Goal: Information Seeking & Learning: Learn about a topic

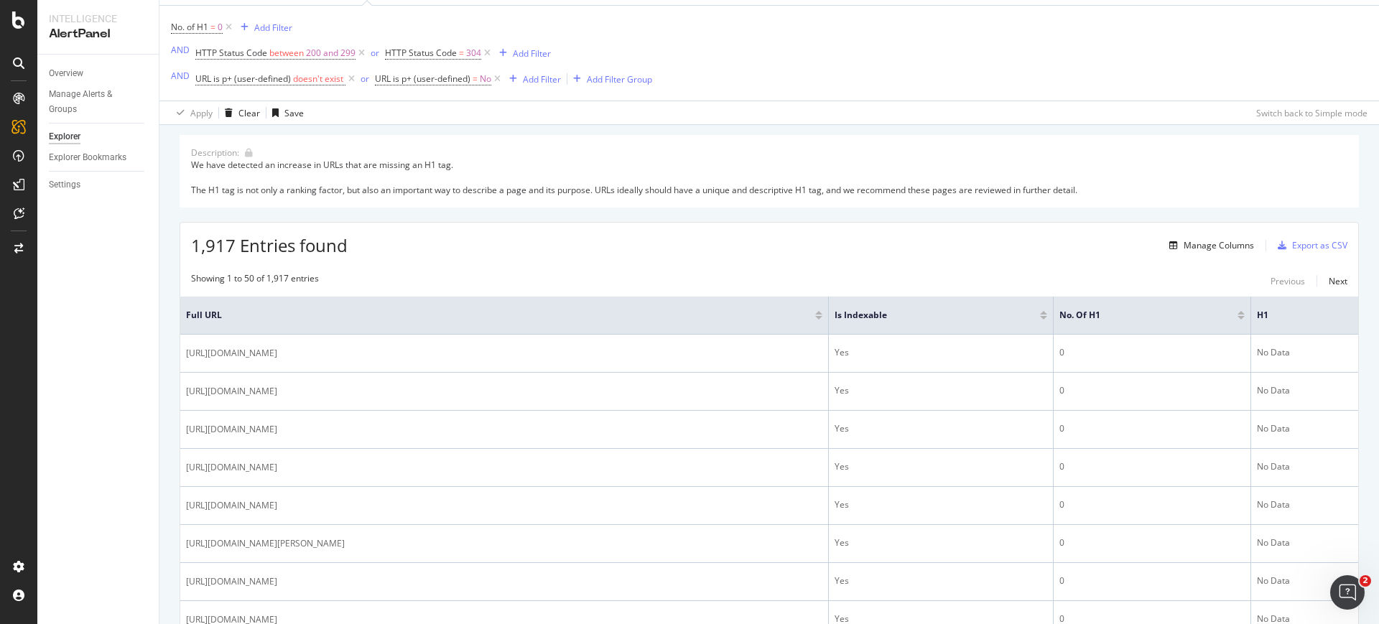
scroll to position [72, 0]
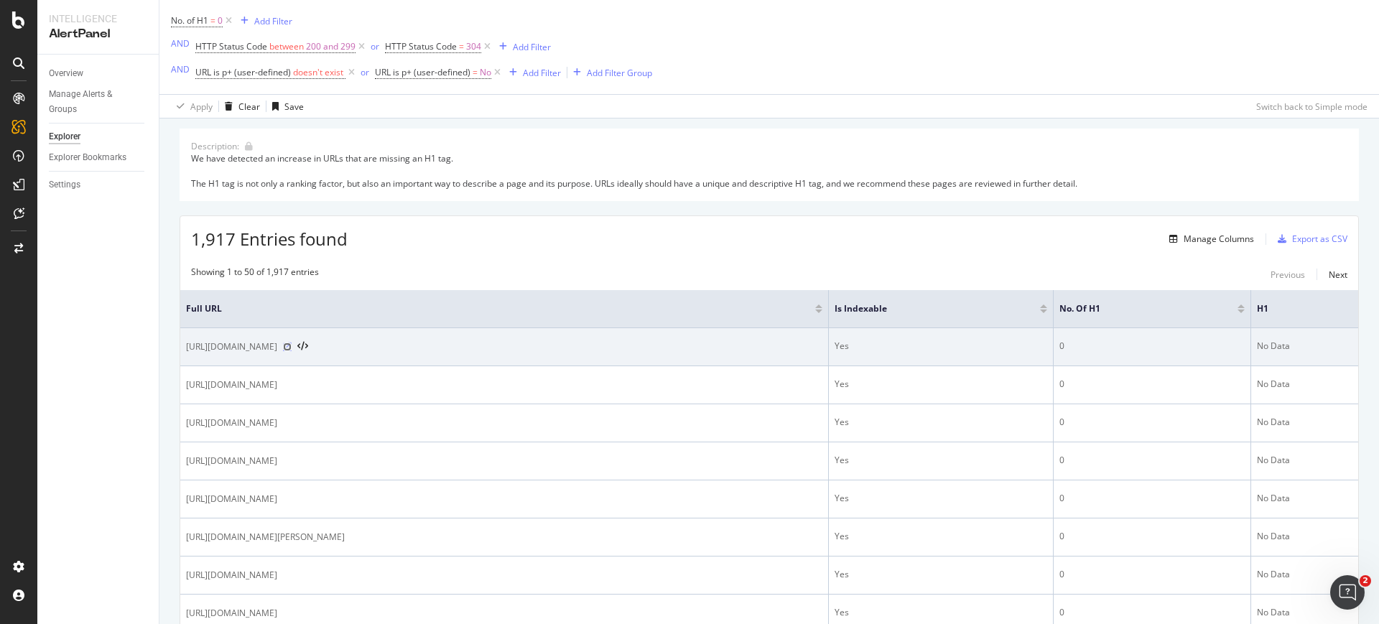
click at [292, 347] on icon at bounding box center [287, 347] width 9 height 9
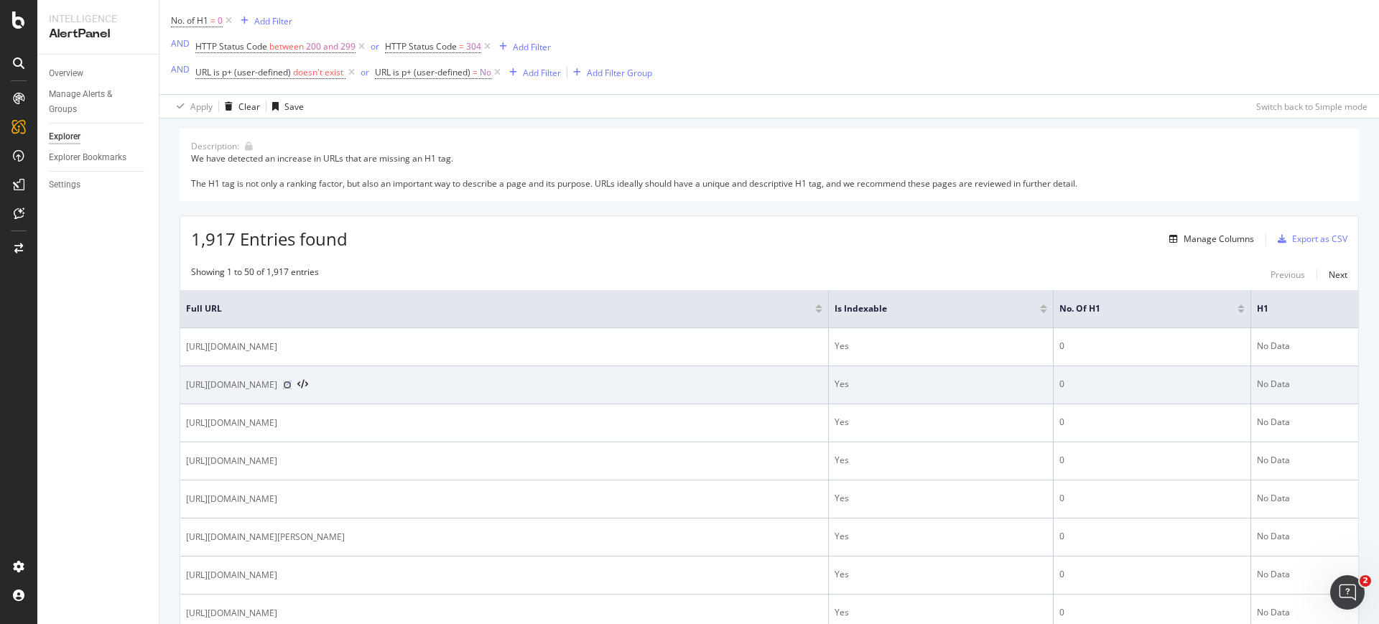
click at [292, 382] on icon at bounding box center [287, 385] width 9 height 9
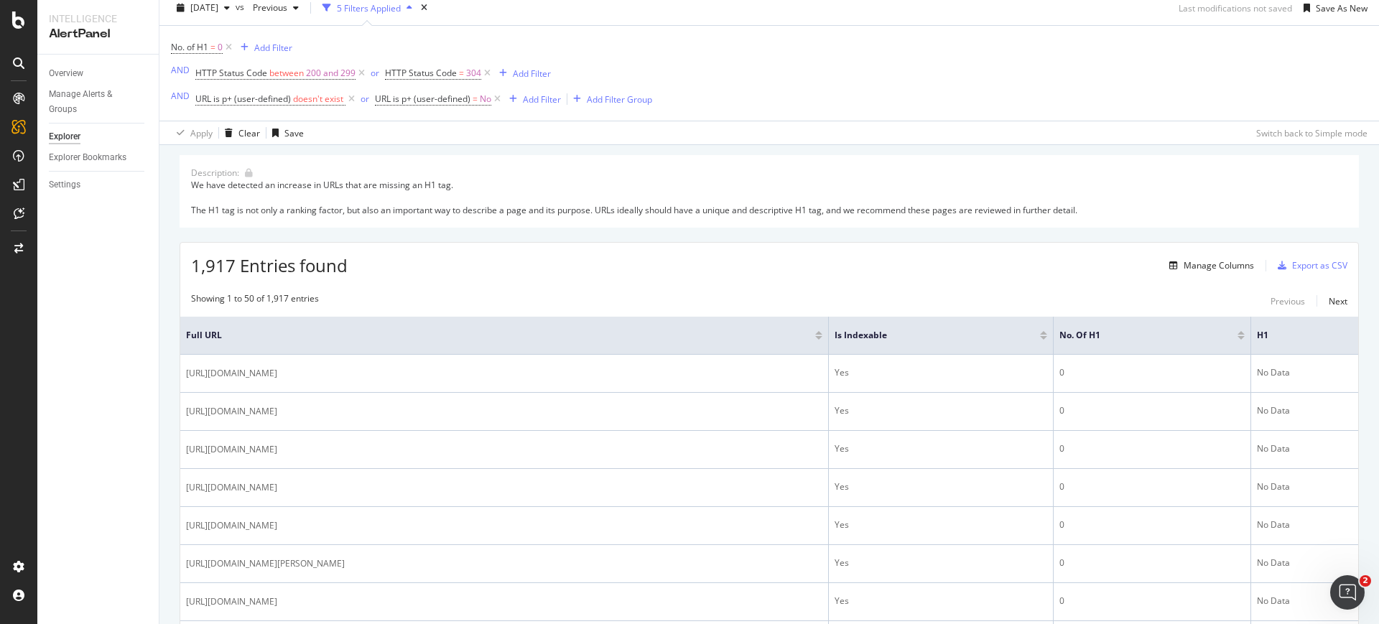
scroll to position [0, 0]
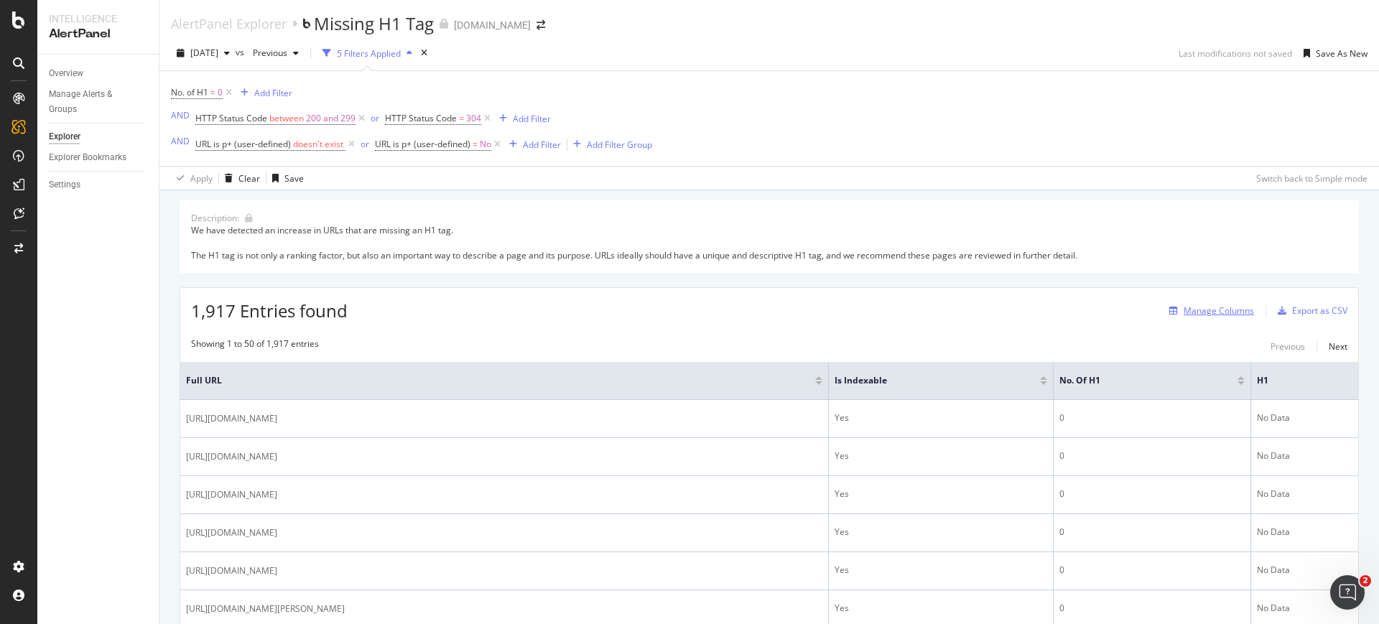
click at [1197, 307] on div "Manage Columns" at bounding box center [1219, 311] width 70 height 12
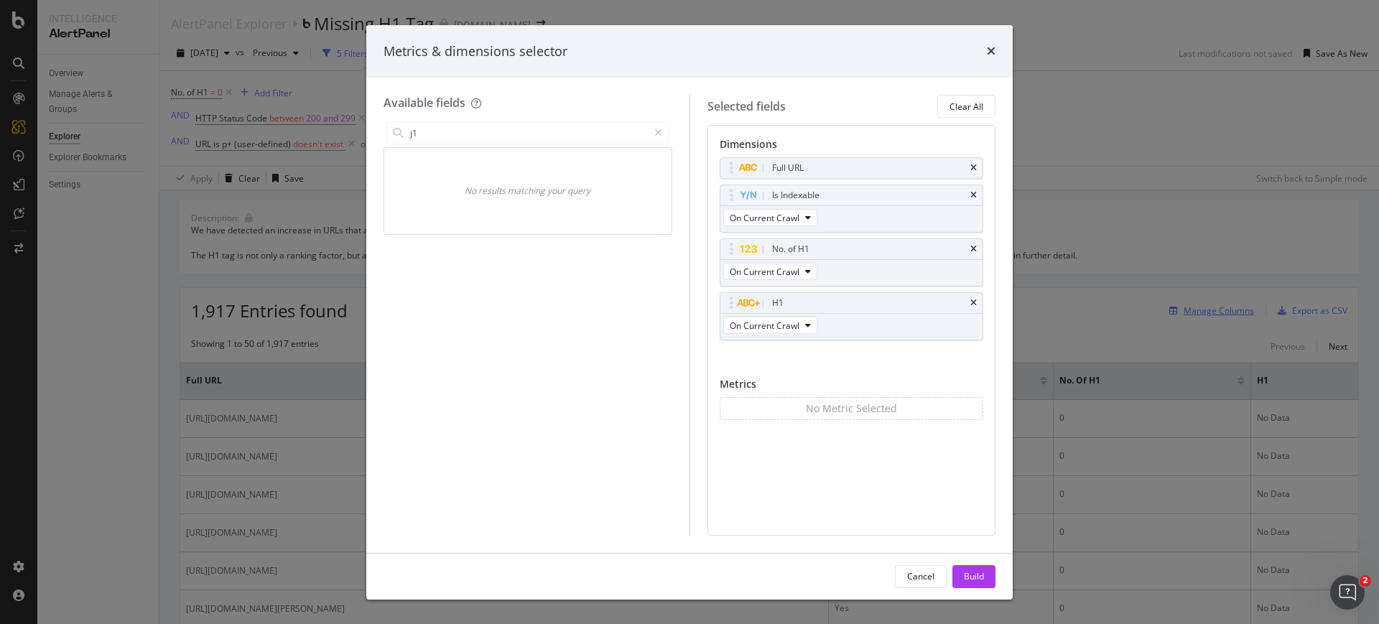
type input "j"
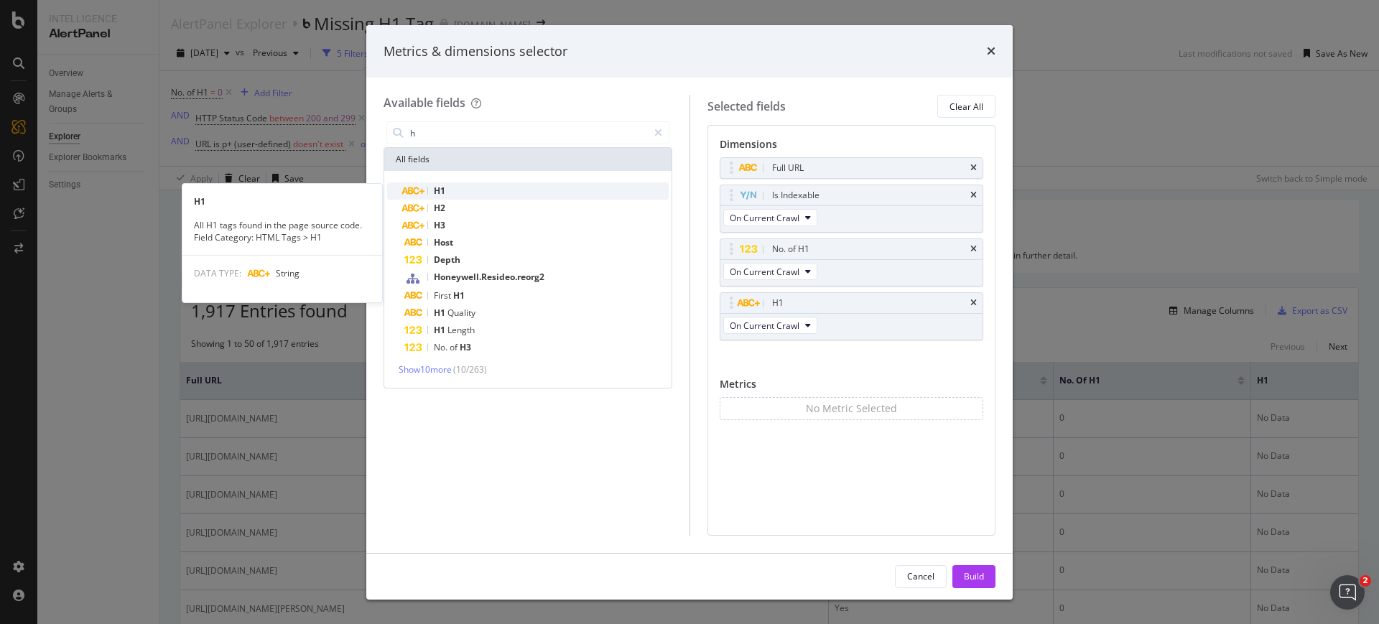
type input "h"
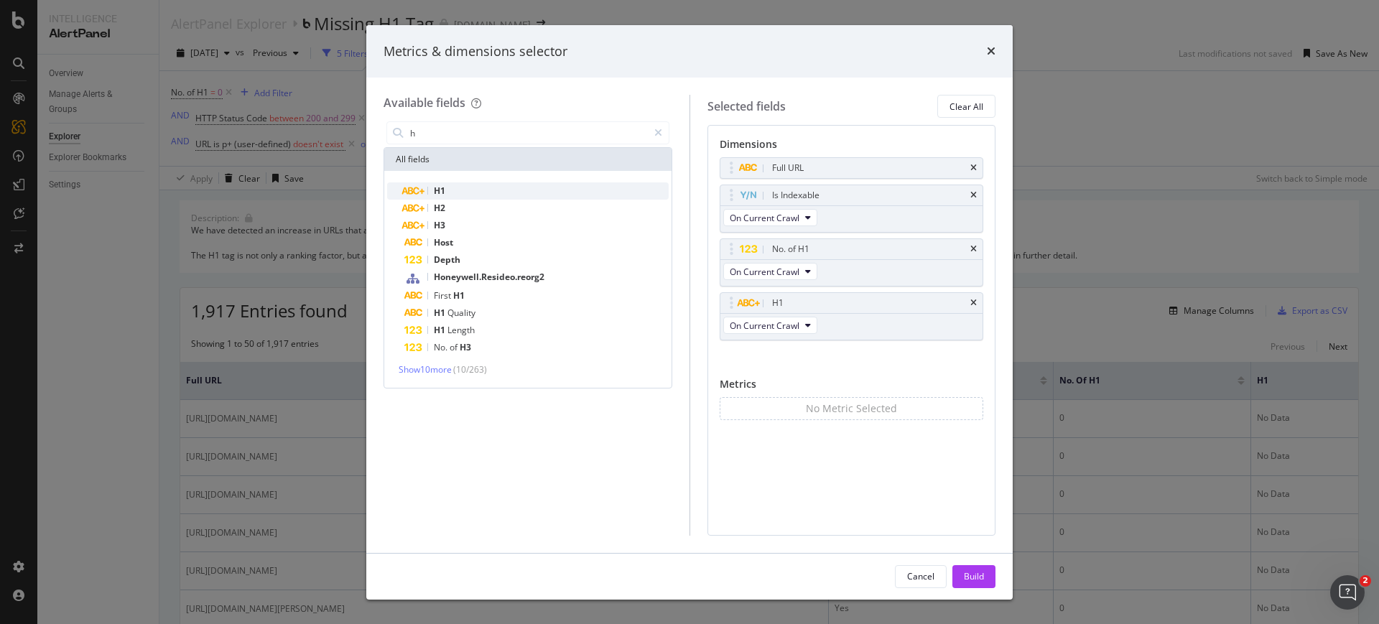
click at [449, 182] on div "H1" at bounding box center [536, 190] width 264 height 17
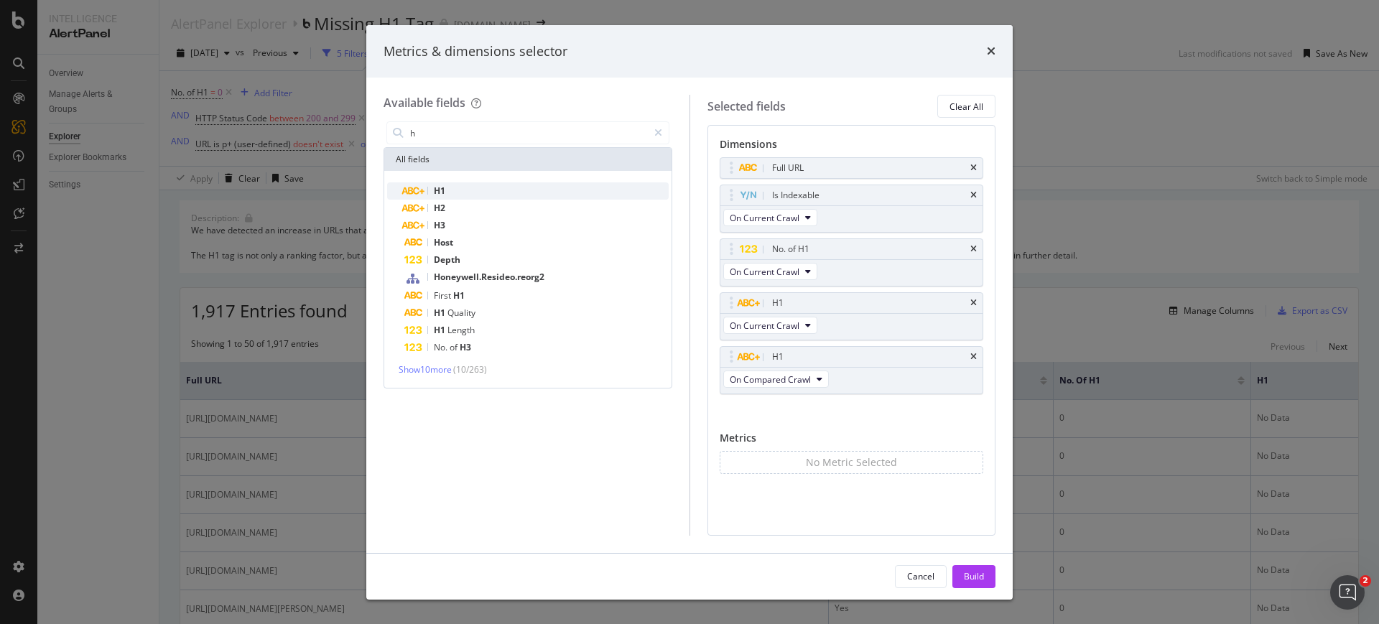
click at [468, 186] on div "H1" at bounding box center [536, 190] width 264 height 17
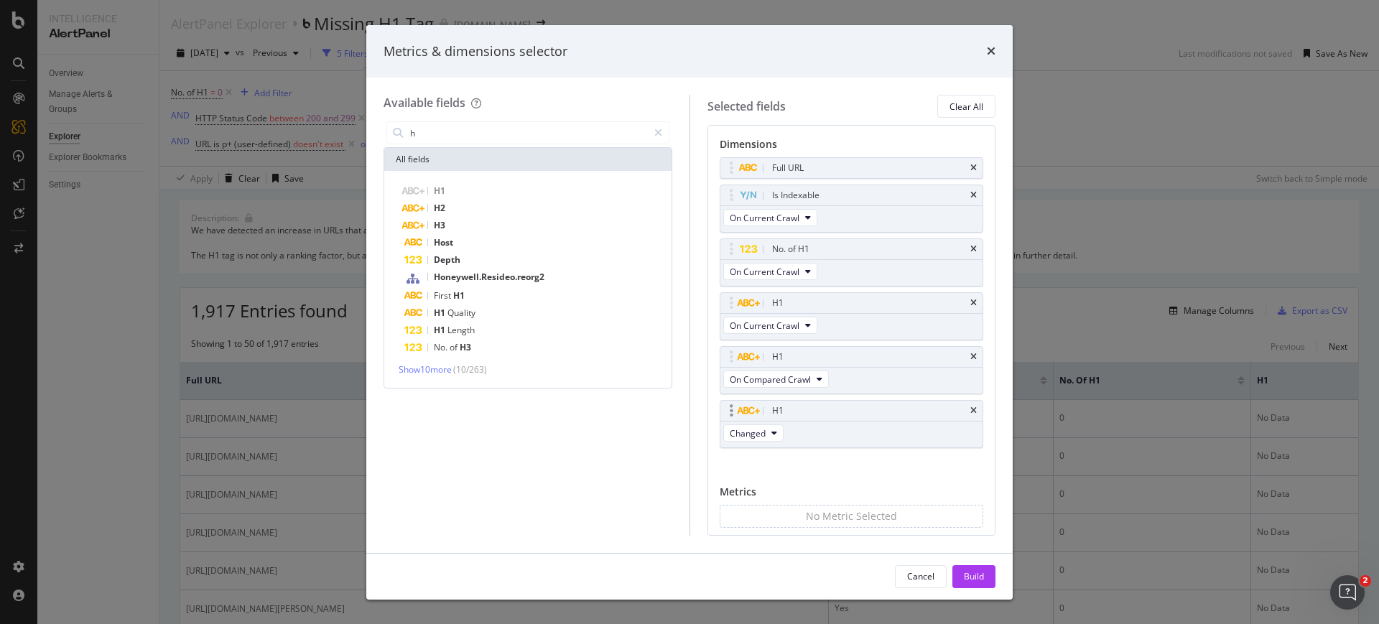
click at [960, 410] on div "H1" at bounding box center [868, 411] width 199 height 14
click at [970, 411] on icon "times" at bounding box center [973, 411] width 6 height 9
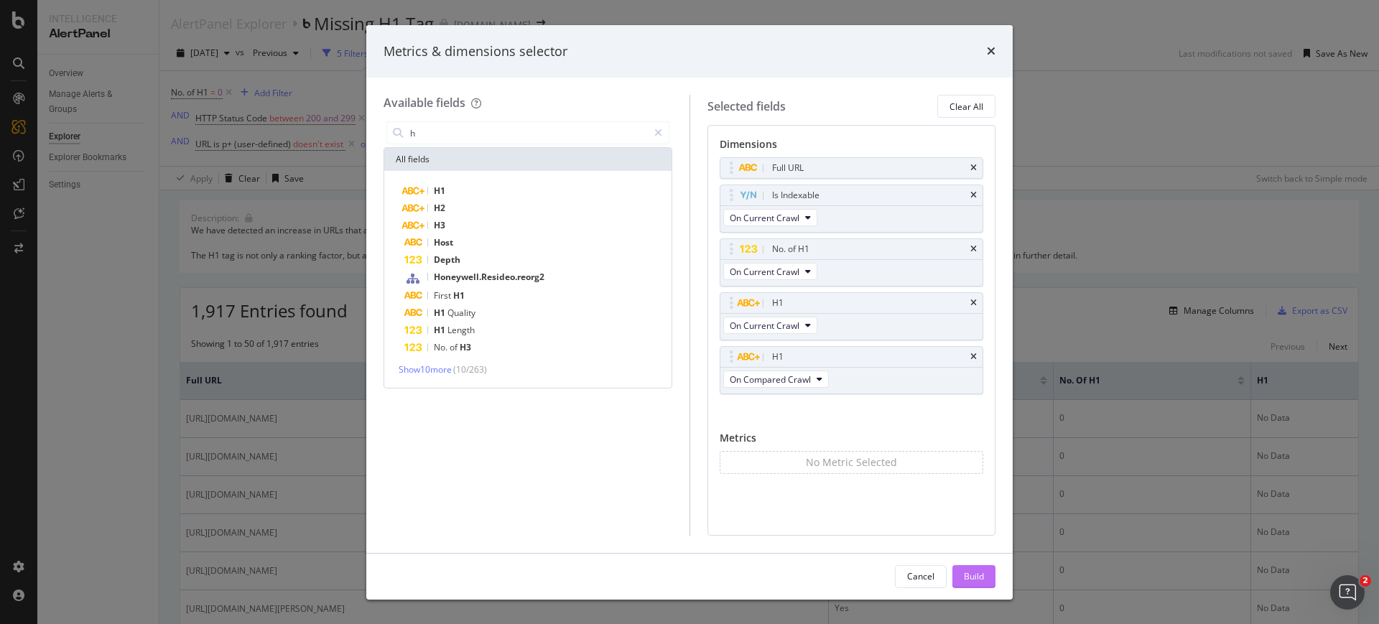
click at [971, 570] on div "Build" at bounding box center [974, 576] width 20 height 12
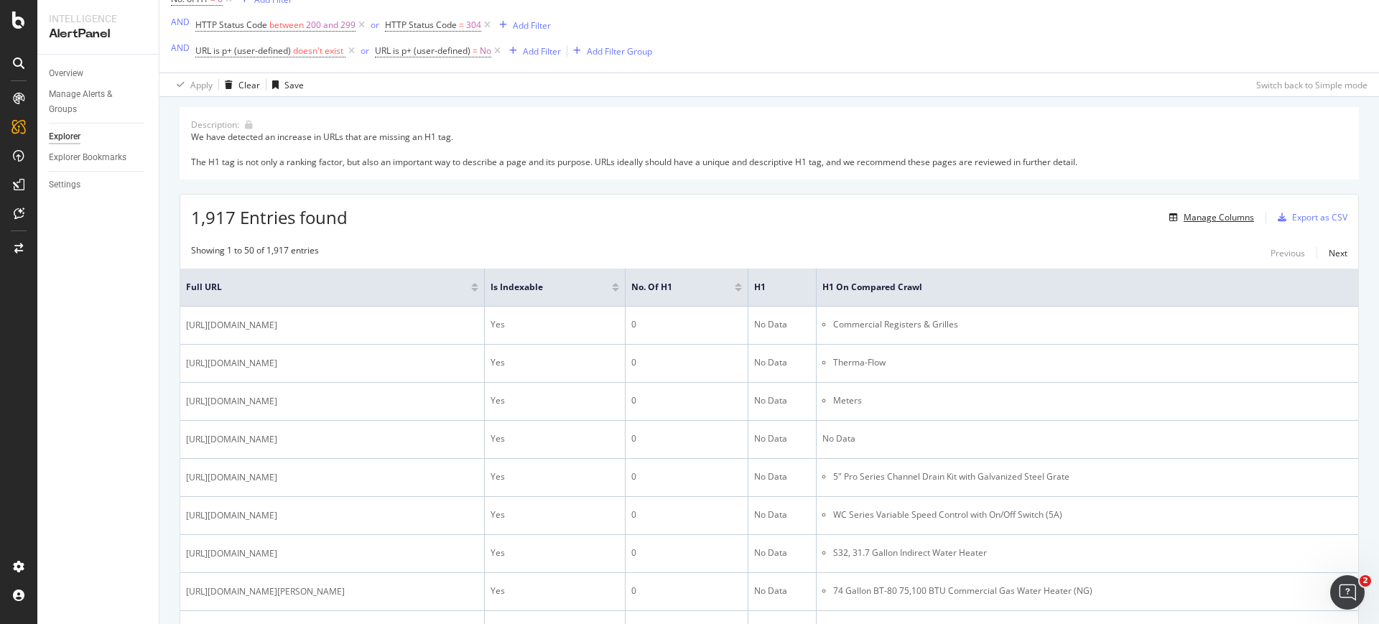
scroll to position [100, 0]
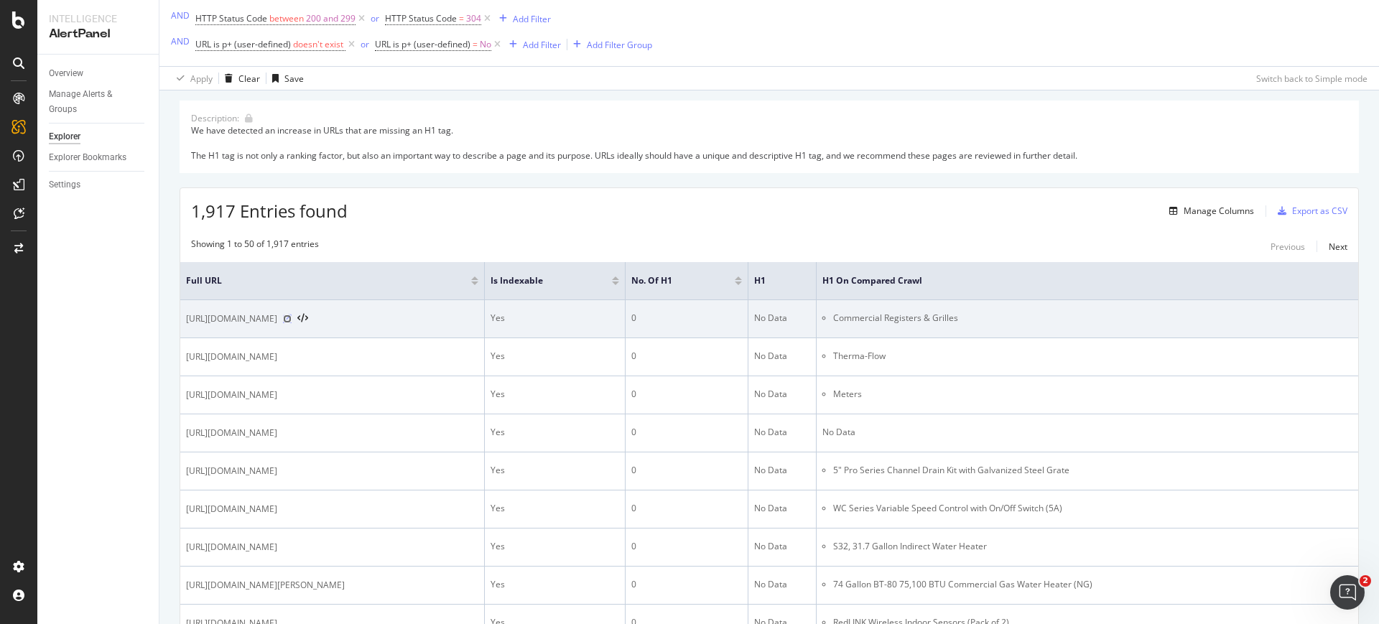
click at [292, 318] on icon at bounding box center [287, 319] width 9 height 9
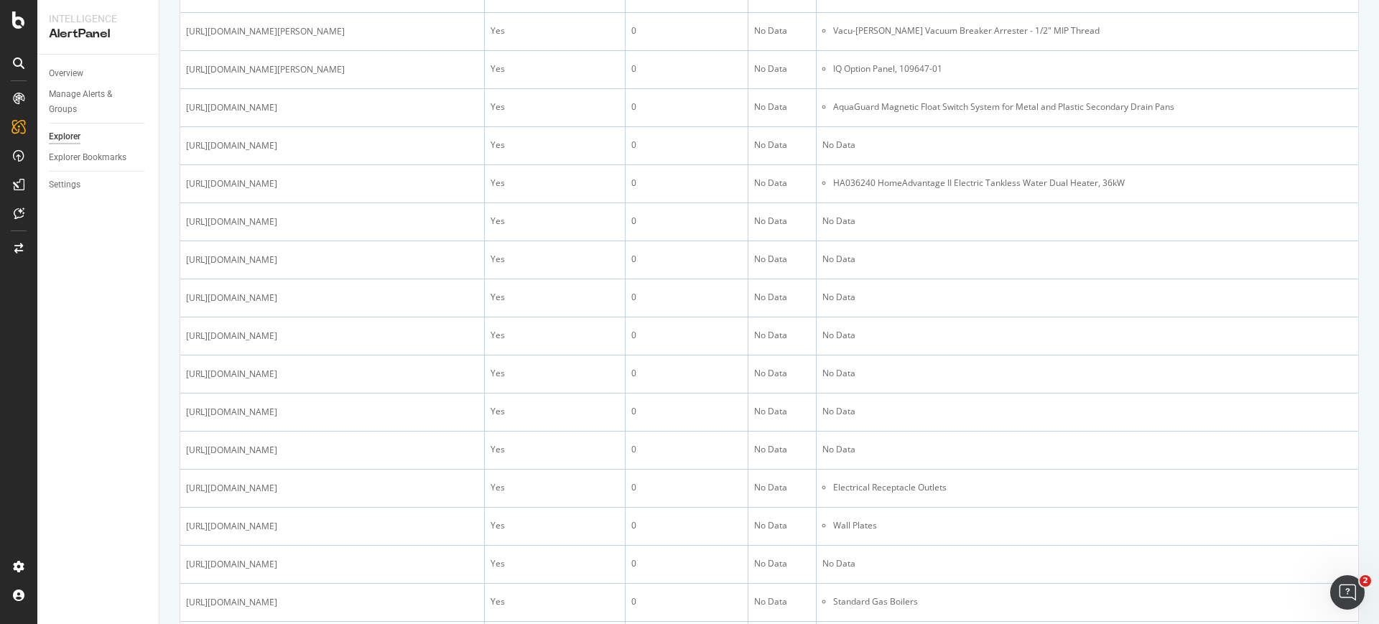
scroll to position [2049, 0]
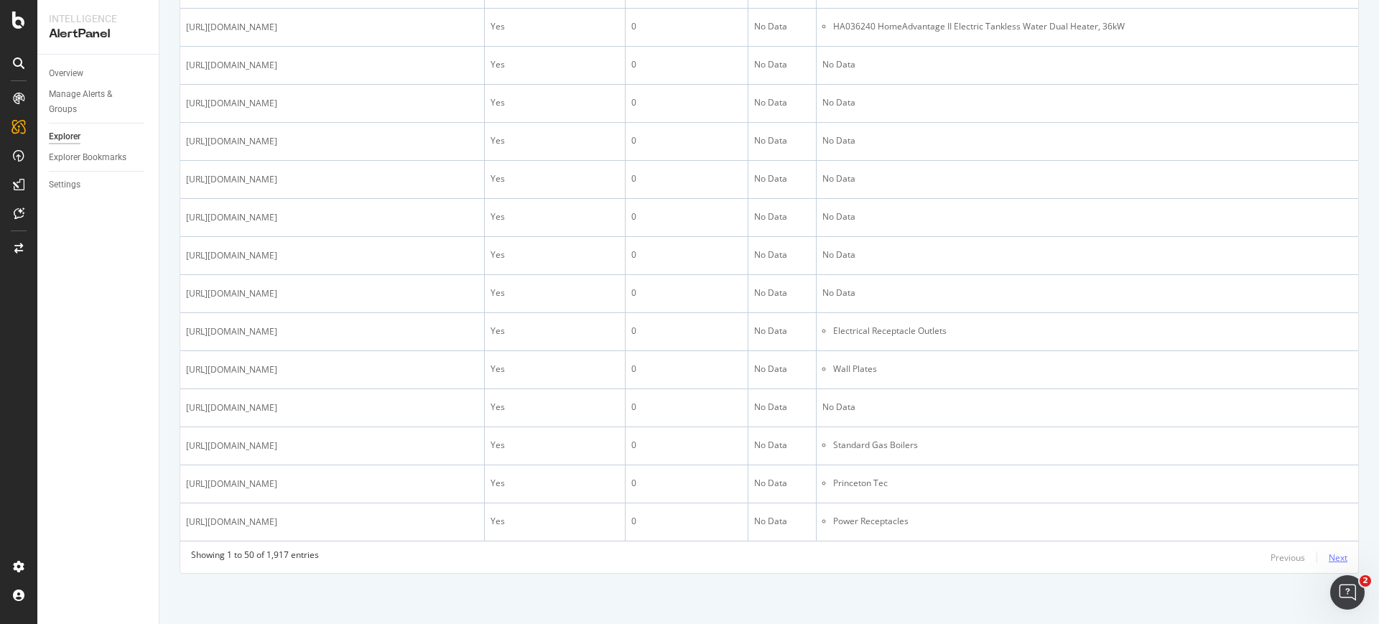
click at [1329, 560] on div "Next" at bounding box center [1338, 558] width 19 height 12
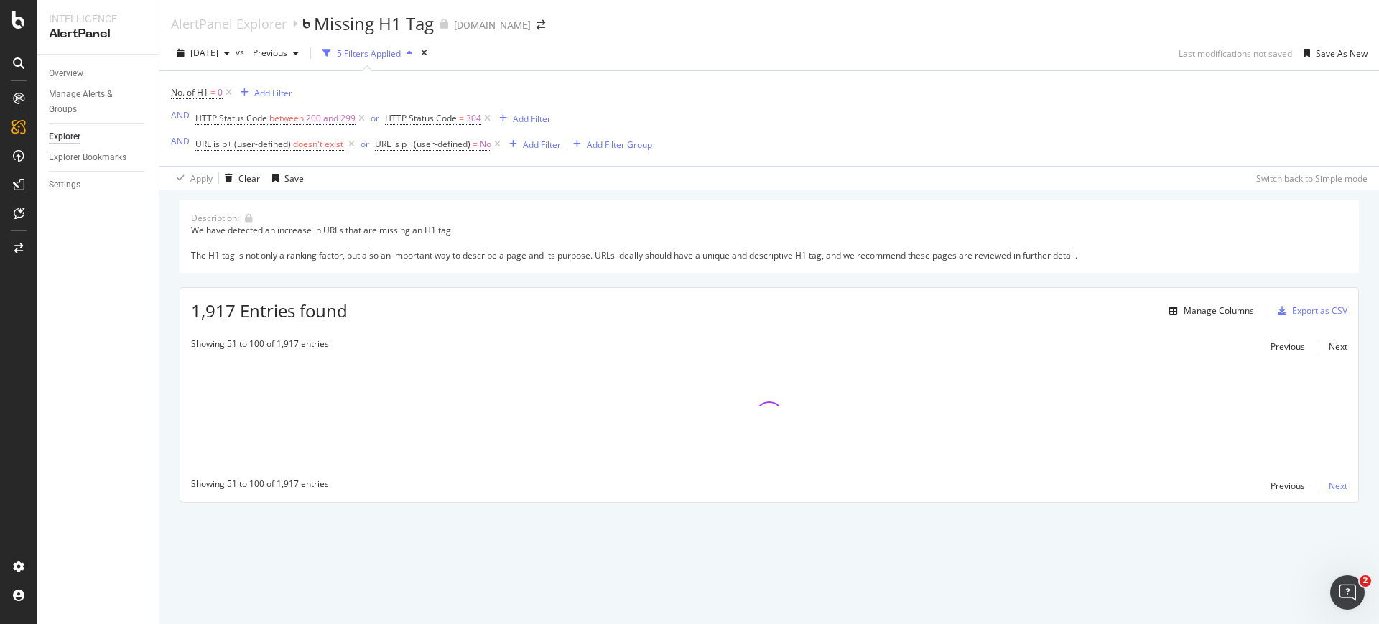
scroll to position [0, 0]
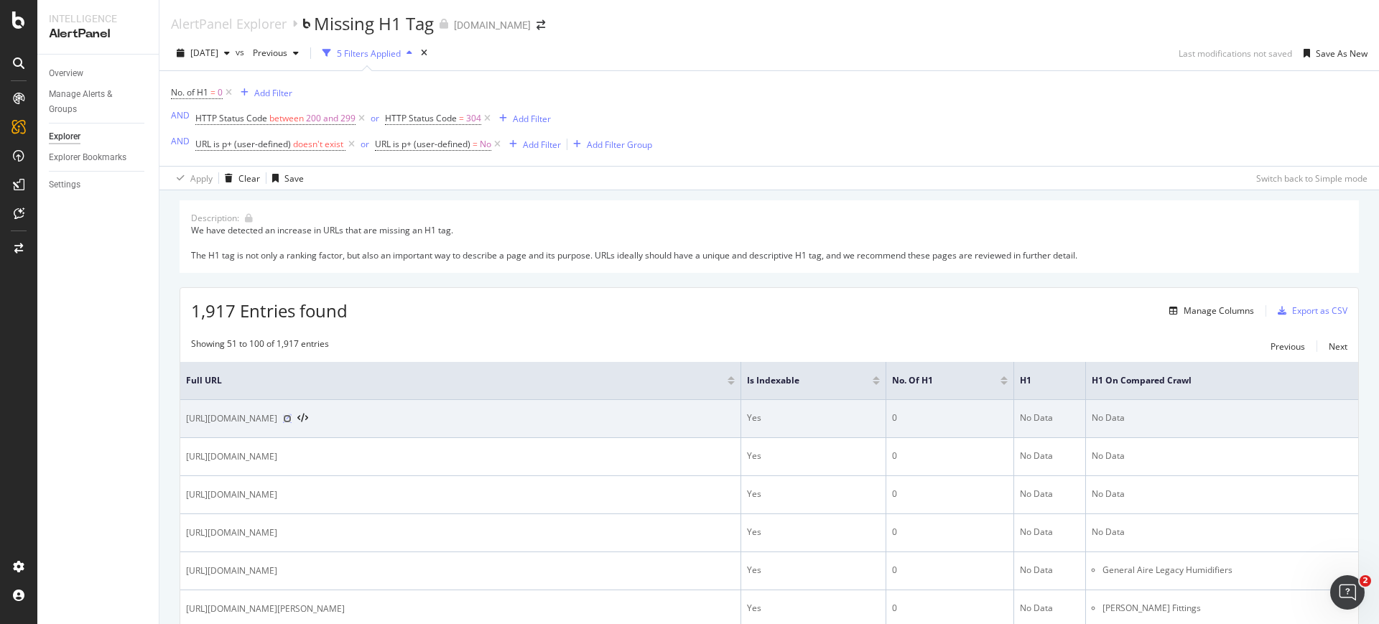
click at [292, 422] on icon at bounding box center [287, 418] width 9 height 9
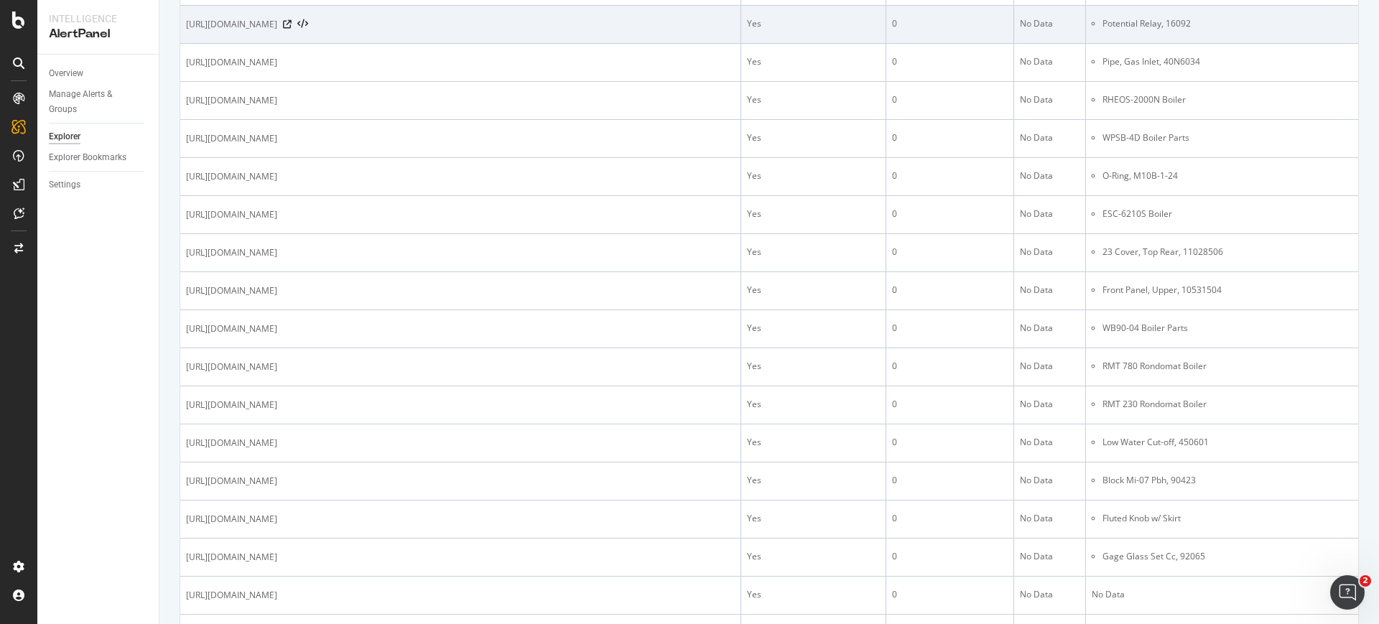
scroll to position [1459, 0]
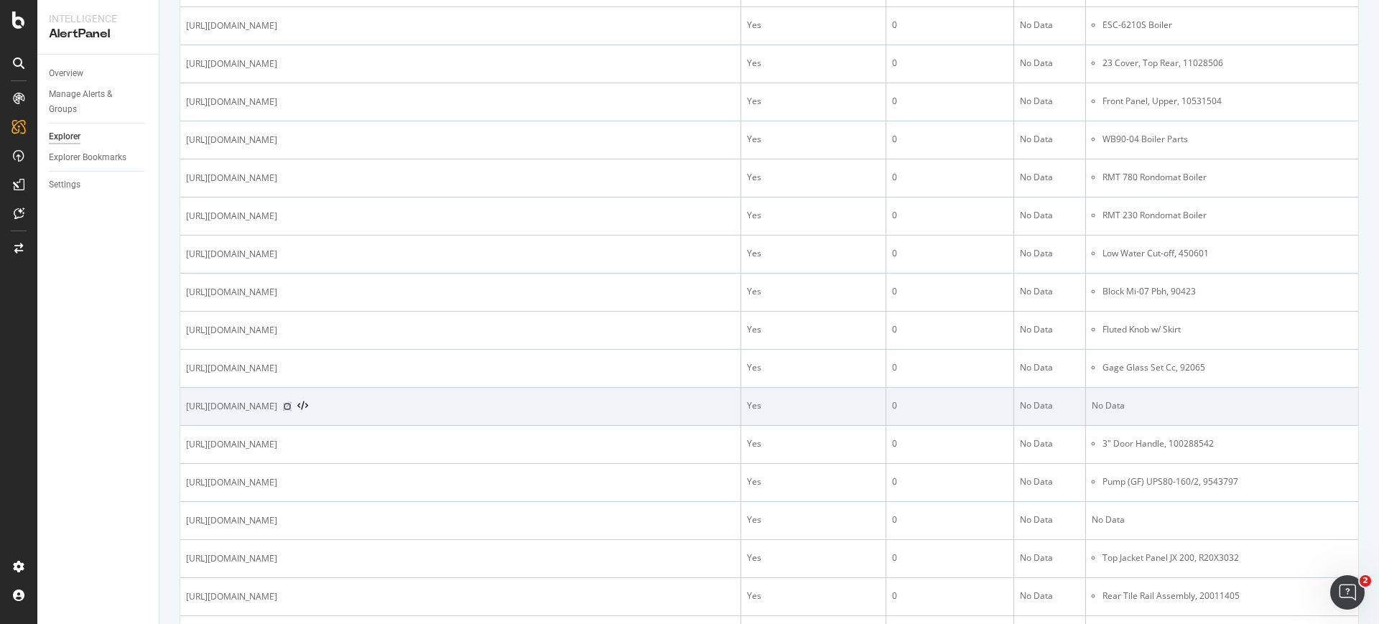
click at [292, 407] on icon at bounding box center [287, 406] width 9 height 9
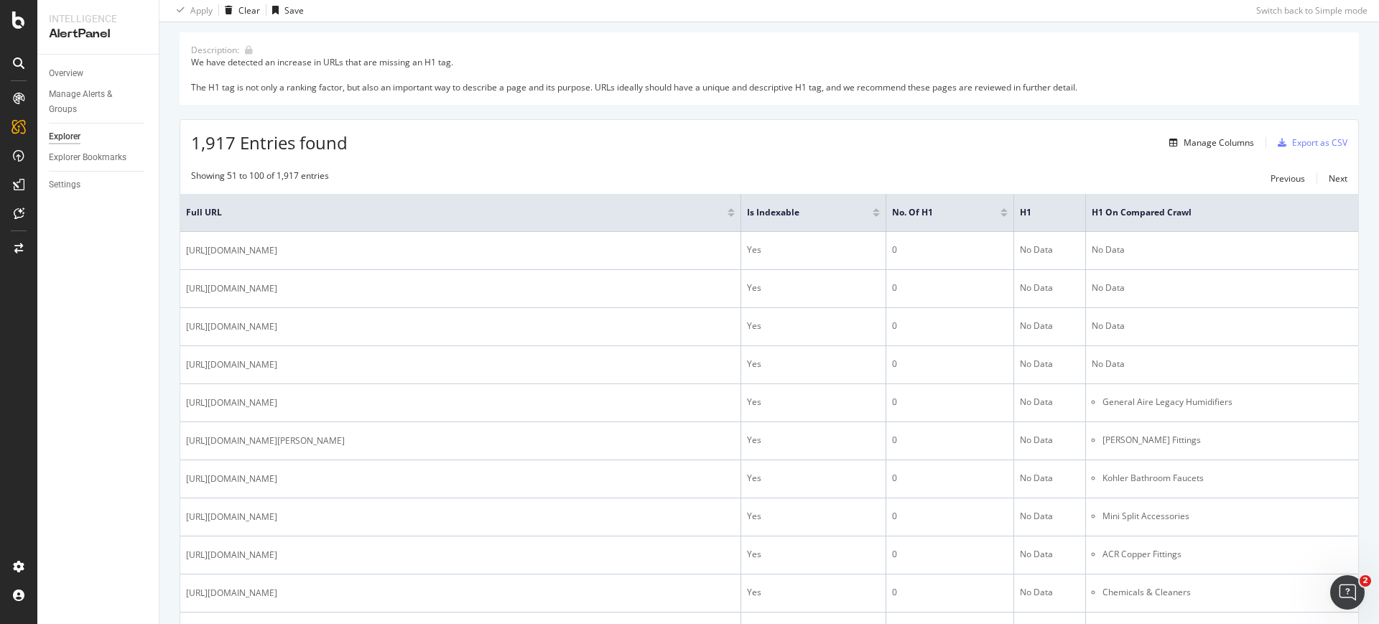
scroll to position [0, 0]
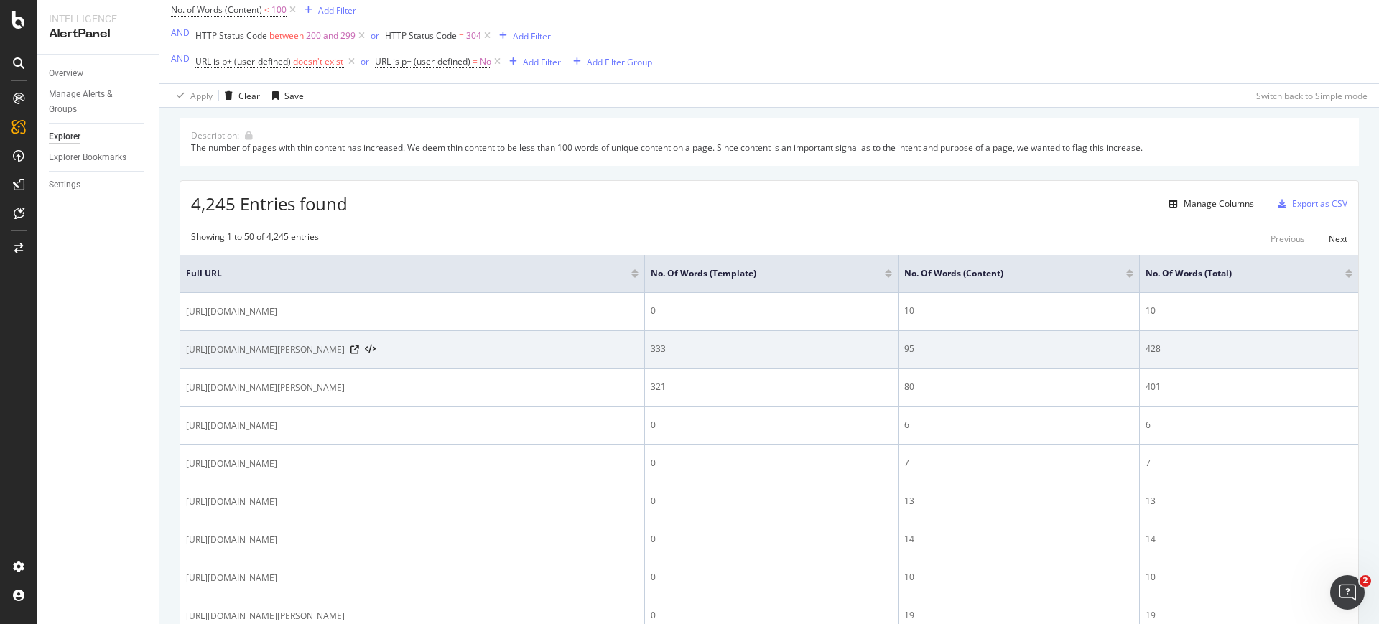
scroll to position [83, 0]
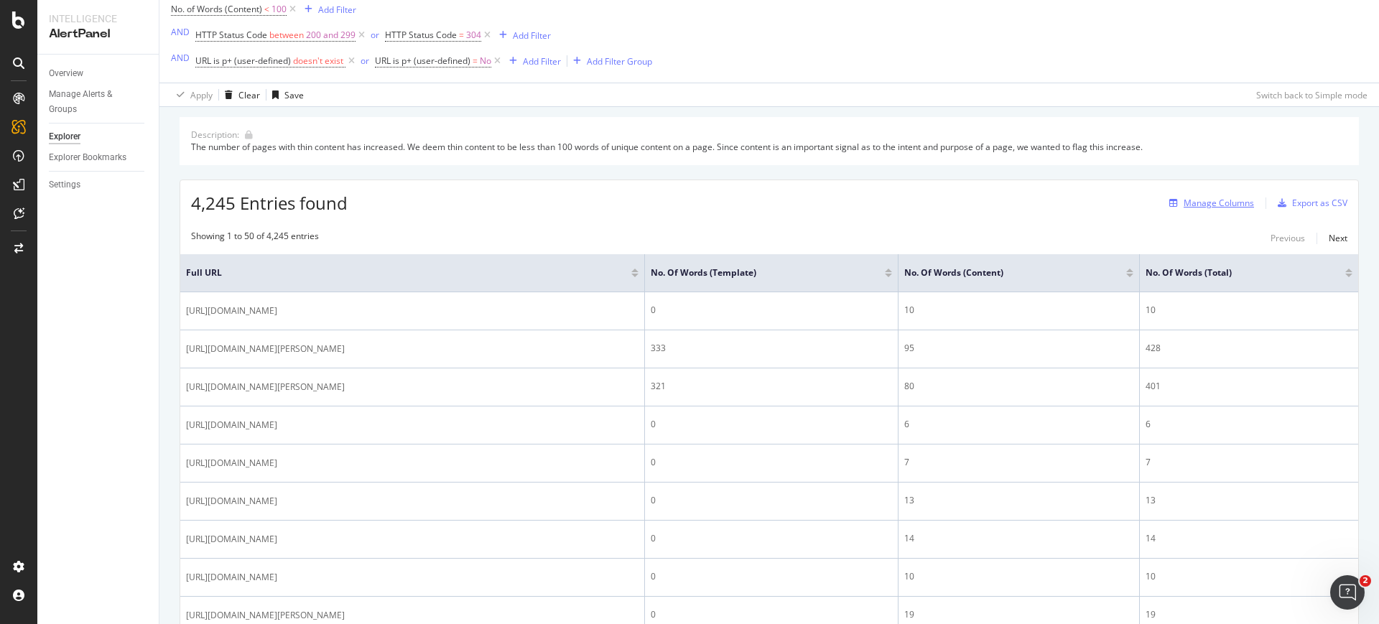
click at [1178, 209] on div "Manage Columns" at bounding box center [1209, 203] width 91 height 16
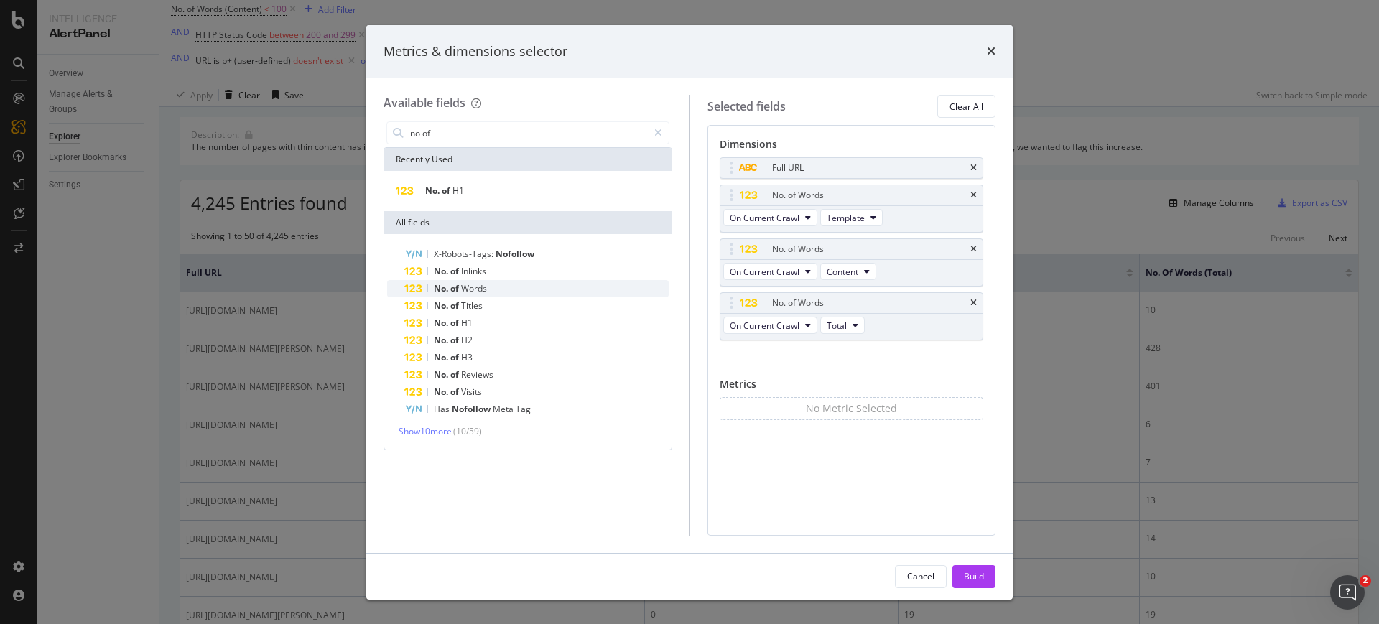
click at [539, 291] on div "No. of Words" at bounding box center [536, 288] width 264 height 17
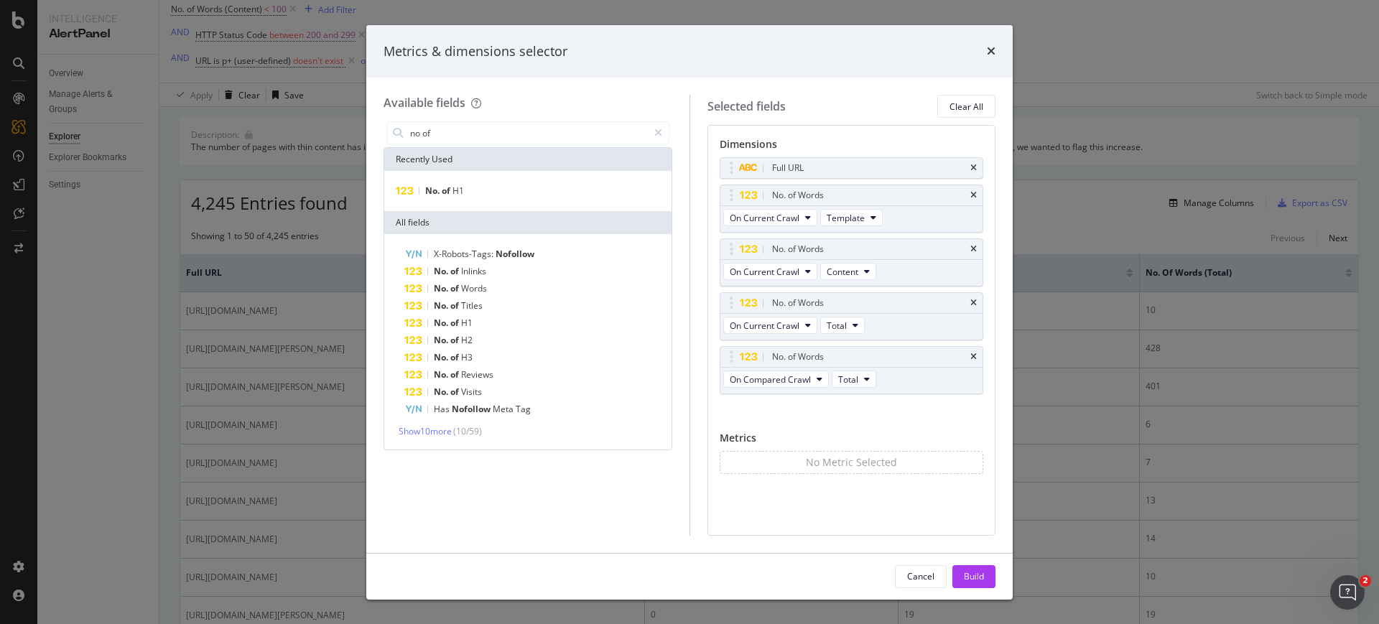
click at [539, 291] on div "No. of Words" at bounding box center [536, 288] width 264 height 17
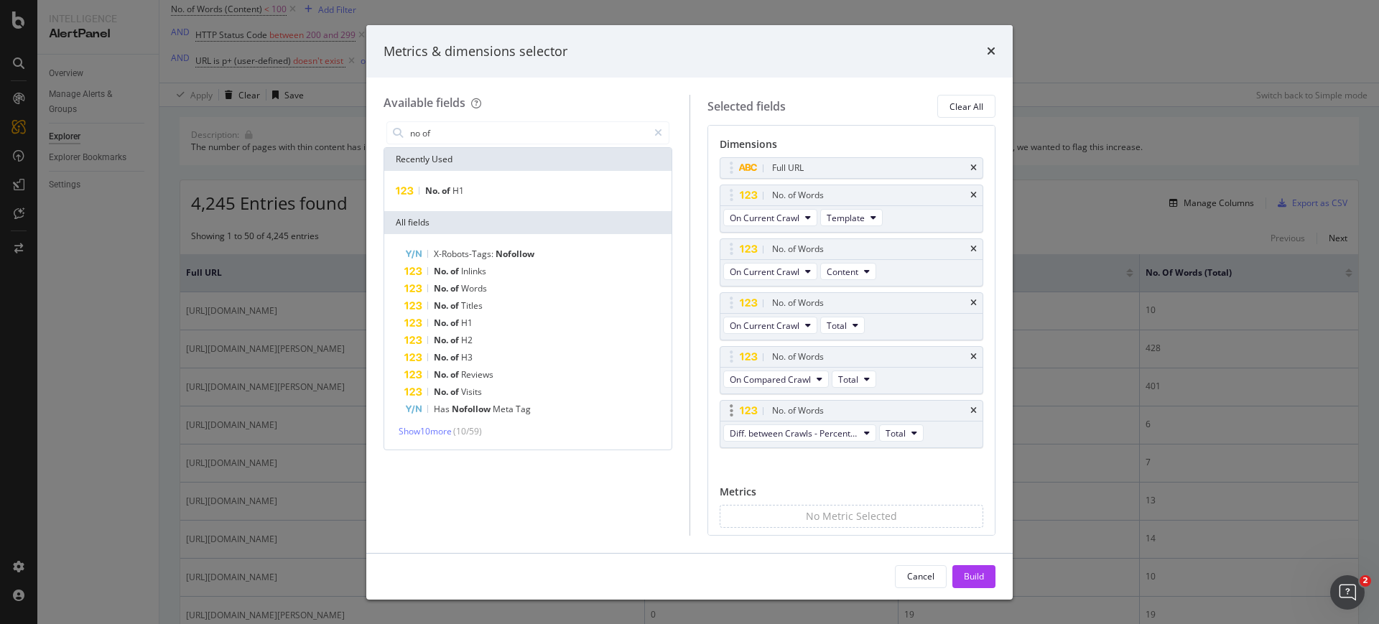
click at [962, 412] on div "No. of Words" at bounding box center [851, 411] width 263 height 20
click at [970, 410] on icon "times" at bounding box center [973, 411] width 6 height 9
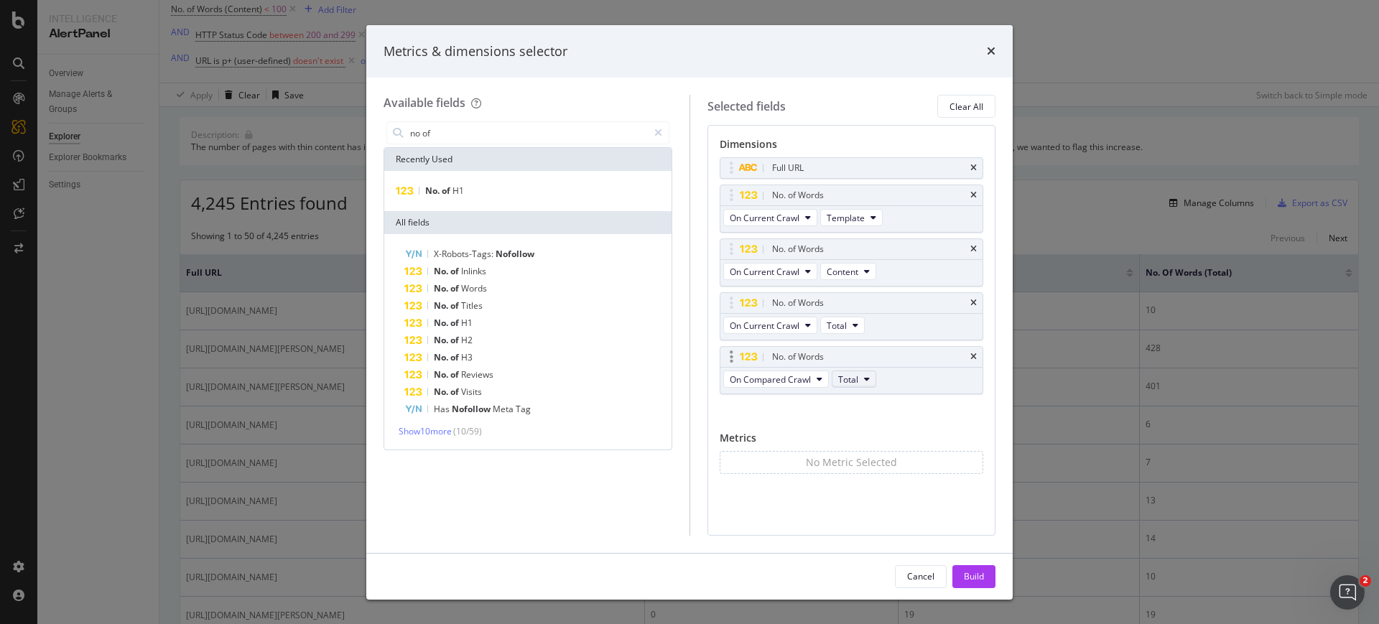
click at [850, 384] on span "Total" at bounding box center [848, 380] width 20 height 12
click at [467, 140] on input "no of" at bounding box center [528, 133] width 239 height 22
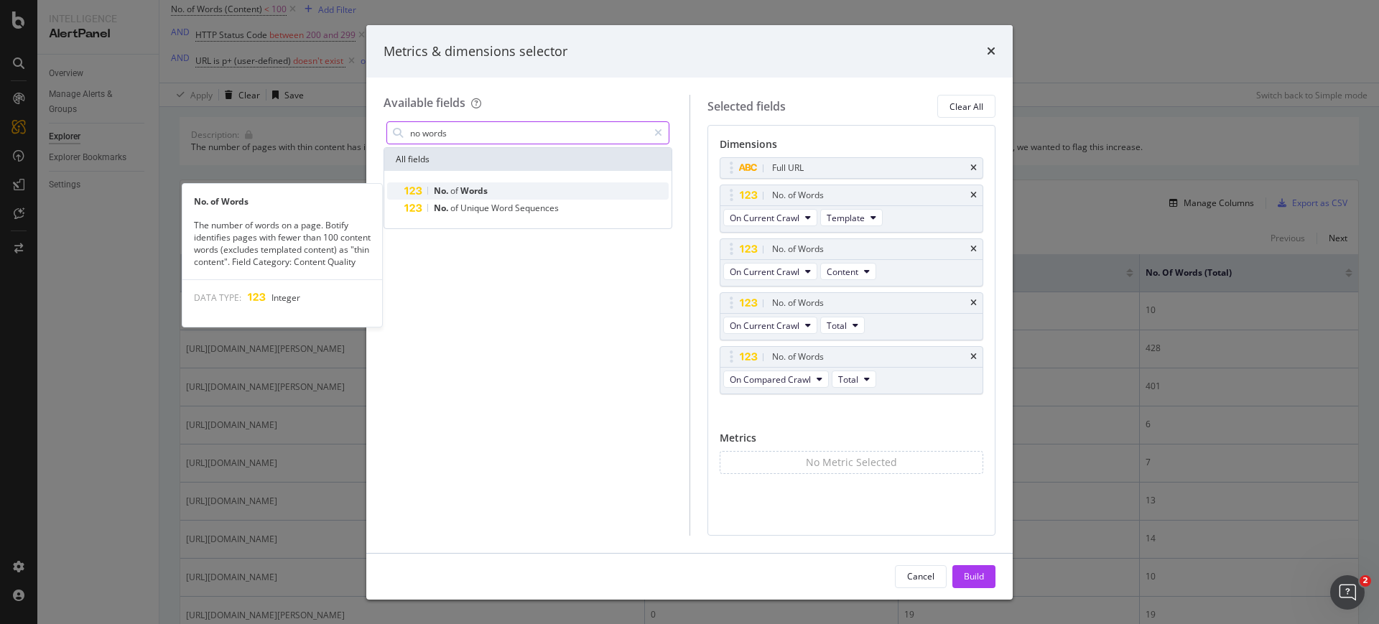
type input "no words"
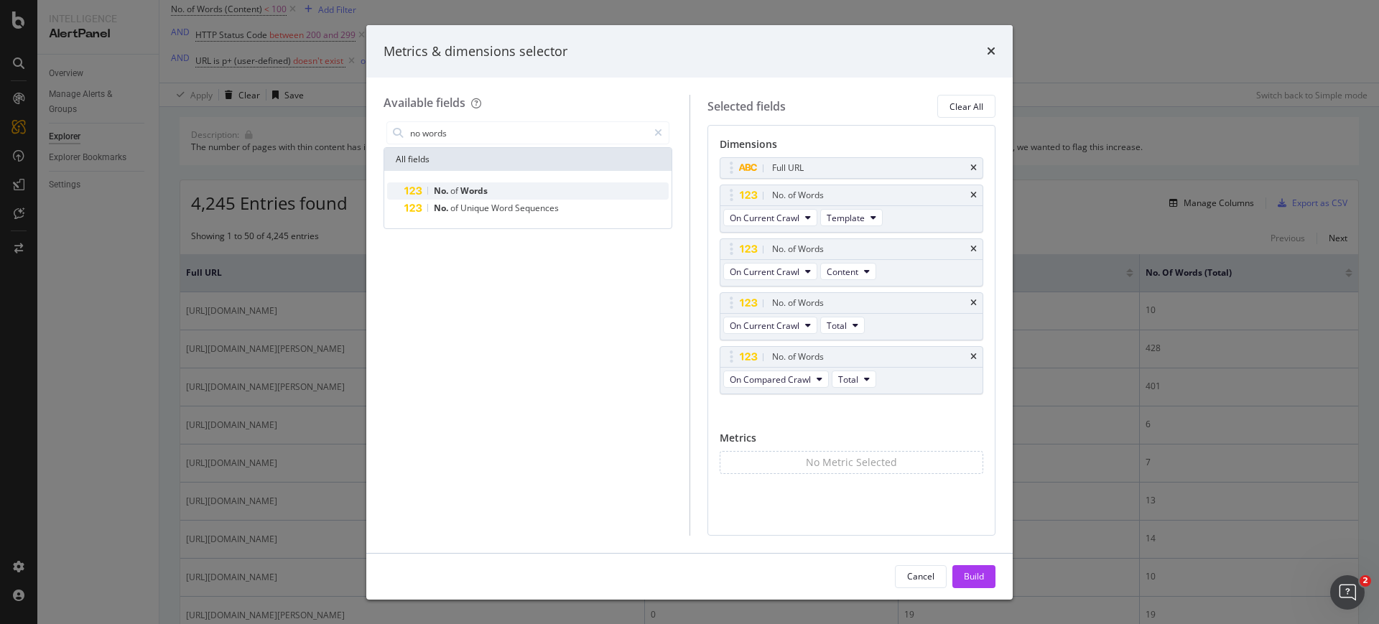
click at [478, 195] on span "Words" at bounding box center [473, 191] width 27 height 12
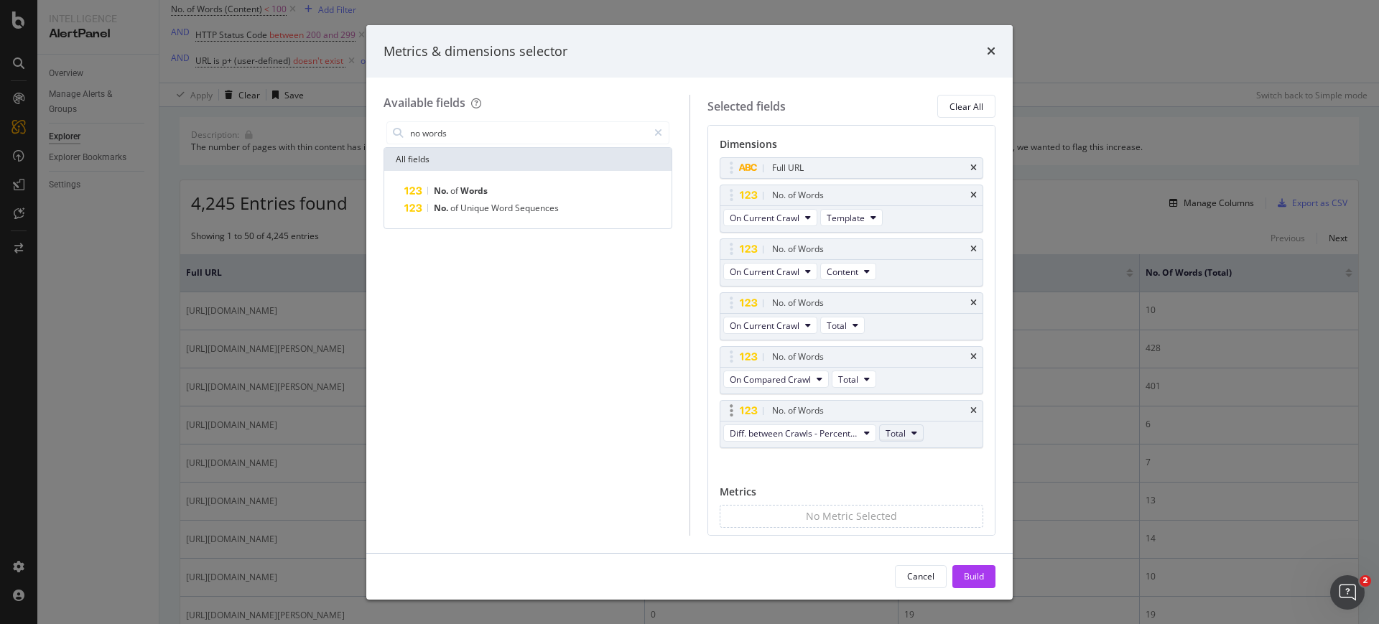
click at [912, 437] on icon "modal" at bounding box center [915, 433] width 6 height 9
click at [920, 506] on span "Content" at bounding box center [910, 512] width 38 height 13
click at [818, 425] on button "Diff. between Crawls - Percentage" at bounding box center [799, 433] width 153 height 17
click at [789, 494] on div "On Compared Crawl" at bounding box center [806, 485] width 164 height 21
drag, startPoint x: 832, startPoint y: 402, endPoint x: 827, endPoint y: 359, distance: 42.6
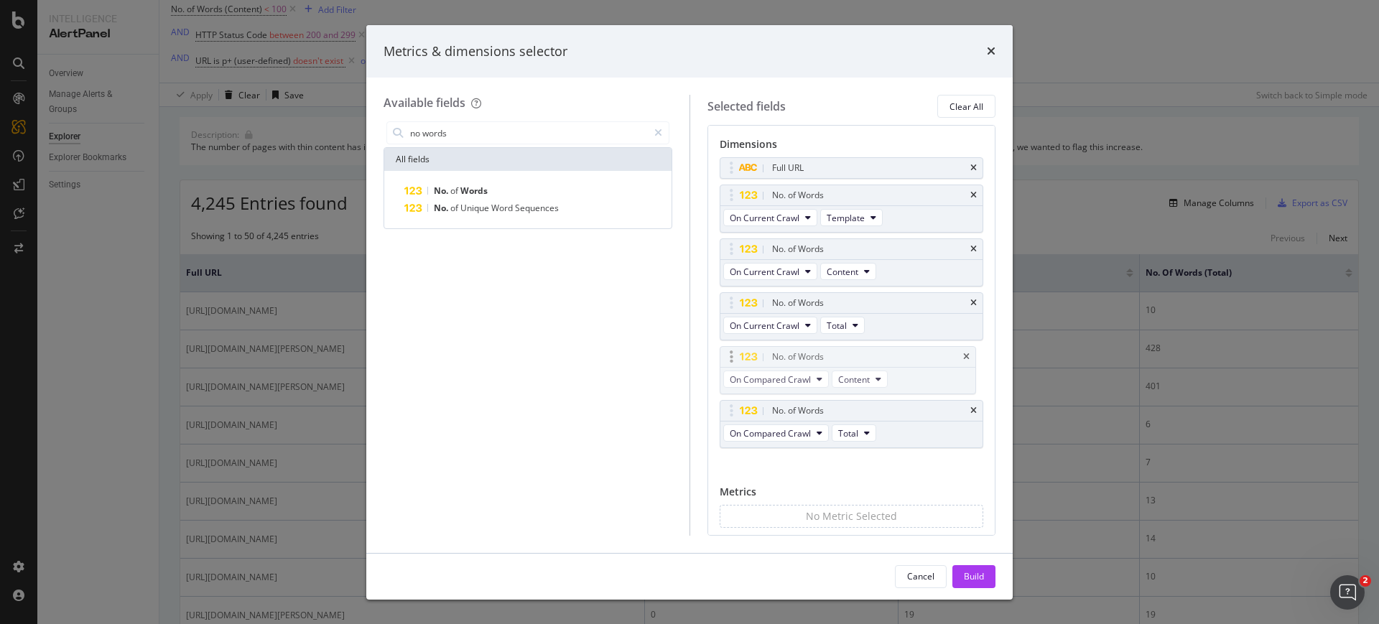
click at [827, 359] on body "Intelligence AlertPanel Overview Manage Alerts & Groups Explorer Explorer Bookm…" at bounding box center [689, 312] width 1379 height 624
drag, startPoint x: 833, startPoint y: 405, endPoint x: 832, endPoint y: 283, distance: 122.1
drag, startPoint x: 832, startPoint y: 283, endPoint x: 727, endPoint y: 416, distance: 169.3
click at [727, 416] on div "modal" at bounding box center [731, 411] width 17 height 14
drag, startPoint x: 729, startPoint y: 416, endPoint x: 739, endPoint y: 314, distance: 102.5
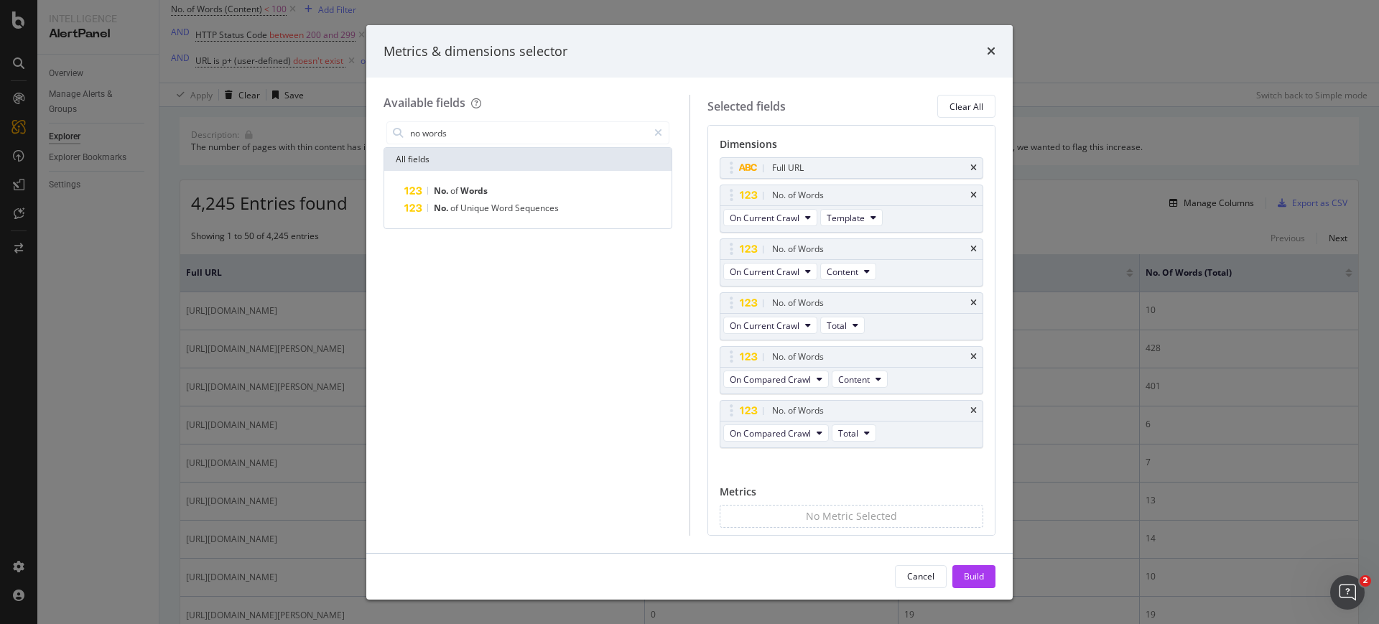
drag, startPoint x: 739, startPoint y: 314, endPoint x: 670, endPoint y: 442, distance: 145.3
click at [670, 442] on div "no words All fields No. of Words No. of Unique Word Sequences" at bounding box center [528, 327] width 289 height 417
drag, startPoint x: 797, startPoint y: 412, endPoint x: 799, endPoint y: 308, distance: 104.2
click at [799, 308] on body "Intelligence AlertPanel Overview Manage Alerts & Groups Explorer Explorer Bookm…" at bounding box center [689, 312] width 1379 height 624
drag, startPoint x: 755, startPoint y: 407, endPoint x: 751, endPoint y: 308, distance: 98.5
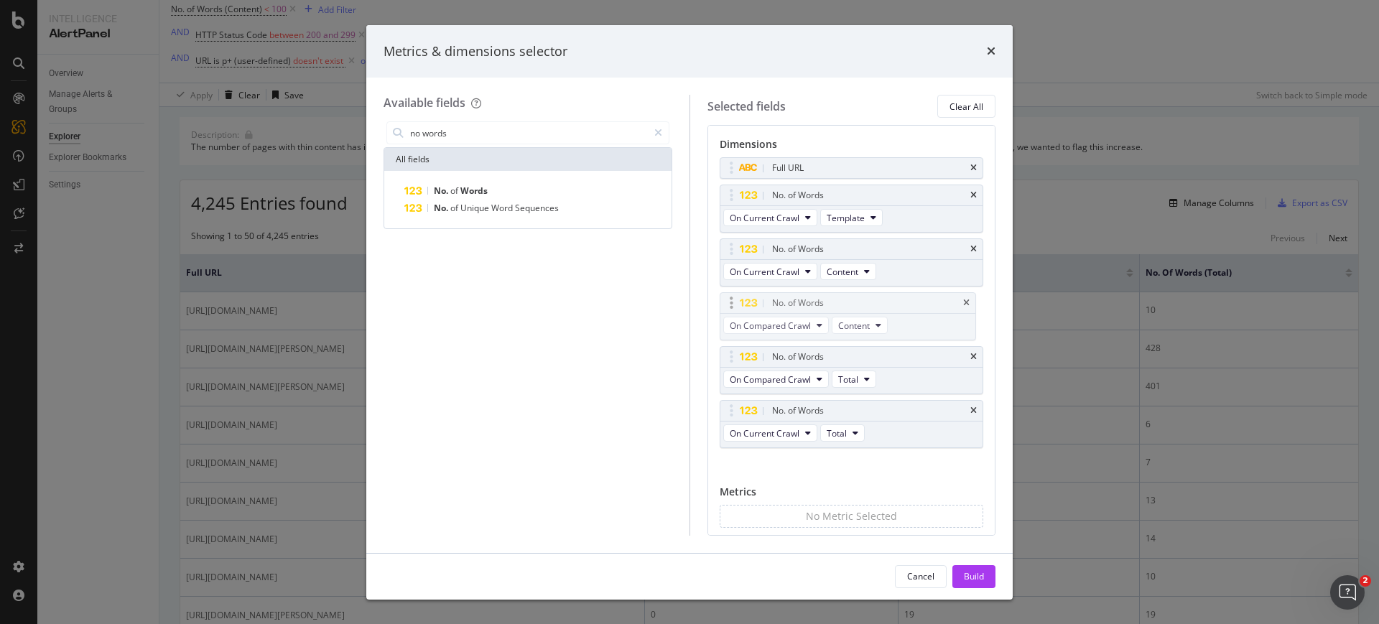
click at [751, 308] on body "Intelligence AlertPanel Overview Manage Alerts & Groups Explorer Explorer Bookm…" at bounding box center [689, 312] width 1379 height 624
drag, startPoint x: 774, startPoint y: 404, endPoint x: 770, endPoint y: 371, distance: 33.2
drag, startPoint x: 770, startPoint y: 371, endPoint x: 740, endPoint y: 410, distance: 49.1
click at [740, 410] on icon "modal" at bounding box center [748, 411] width 19 height 9
drag, startPoint x: 740, startPoint y: 410, endPoint x: 743, endPoint y: 350, distance: 60.4
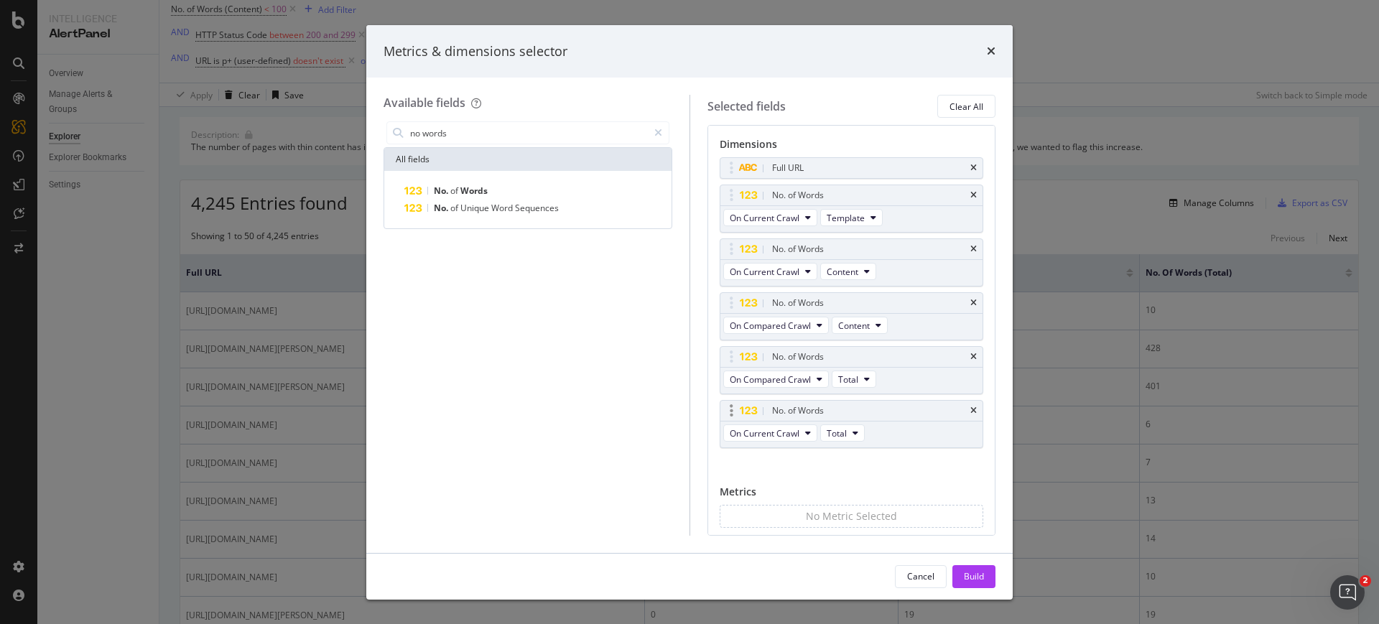
drag, startPoint x: 743, startPoint y: 350, endPoint x: 733, endPoint y: 412, distance: 63.2
click at [733, 412] on div "modal" at bounding box center [731, 411] width 17 height 14
drag, startPoint x: 746, startPoint y: 414, endPoint x: 753, endPoint y: 373, distance: 41.6
drag, startPoint x: 753, startPoint y: 373, endPoint x: 746, endPoint y: 413, distance: 40.9
click at [746, 413] on icon "modal" at bounding box center [748, 411] width 19 height 9
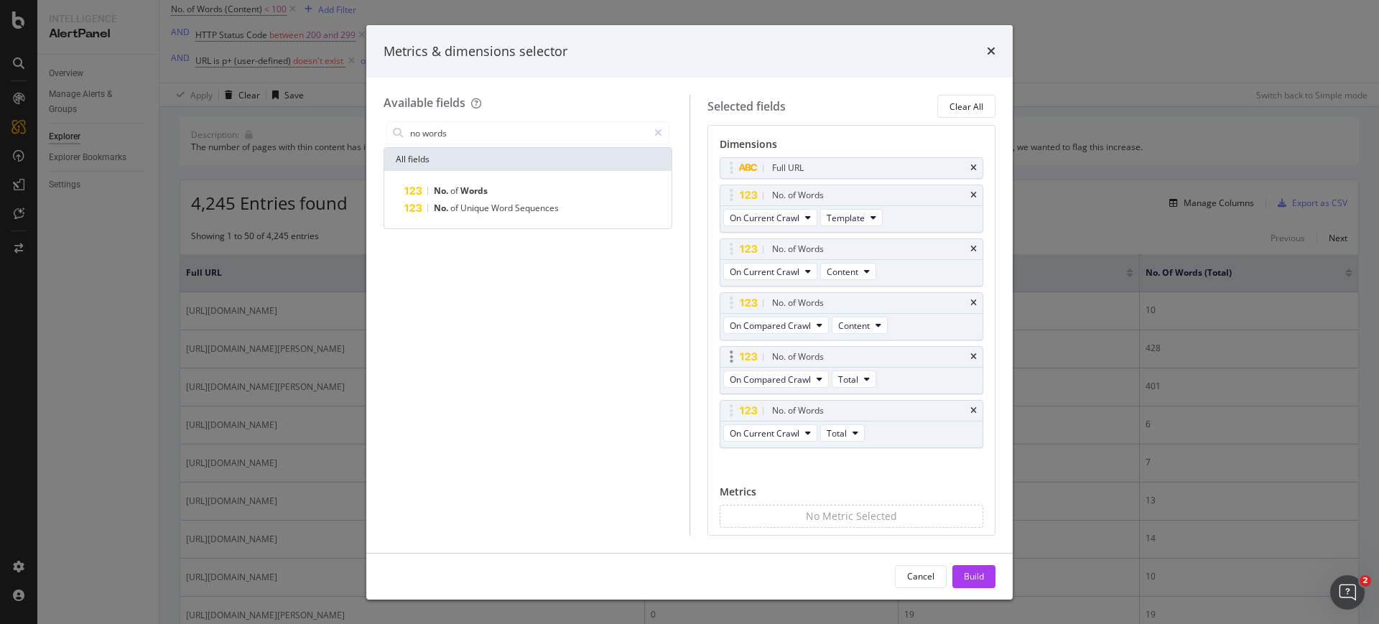
drag, startPoint x: 746, startPoint y: 413, endPoint x: 760, endPoint y: 361, distance: 54.4
drag, startPoint x: 760, startPoint y: 361, endPoint x: 729, endPoint y: 411, distance: 59.0
click at [729, 411] on div "modal" at bounding box center [731, 411] width 17 height 14
drag, startPoint x: 729, startPoint y: 411, endPoint x: 719, endPoint y: 307, distance: 104.6
drag, startPoint x: 719, startPoint y: 307, endPoint x: 697, endPoint y: 410, distance: 105.8
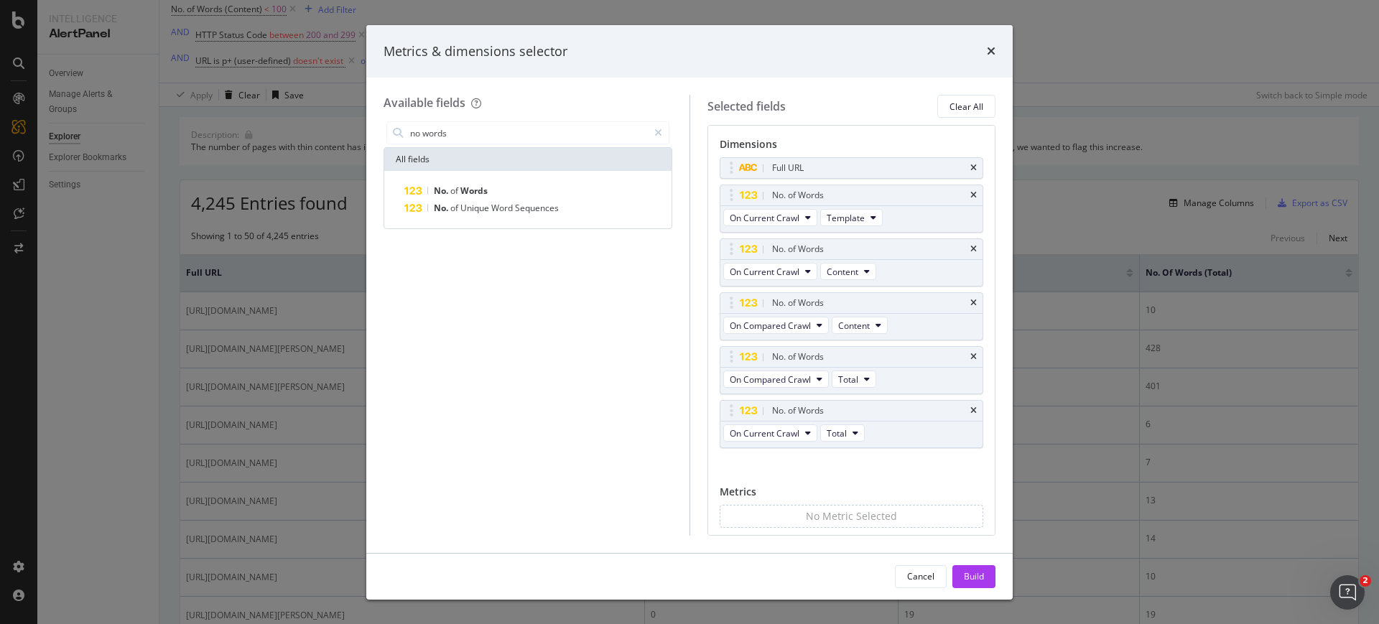
click at [697, 410] on div "Selected fields Clear All Dimensions Full URL No. of Words On Current Crawl Tem…" at bounding box center [843, 315] width 307 height 440
drag, startPoint x: 802, startPoint y: 412, endPoint x: 789, endPoint y: 345, distance: 68.7
drag, startPoint x: 789, startPoint y: 345, endPoint x: 776, endPoint y: 407, distance: 63.7
click at [776, 407] on div "No. of Words" at bounding box center [798, 411] width 52 height 14
drag, startPoint x: 820, startPoint y: 406, endPoint x: 825, endPoint y: 332, distance: 74.1
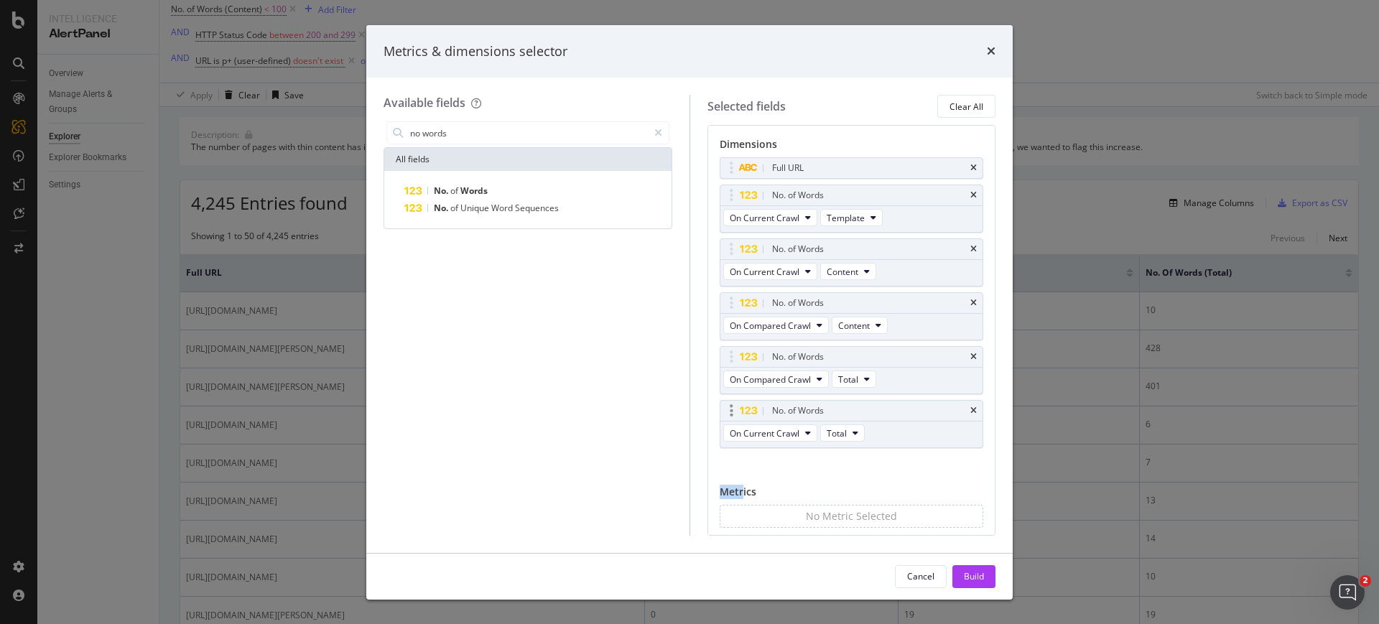
drag, startPoint x: 825, startPoint y: 332, endPoint x: 725, endPoint y: 414, distance: 129.1
click at [725, 414] on div "Dimensions Full URL No. of Words On Current Crawl Template No. of Words On Curr…" at bounding box center [852, 345] width 264 height 416
drag, startPoint x: 725, startPoint y: 414, endPoint x: 725, endPoint y: 355, distance: 58.9
click at [725, 355] on body "Intelligence AlertPanel Overview Manage Alerts & Groups Explorer Explorer Bookm…" at bounding box center [689, 312] width 1379 height 624
click at [956, 572] on button "Build" at bounding box center [973, 576] width 43 height 23
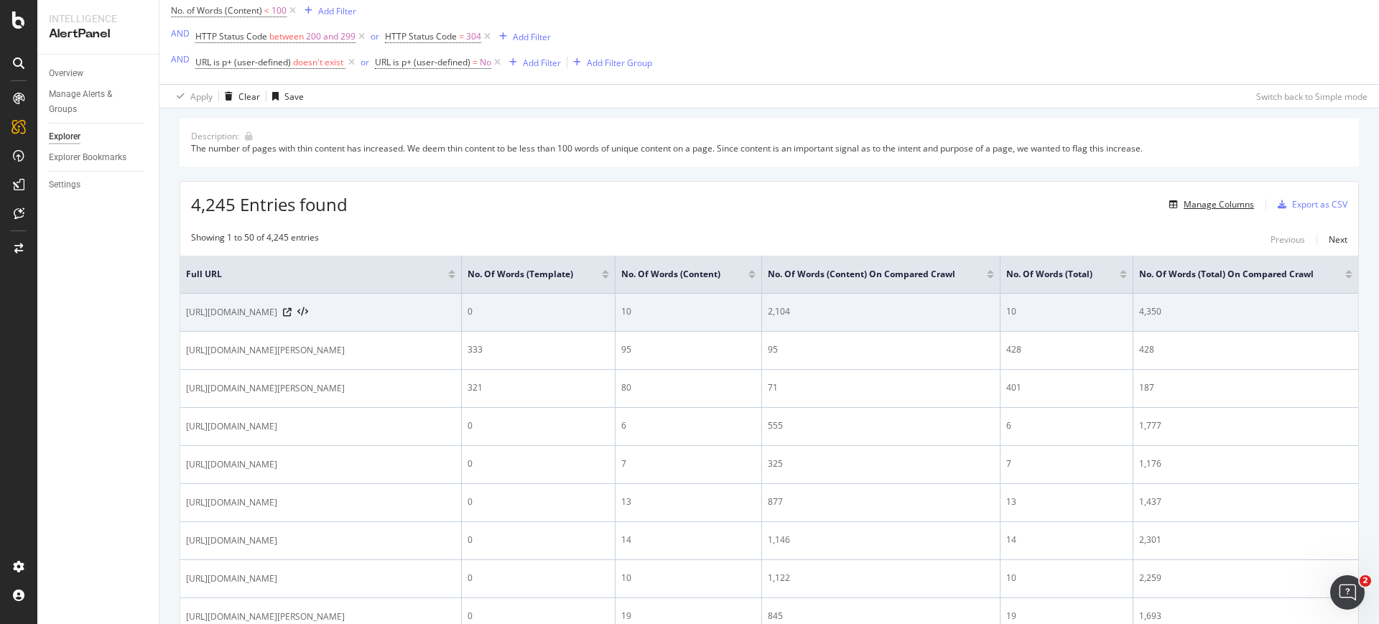
scroll to position [83, 0]
click at [292, 312] on icon at bounding box center [287, 311] width 9 height 9
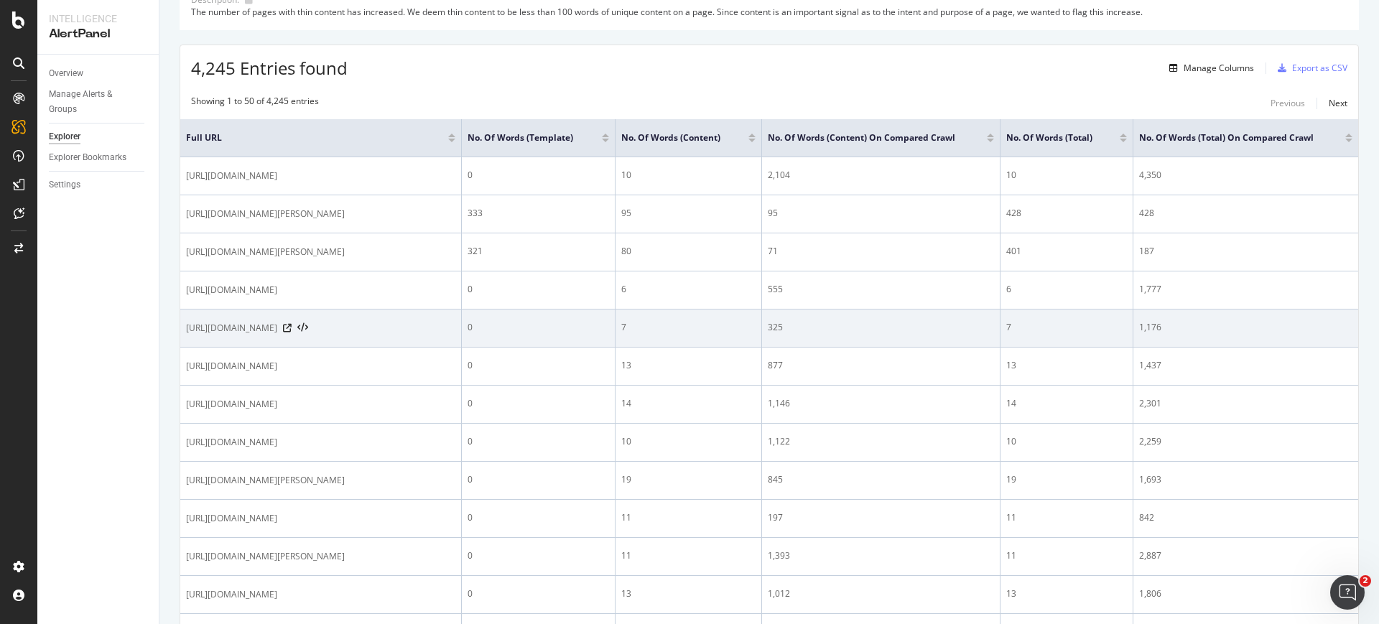
scroll to position [247, 0]
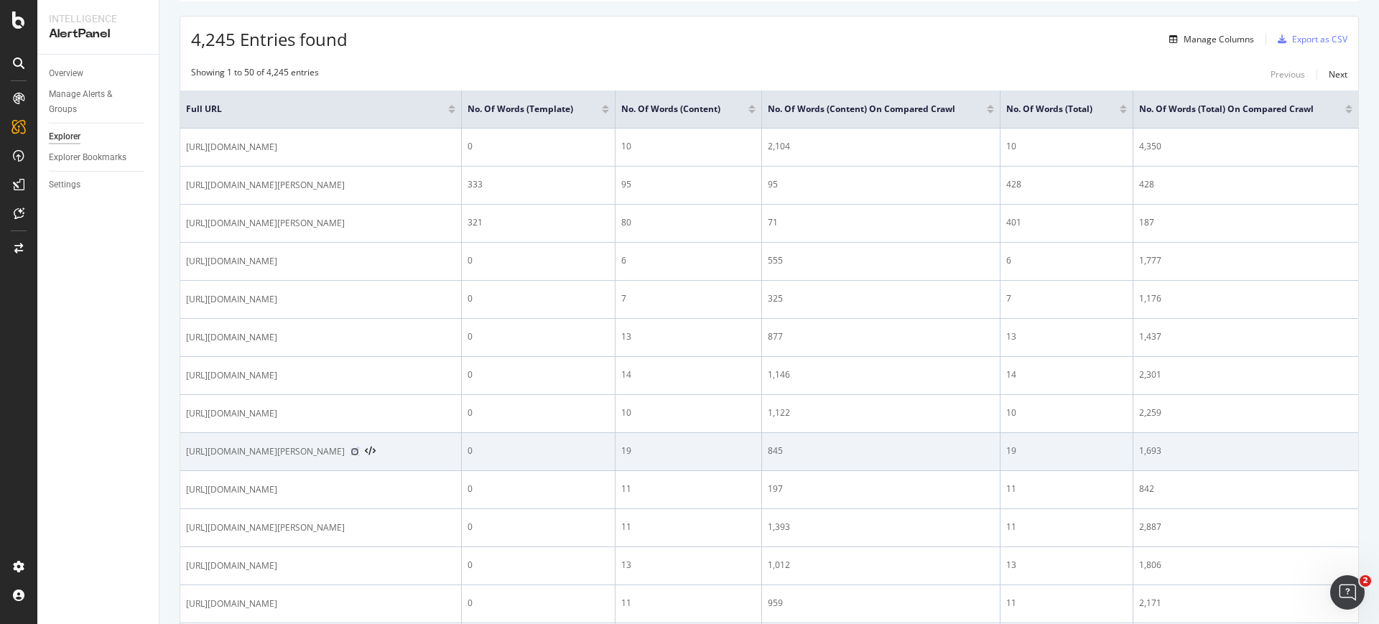
click at [359, 456] on icon at bounding box center [355, 452] width 9 height 9
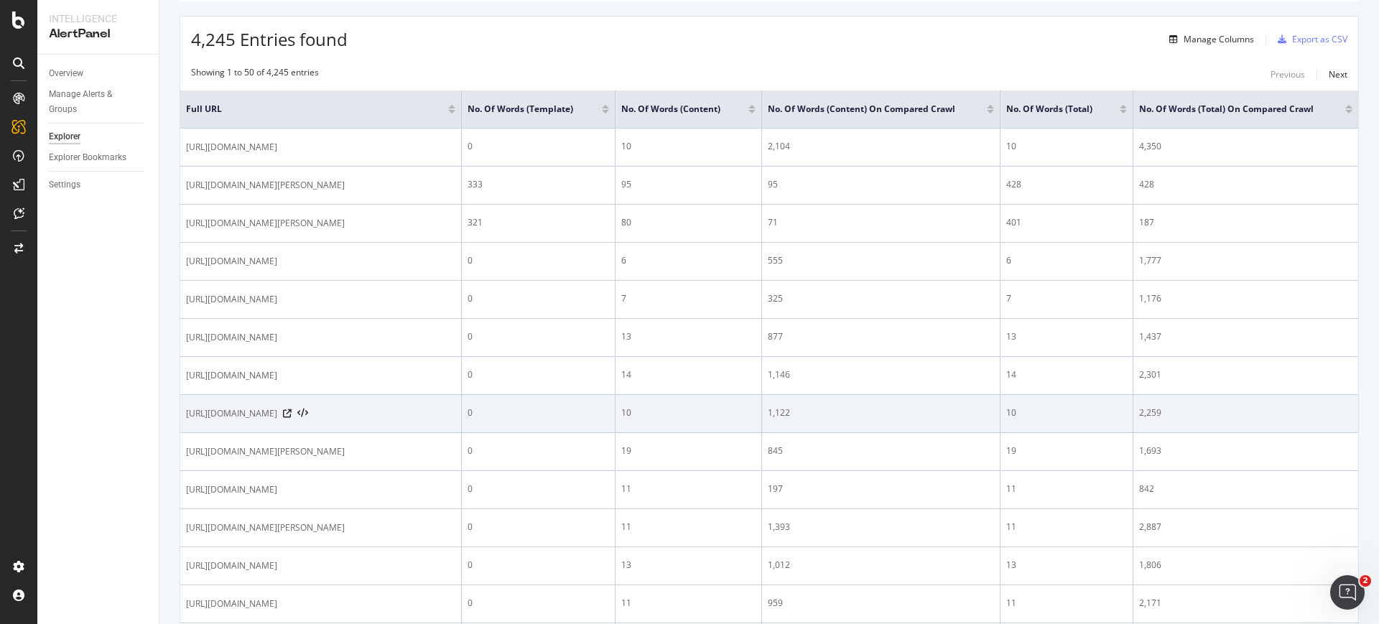
scroll to position [0, 1]
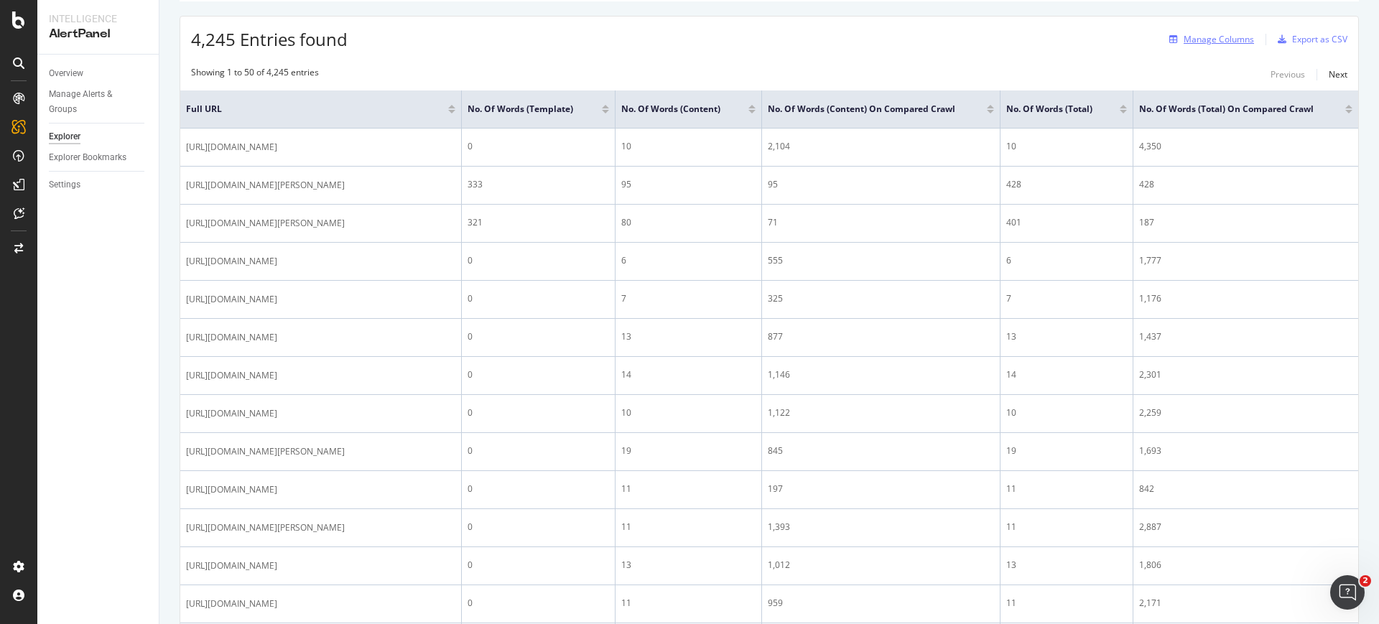
click at [1207, 46] on div "Manage Columns" at bounding box center [1209, 40] width 91 height 16
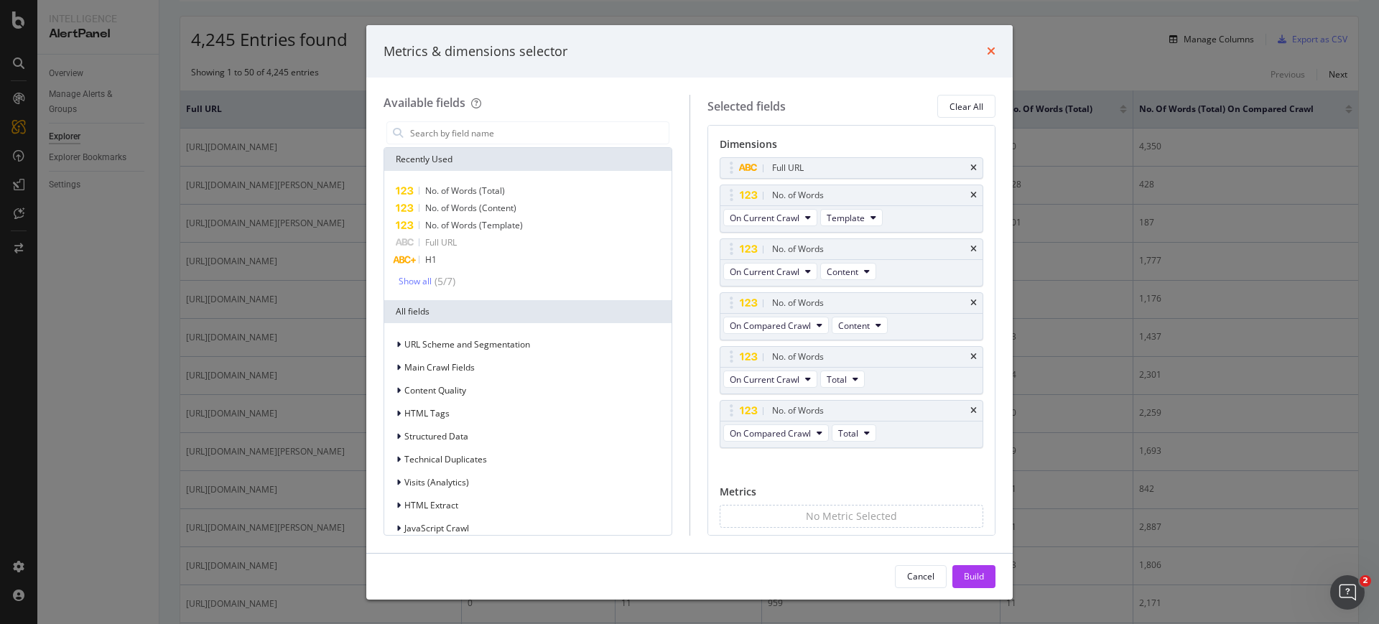
click at [991, 50] on icon "times" at bounding box center [991, 50] width 9 height 11
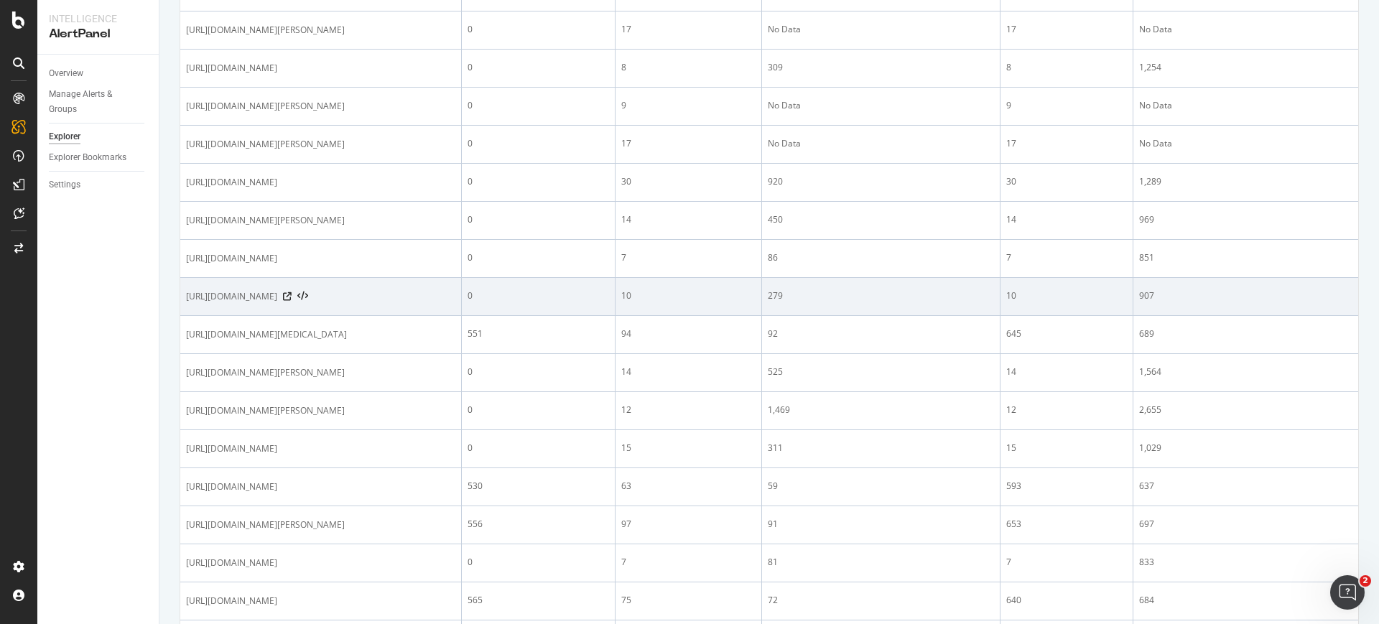
scroll to position [1162, 0]
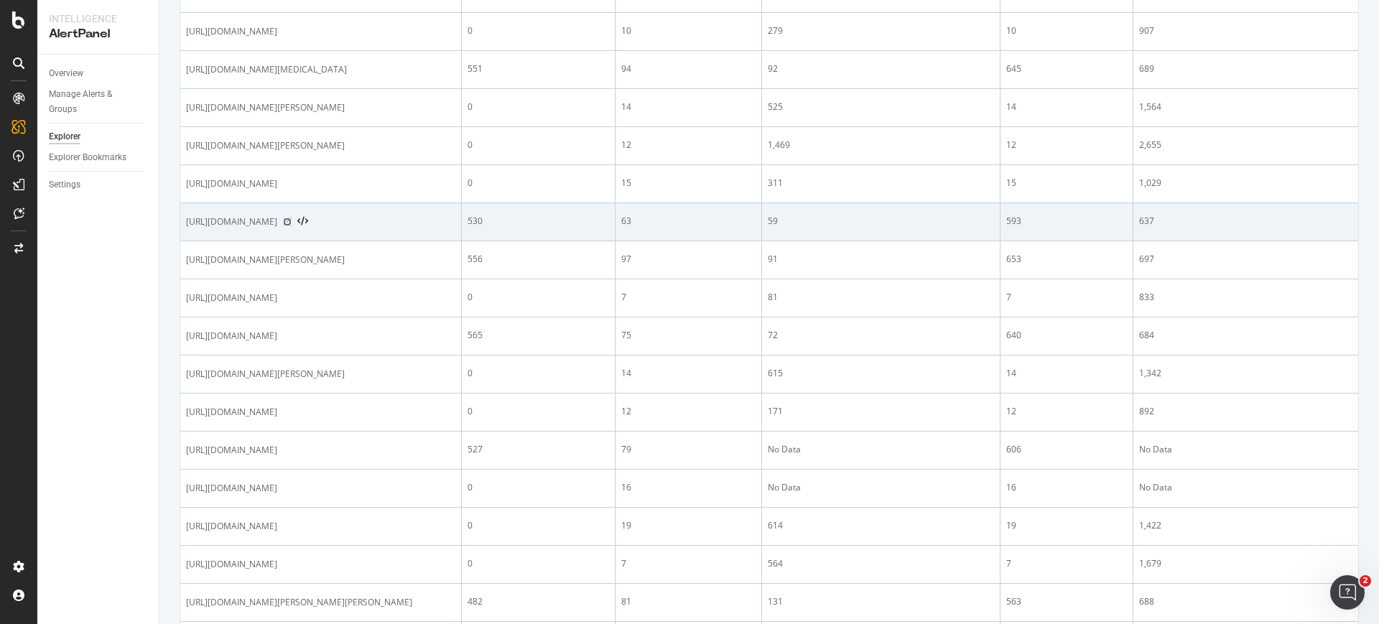
click at [292, 226] on icon at bounding box center [287, 222] width 9 height 9
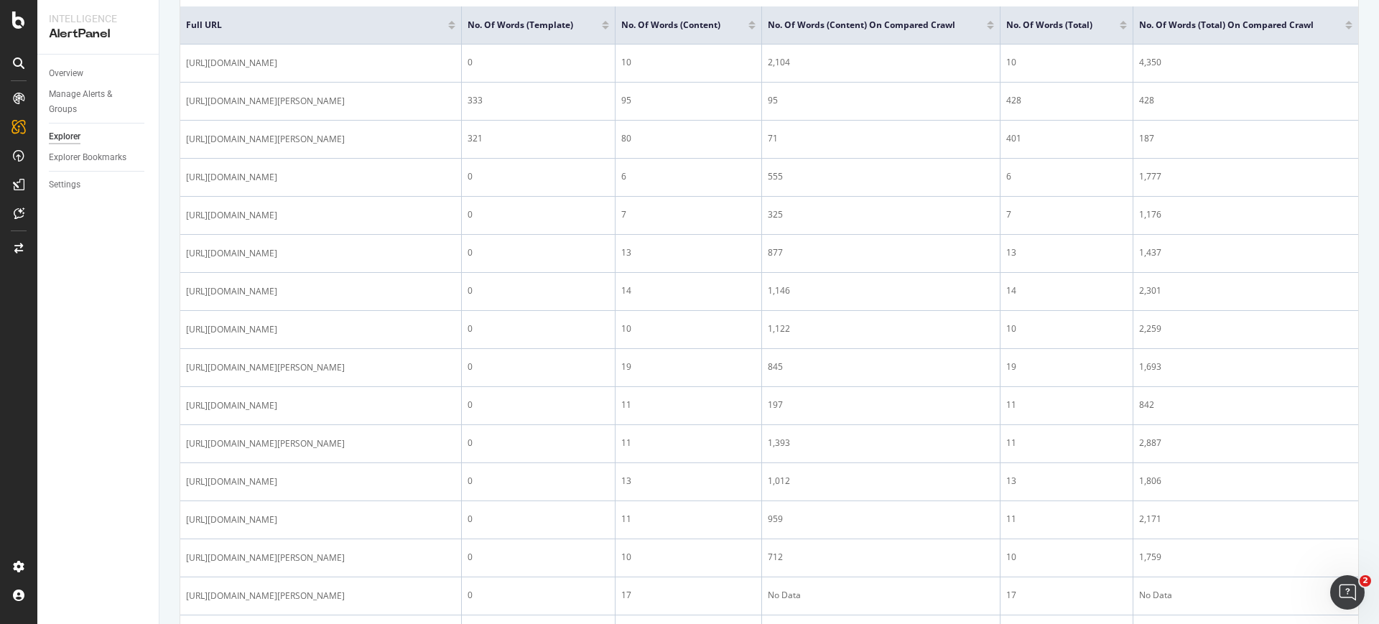
scroll to position [234, 0]
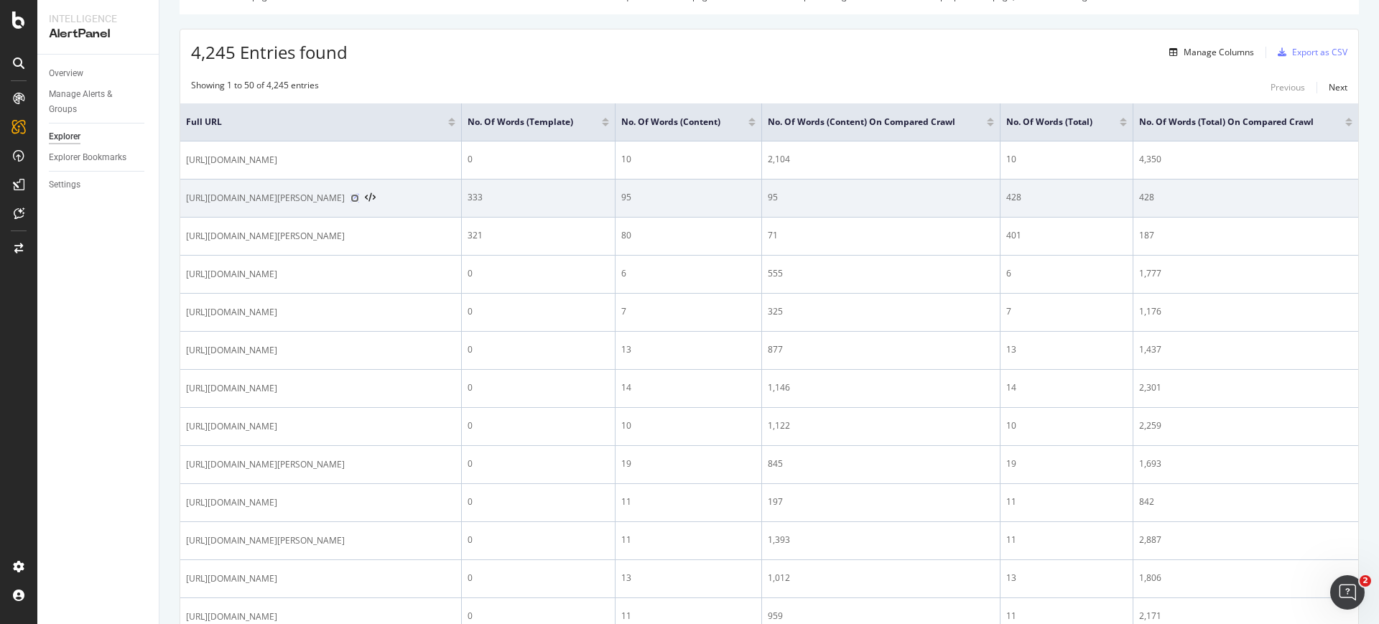
click at [359, 196] on icon at bounding box center [355, 198] width 9 height 9
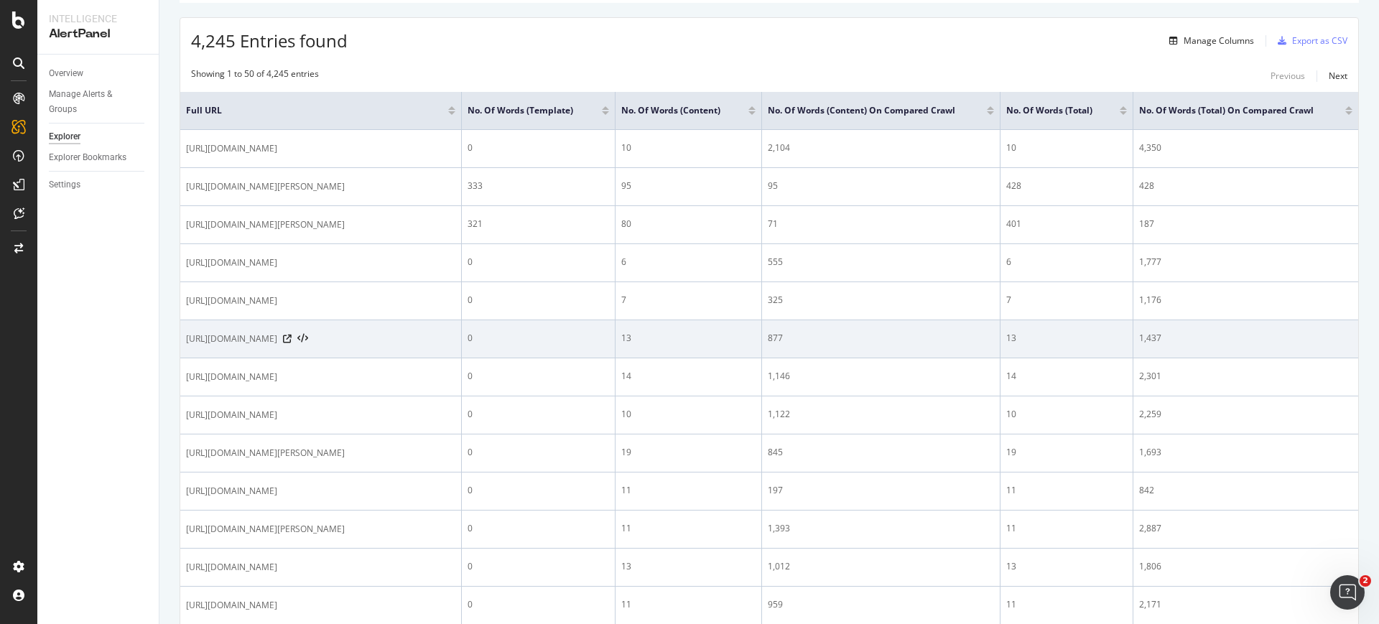
scroll to position [246, 0]
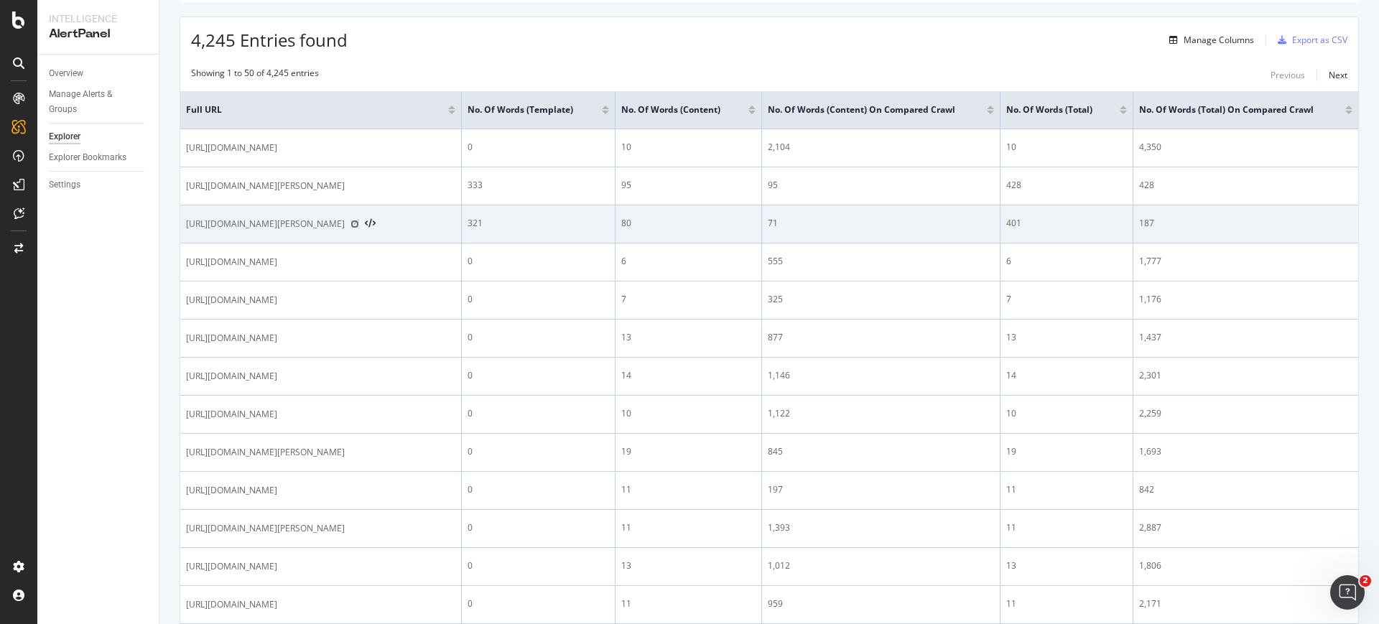
click at [359, 223] on icon at bounding box center [355, 224] width 9 height 9
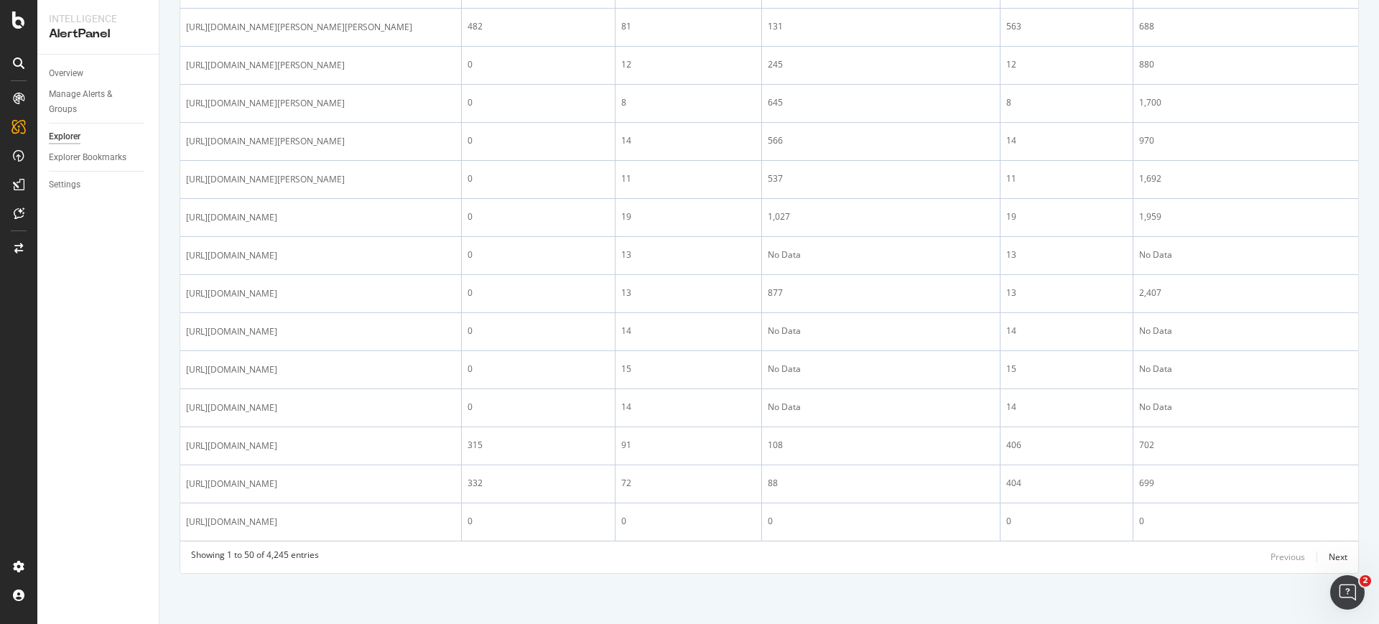
scroll to position [2311, 0]
click at [1329, 562] on div "Next" at bounding box center [1338, 557] width 19 height 12
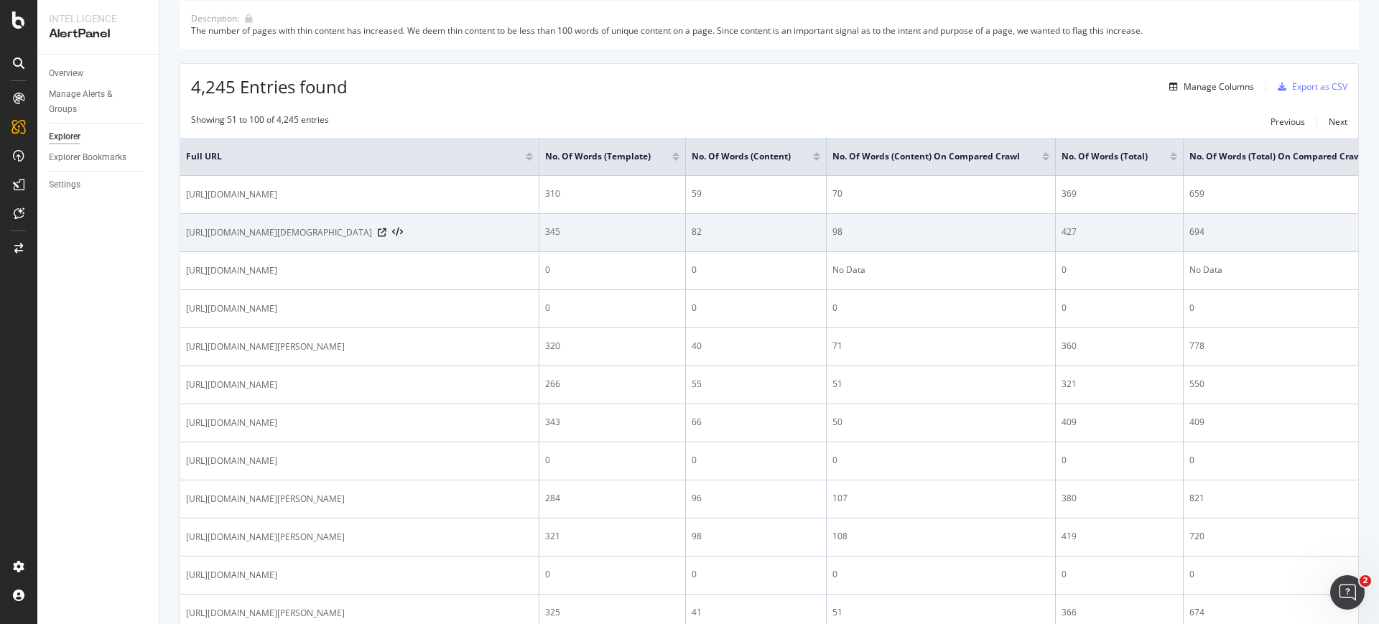
scroll to position [200, 0]
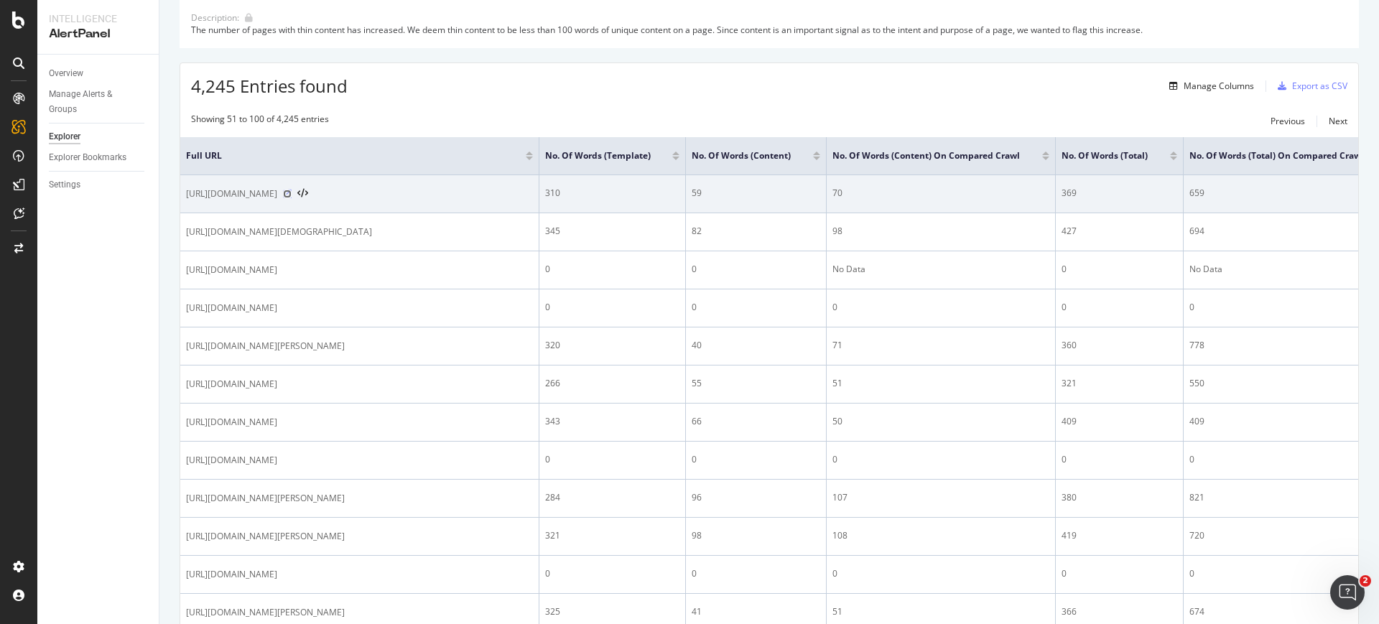
click at [292, 192] on icon at bounding box center [287, 194] width 9 height 9
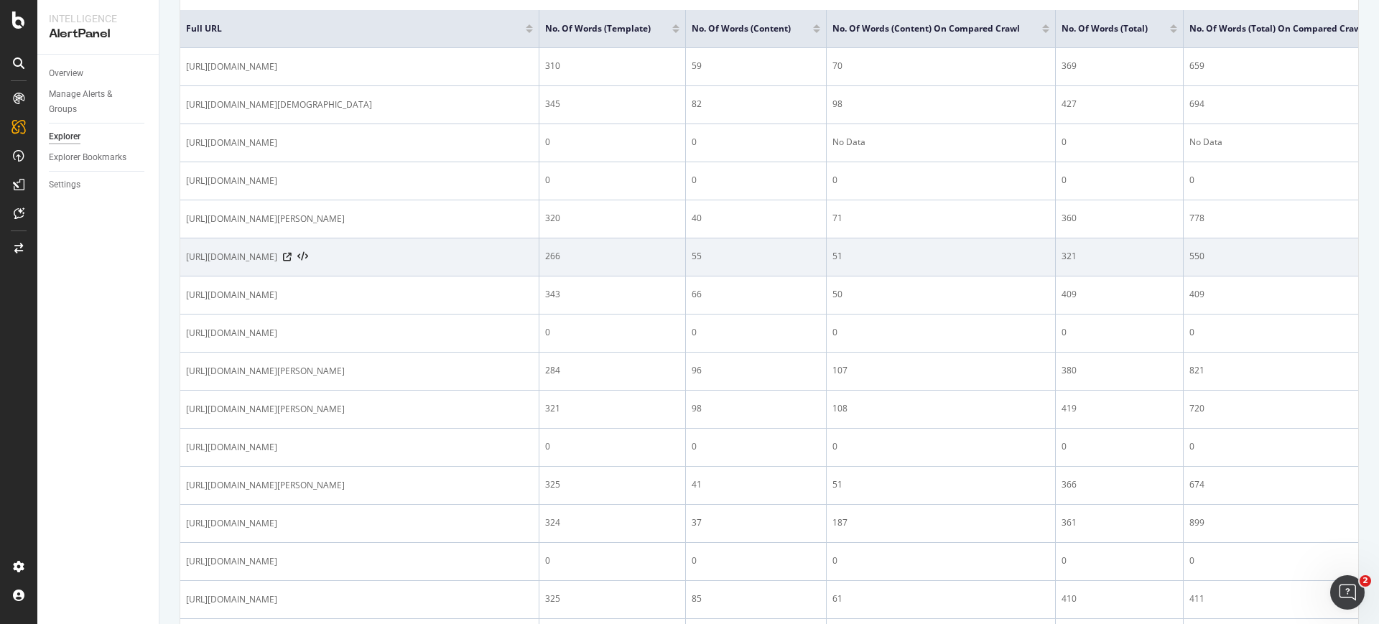
scroll to position [330, 0]
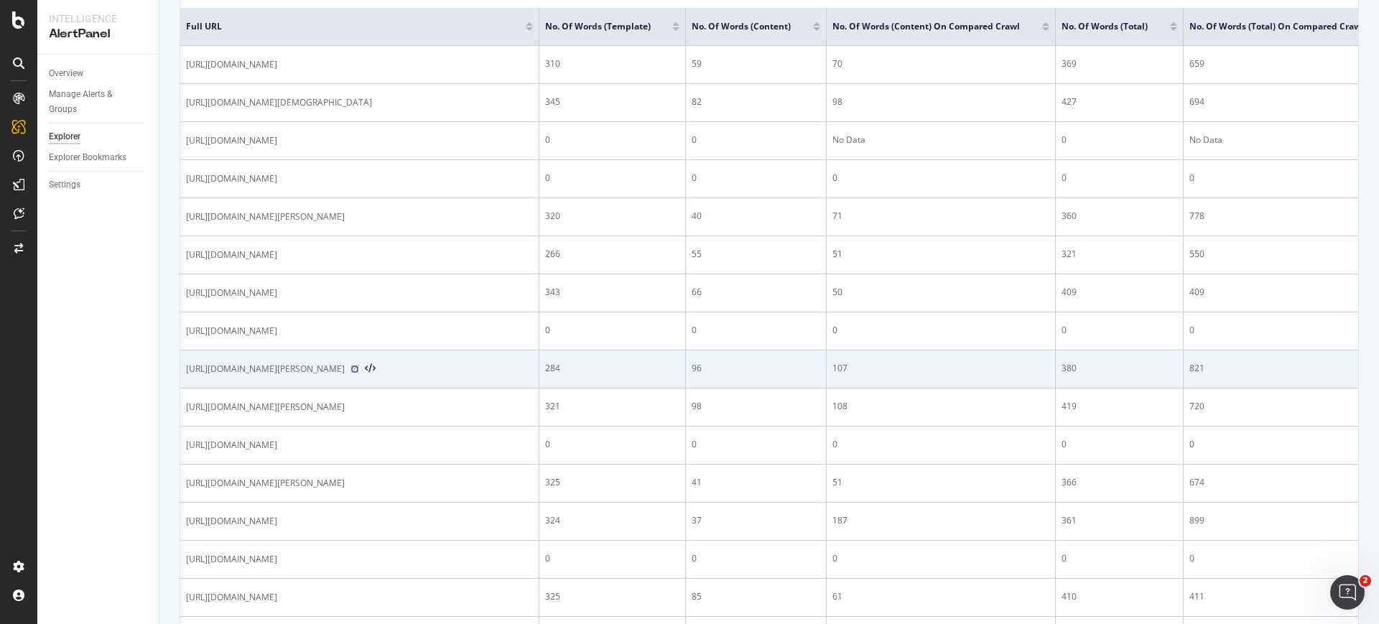
click at [359, 374] on icon at bounding box center [355, 369] width 9 height 9
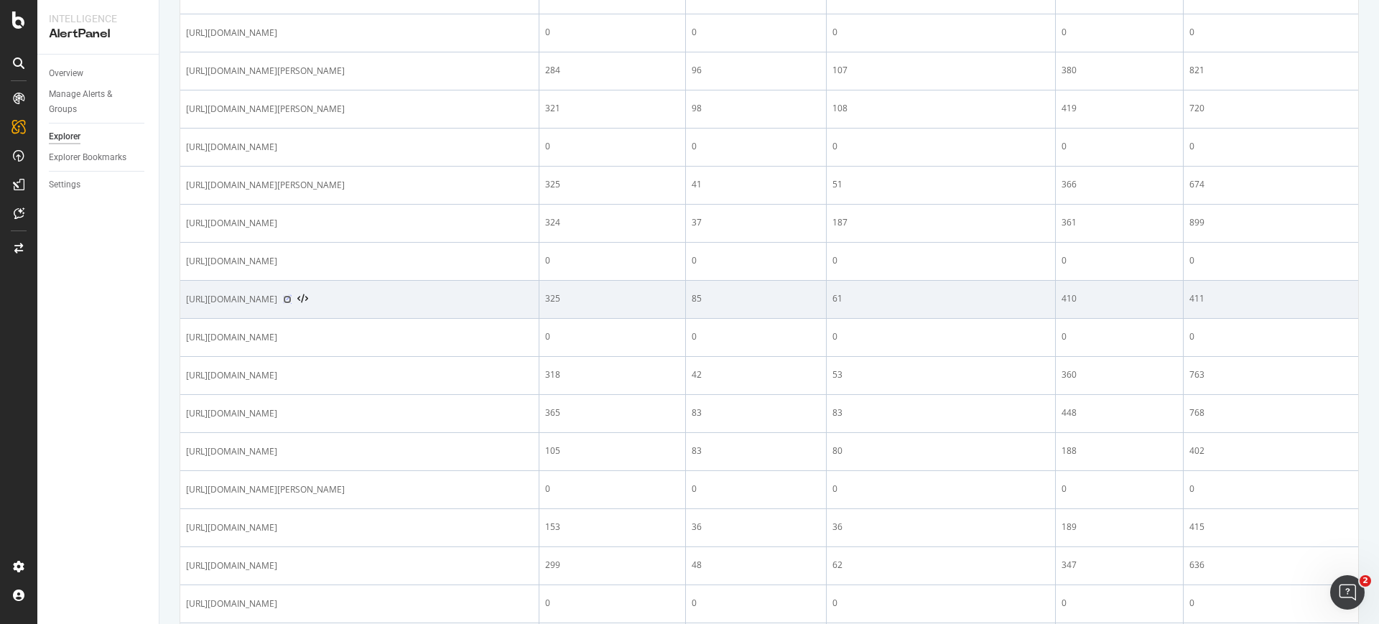
click at [292, 304] on icon at bounding box center [287, 299] width 9 height 9
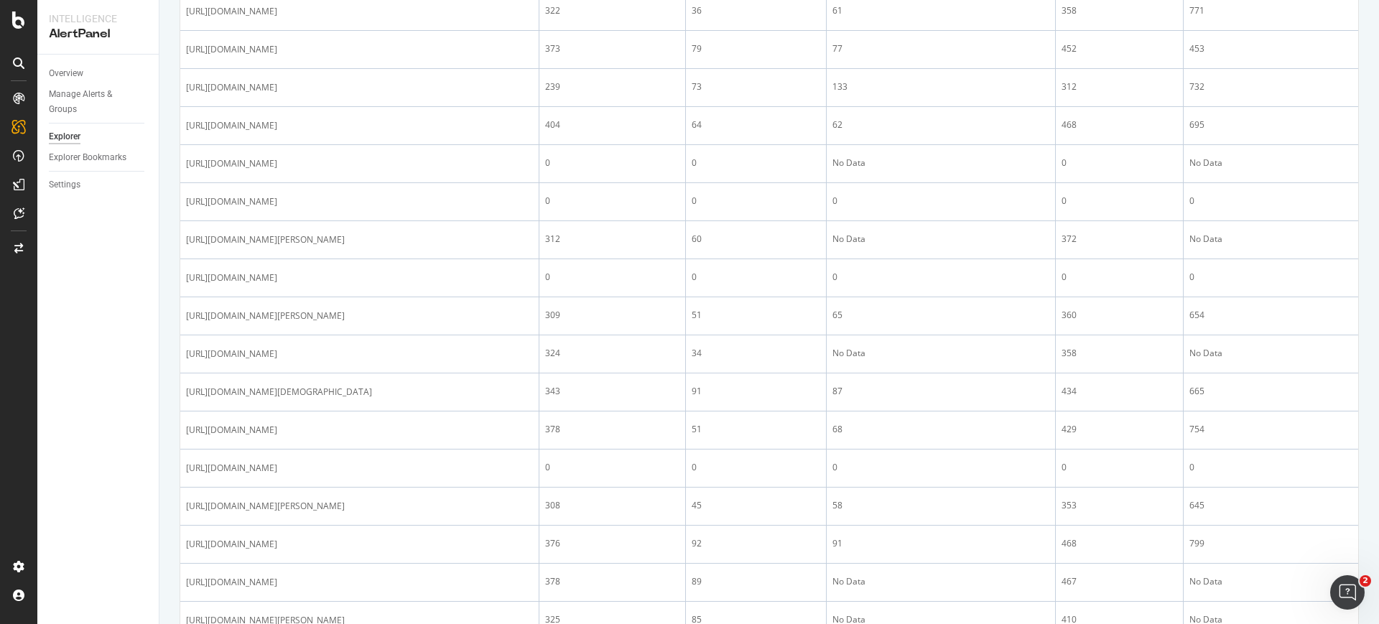
scroll to position [1340, 0]
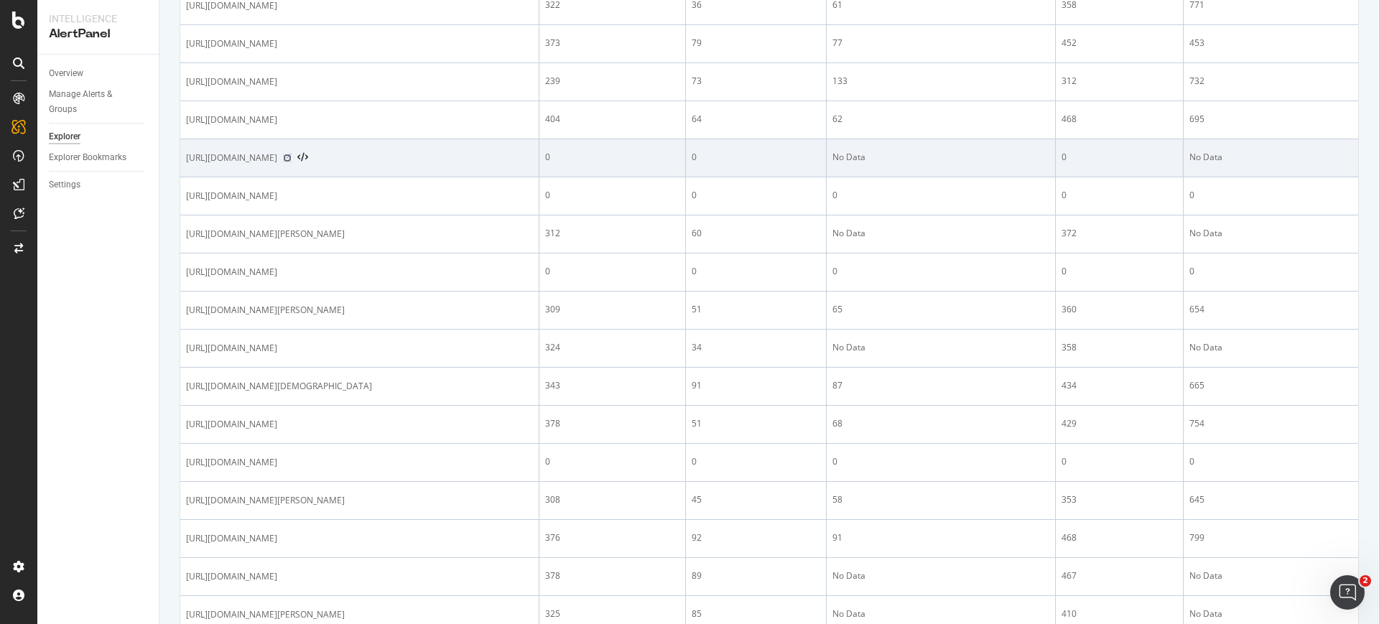
click at [292, 162] on icon at bounding box center [287, 158] width 9 height 9
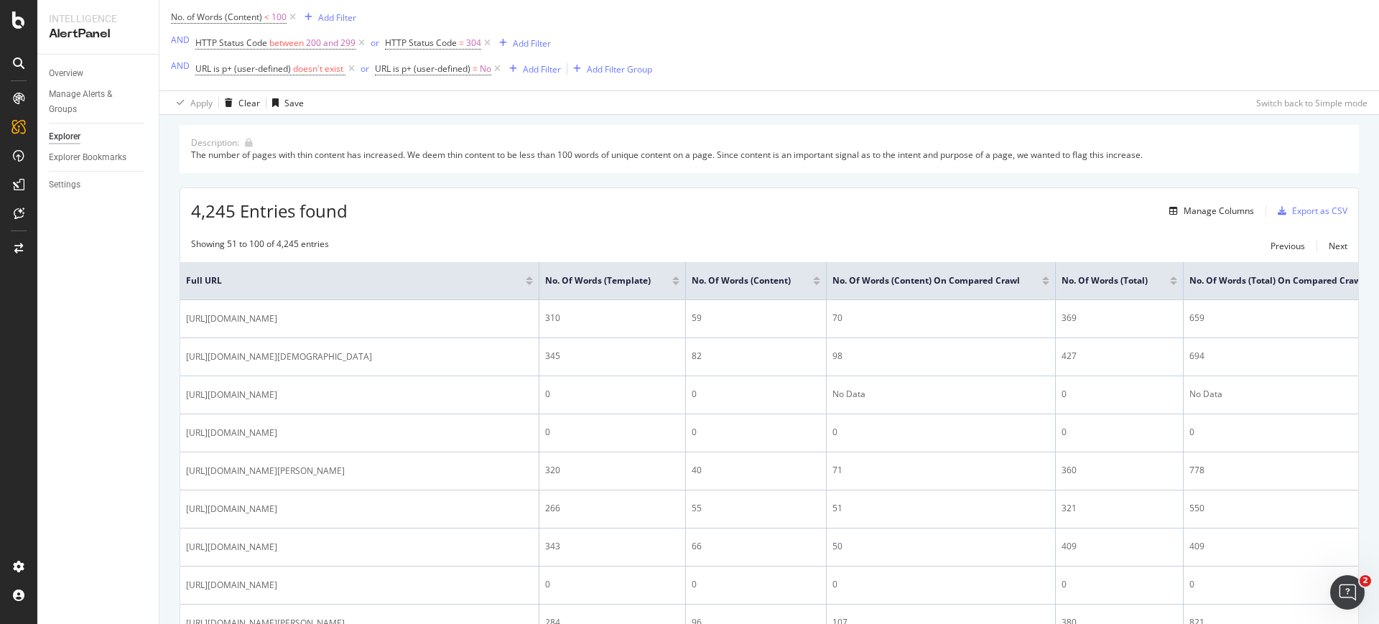
scroll to position [75, 0]
click at [1230, 210] on div "Manage Columns" at bounding box center [1219, 211] width 70 height 12
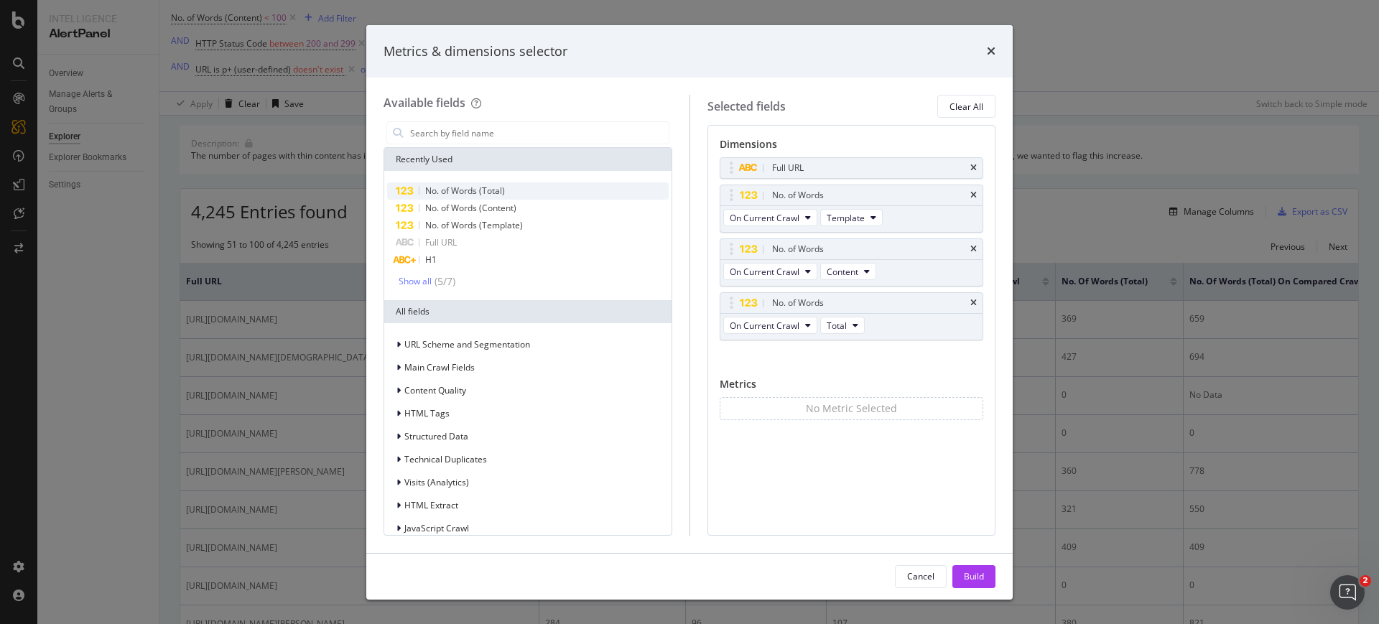
click at [544, 182] on div "No. of Words (Total)" at bounding box center [528, 190] width 282 height 17
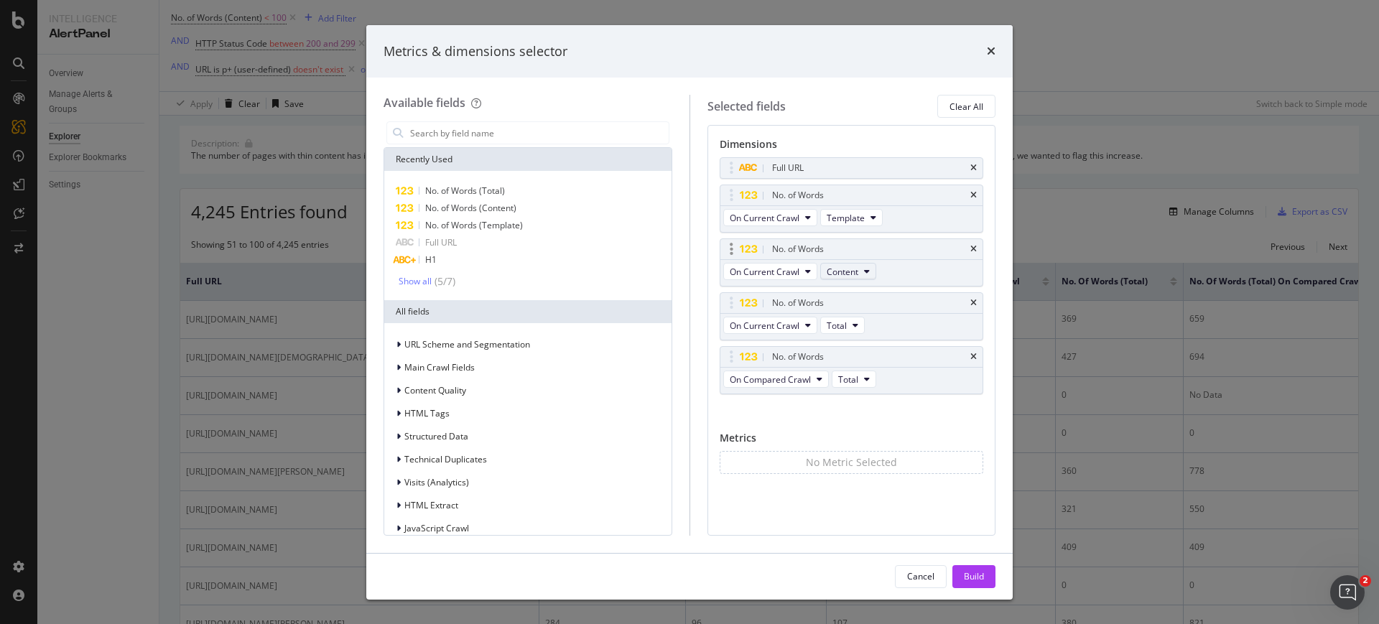
click at [862, 269] on button "Content" at bounding box center [848, 271] width 56 height 17
click at [926, 269] on div "No. of Words On Current Crawl Content" at bounding box center [852, 262] width 264 height 48
click at [853, 374] on span "Total" at bounding box center [848, 380] width 20 height 12
click at [865, 441] on div "Template" at bounding box center [862, 431] width 61 height 21
drag, startPoint x: 912, startPoint y: 355, endPoint x: 912, endPoint y: 295, distance: 60.3
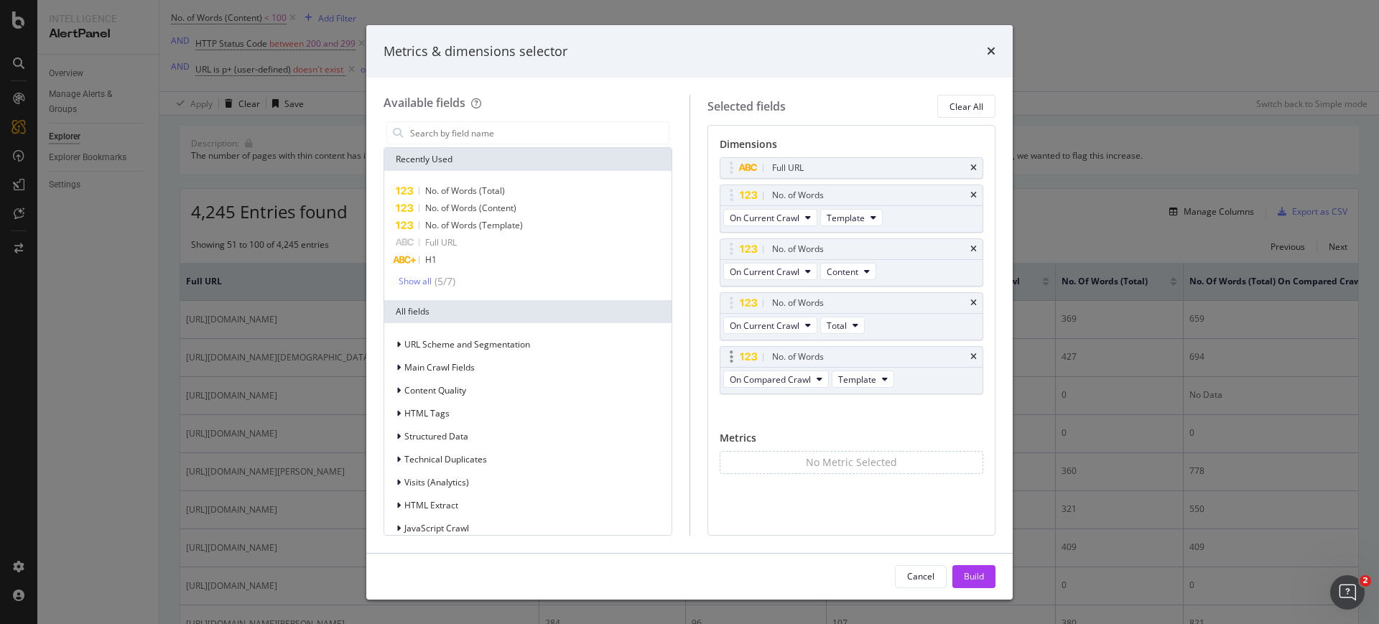
drag, startPoint x: 912, startPoint y: 295, endPoint x: 729, endPoint y: 355, distance: 192.2
click at [730, 355] on icon "modal" at bounding box center [732, 357] width 4 height 14
drag, startPoint x: 729, startPoint y: 355, endPoint x: 734, endPoint y: 229, distance: 125.8
drag, startPoint x: 734, startPoint y: 229, endPoint x: 708, endPoint y: 338, distance: 112.4
click at [708, 338] on div "Selected fields Clear All Dimensions Full URL No. of Words On Current Crawl Tem…" at bounding box center [843, 315] width 307 height 440
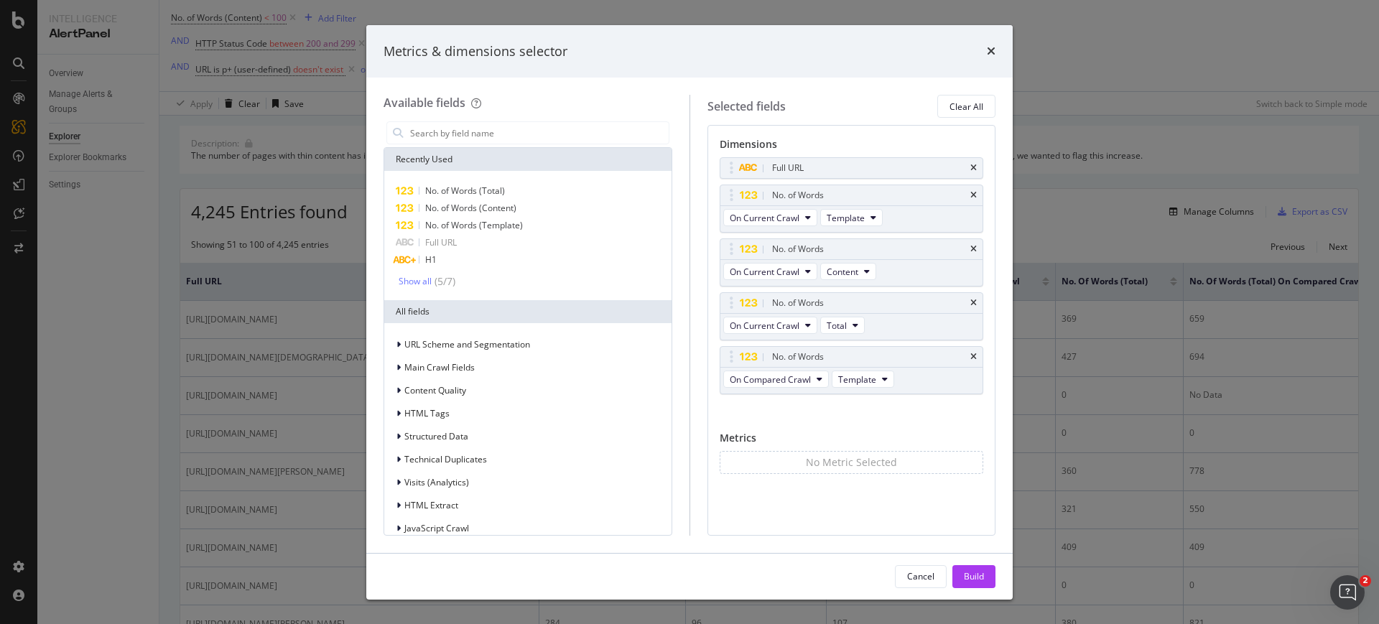
drag, startPoint x: 732, startPoint y: 354, endPoint x: 713, endPoint y: 264, distance: 92.4
drag, startPoint x: 713, startPoint y: 264, endPoint x: 687, endPoint y: 356, distance: 96.2
click at [687, 356] on div "Available fields Recently Used No. of Words (Total) No. of Words (Content) No. …" at bounding box center [537, 315] width 306 height 440
drag, startPoint x: 738, startPoint y: 365, endPoint x: 748, endPoint y: 356, distance: 13.7
click at [748, 356] on div "Dimensions Full URL No. of Words On Current Crawl Template No. of Words On Curr…" at bounding box center [852, 330] width 289 height 410
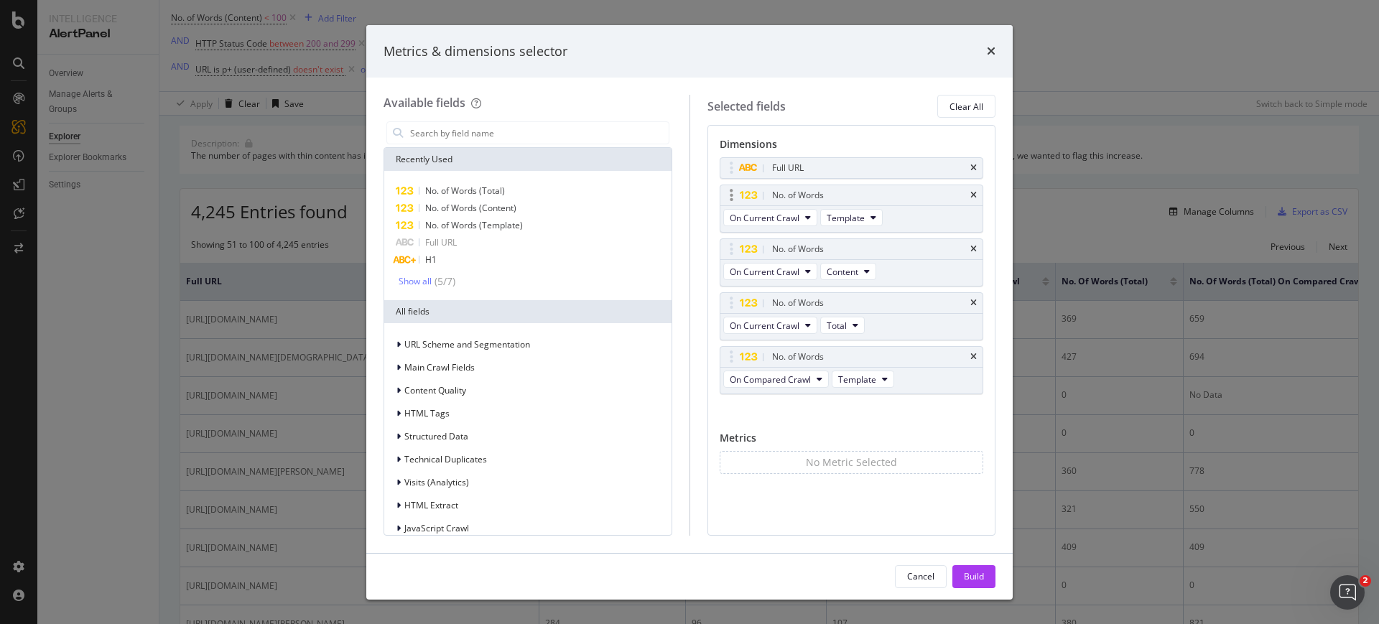
drag, startPoint x: 748, startPoint y: 356, endPoint x: 765, endPoint y: 228, distance: 129.0
drag, startPoint x: 855, startPoint y: 350, endPoint x: 878, endPoint y: 194, distance: 157.7
drag, startPoint x: 878, startPoint y: 194, endPoint x: 741, endPoint y: 252, distance: 149.0
click at [741, 252] on body "Intelligence AlertPanel Overview Manage Alerts & Groups Explorer Explorer Bookm…" at bounding box center [689, 312] width 1379 height 624
click at [845, 376] on span "Total" at bounding box center [837, 380] width 20 height 12
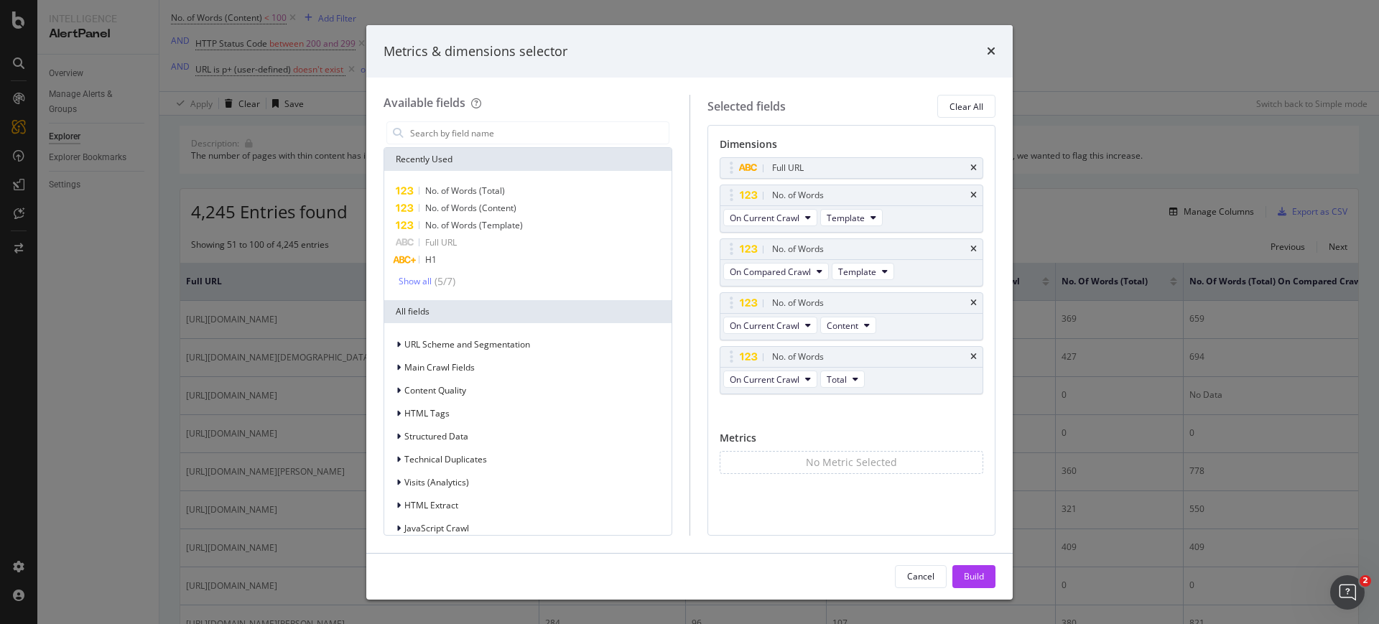
click at [793, 414] on div "Full URL No. of Words On Current Crawl Template No. of Words On Compared Crawl …" at bounding box center [852, 291] width 264 height 268
click at [794, 376] on span "On Current Crawl" at bounding box center [765, 380] width 70 height 12
click at [787, 432] on span "On Compared Crawl" at bounding box center [804, 431] width 136 height 13
click at [851, 383] on span "Total" at bounding box center [848, 380] width 20 height 12
click at [850, 464] on div "Content" at bounding box center [862, 458] width 61 height 21
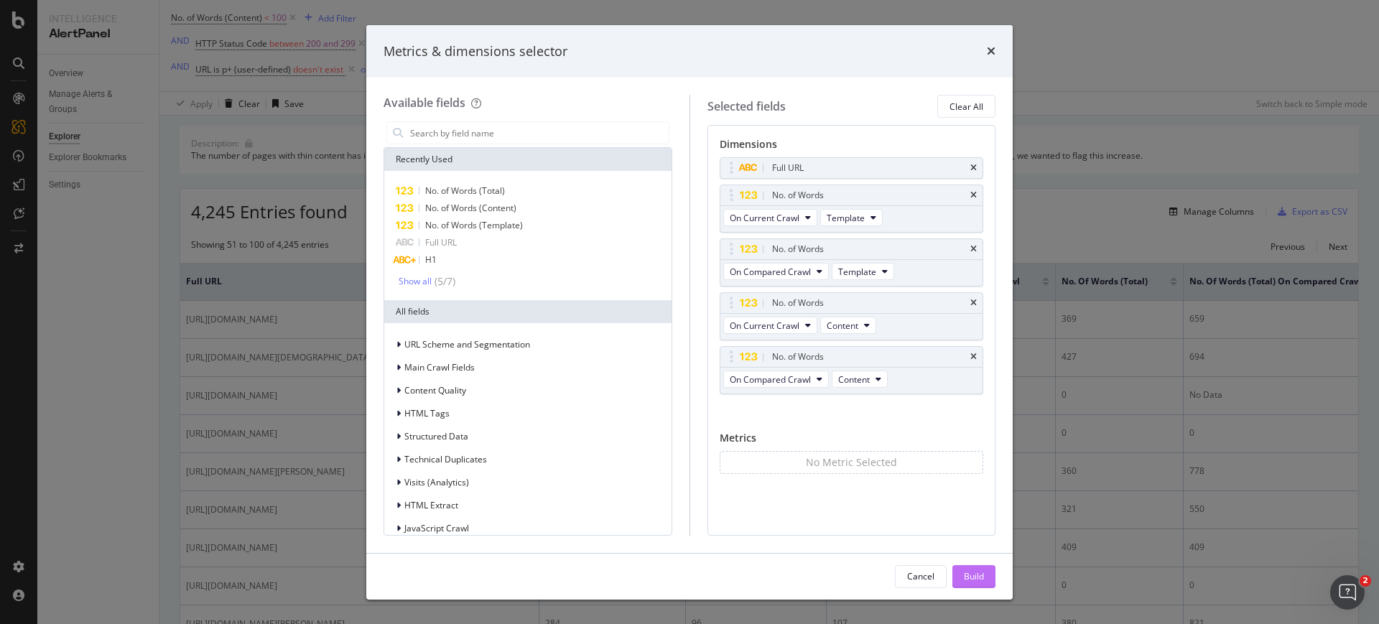
click at [983, 570] on div "Build" at bounding box center [974, 576] width 20 height 12
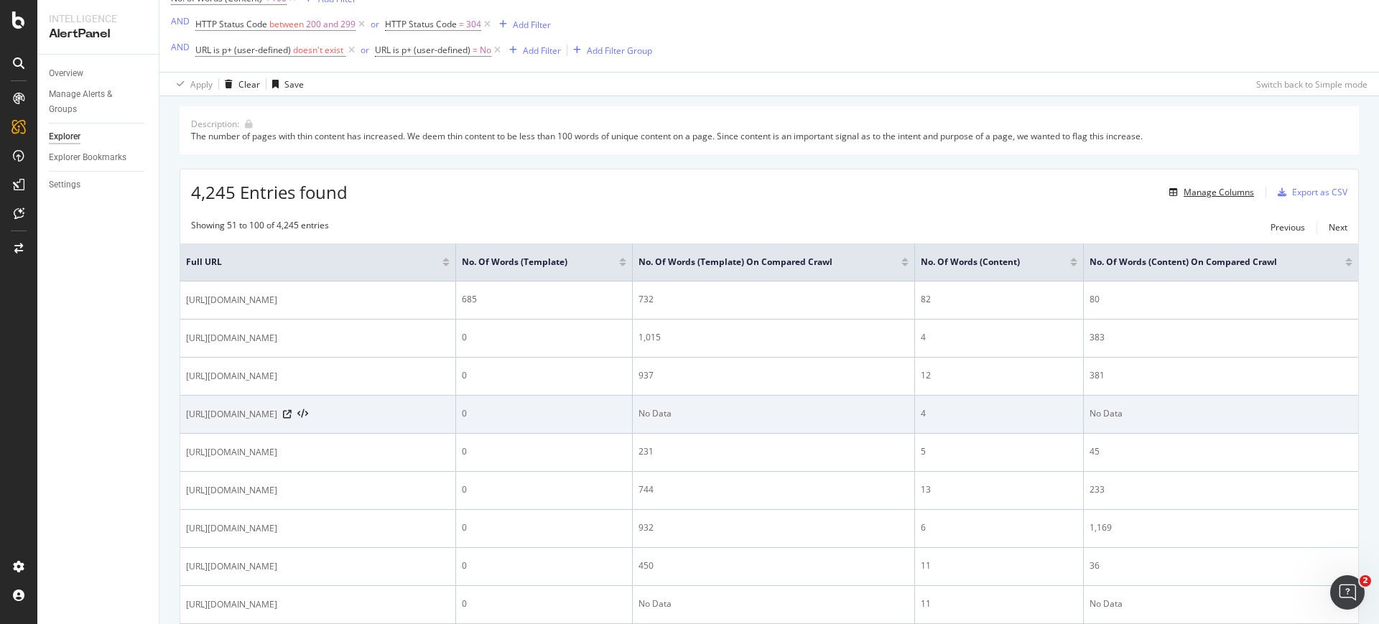
scroll to position [96, 0]
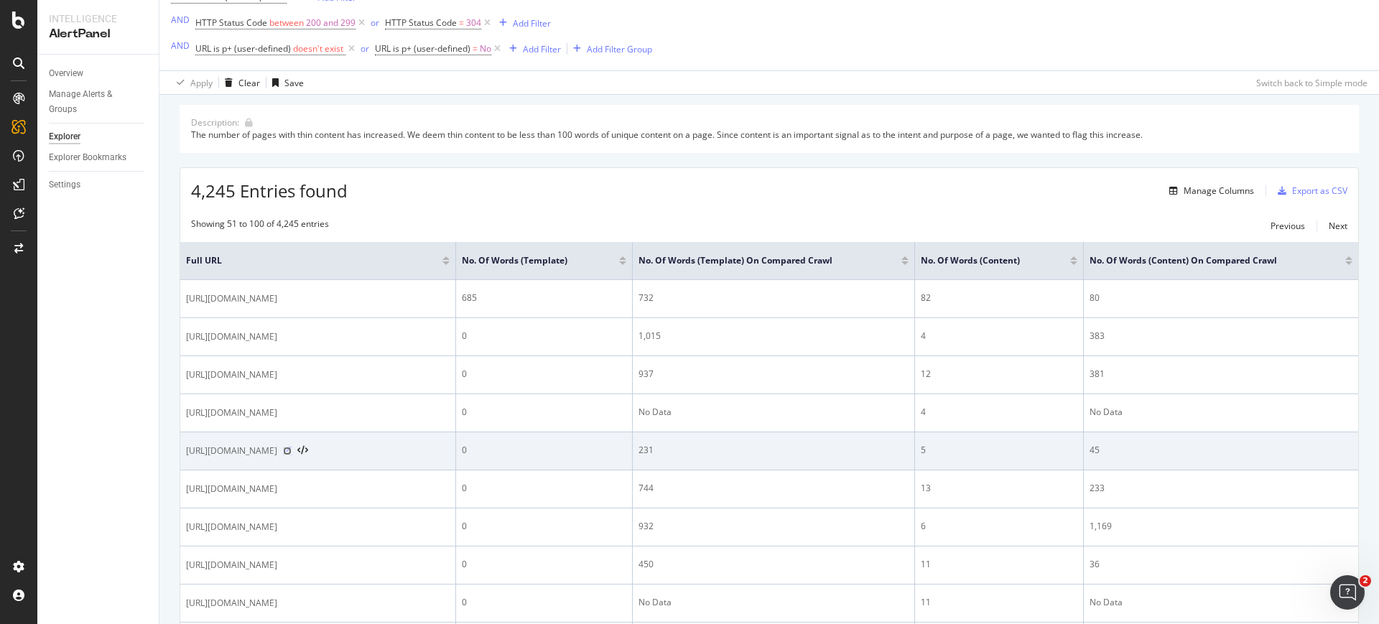
click at [292, 450] on icon at bounding box center [287, 451] width 9 height 9
click at [308, 455] on icon at bounding box center [302, 451] width 11 height 10
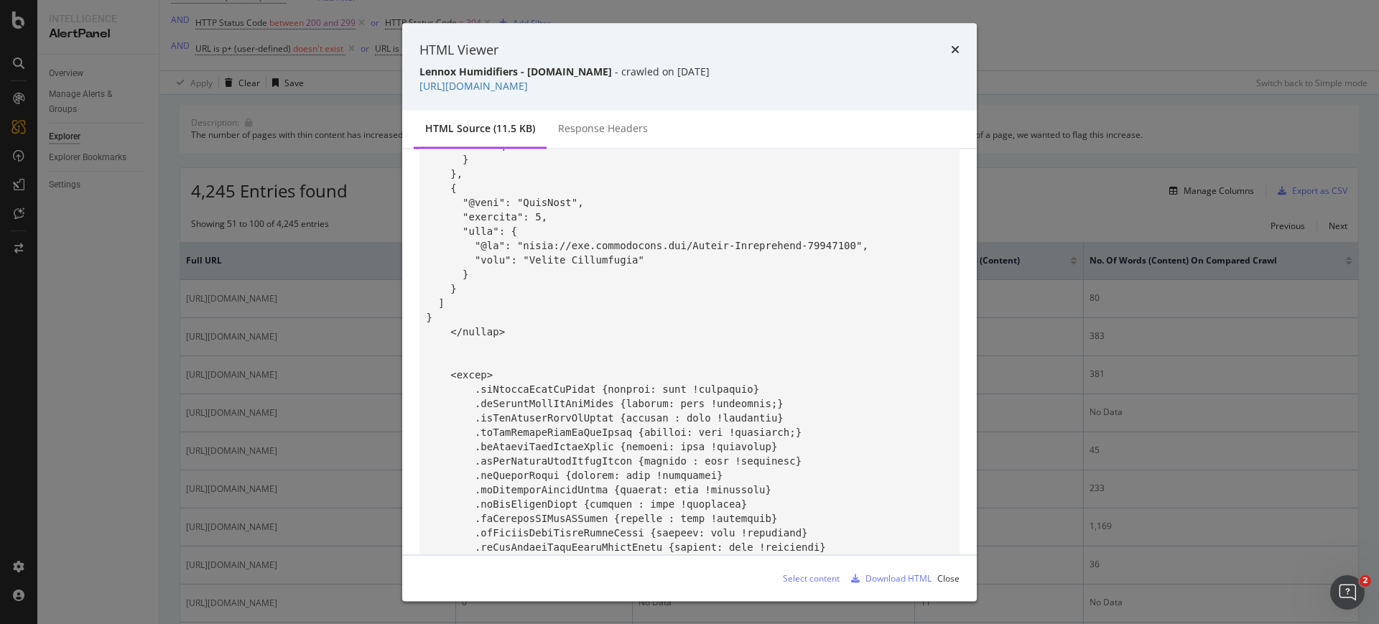
scroll to position [1062, 0]
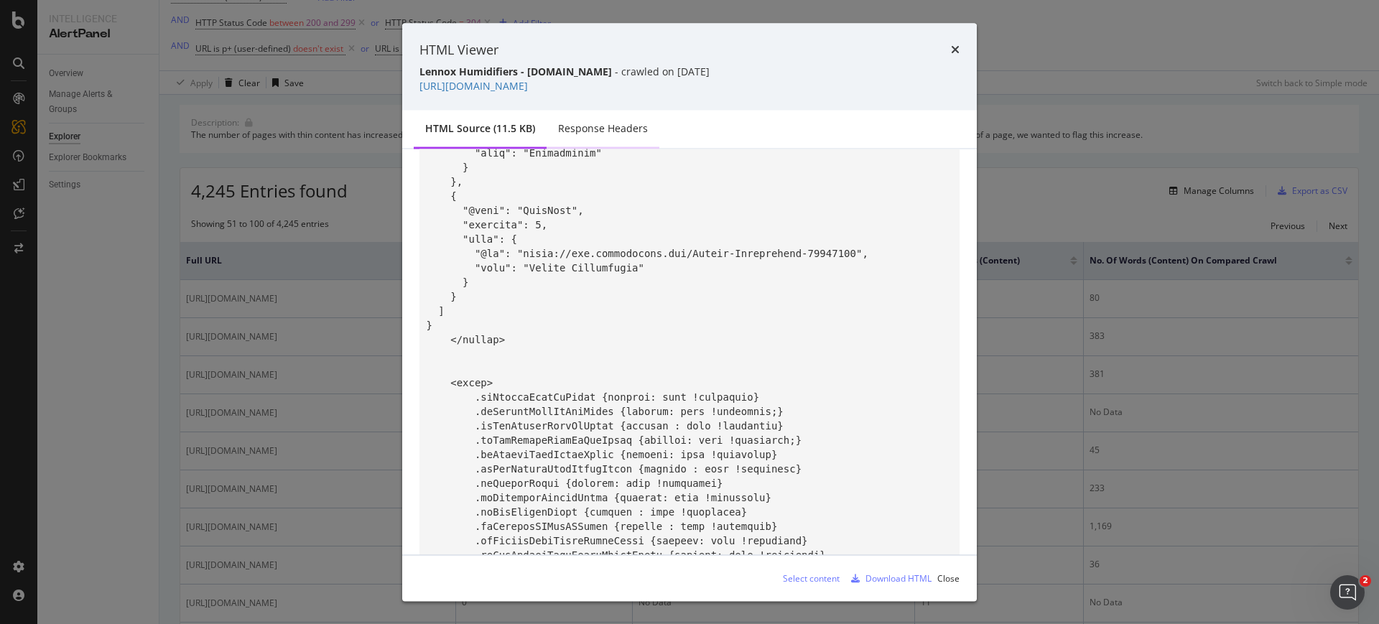
click at [625, 133] on div "Response Headers" at bounding box center [603, 128] width 90 height 14
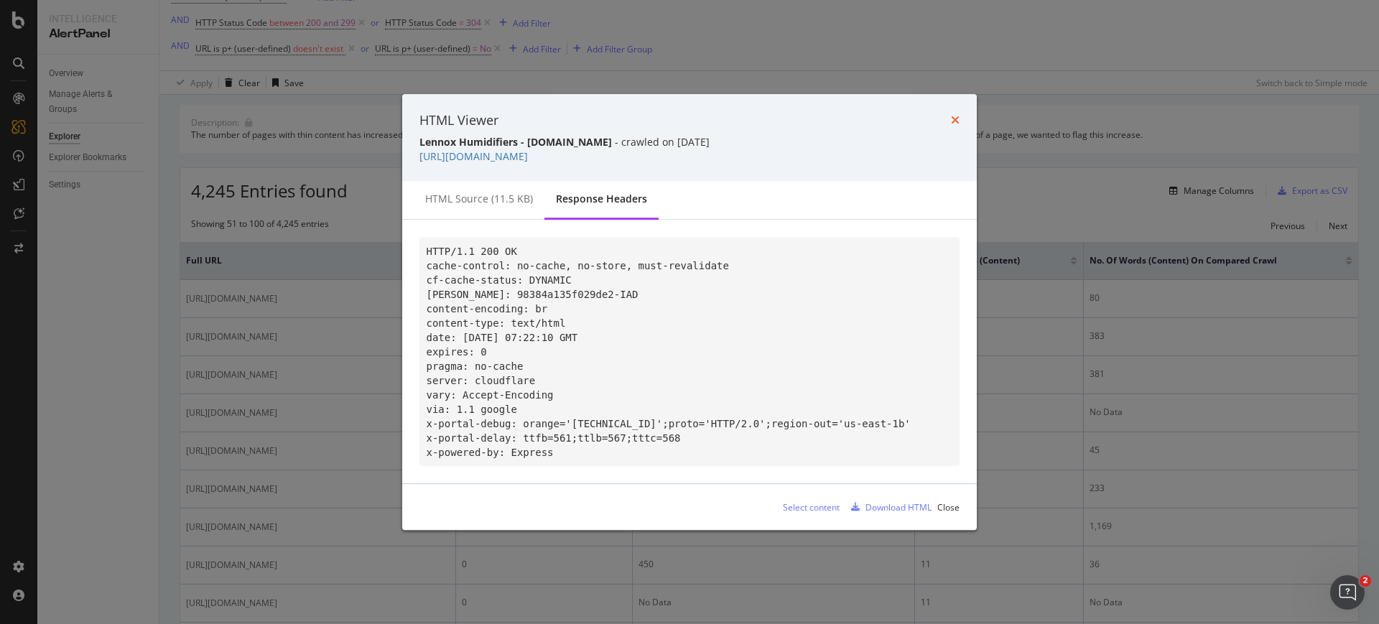
click at [955, 117] on icon "times" at bounding box center [955, 119] width 9 height 11
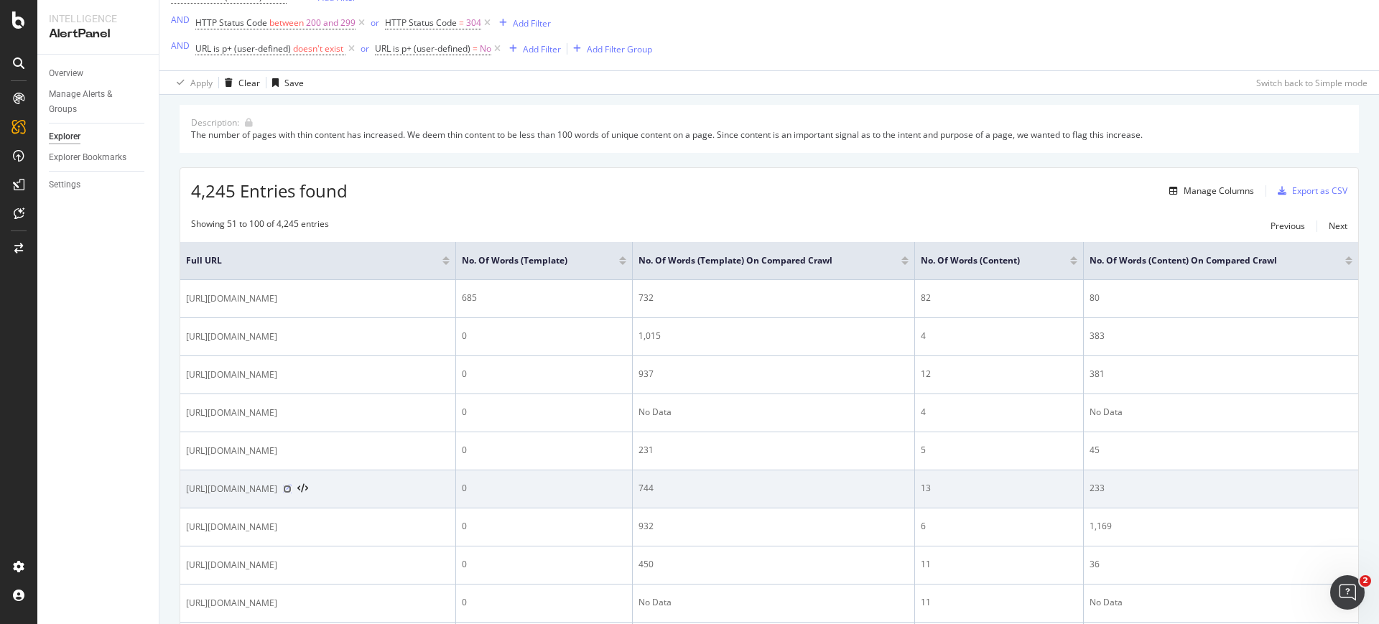
click at [292, 489] on icon at bounding box center [287, 489] width 9 height 9
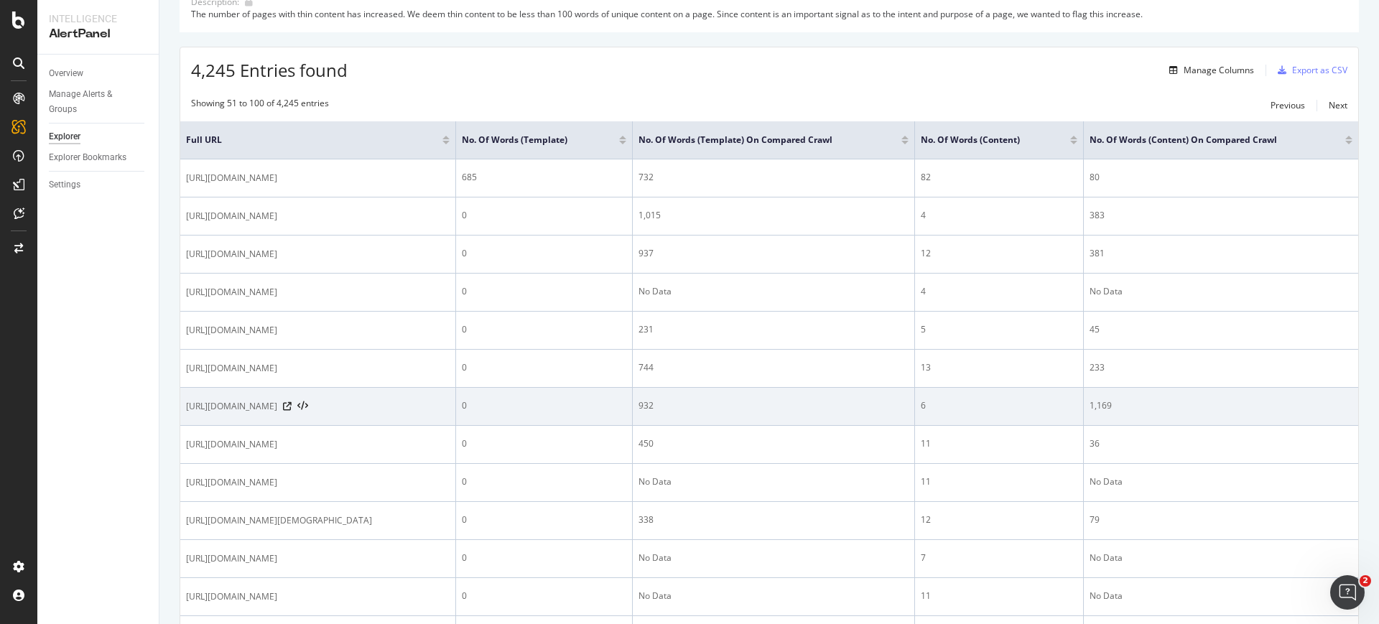
scroll to position [218, 0]
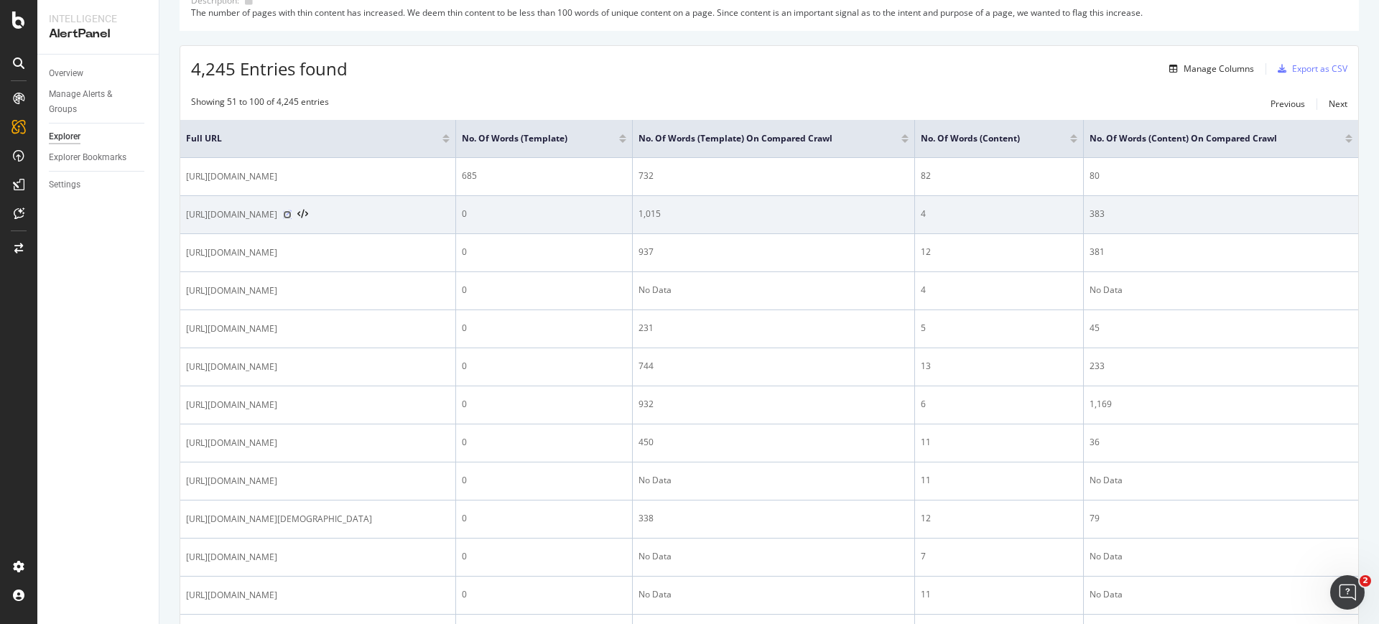
click at [292, 215] on icon at bounding box center [287, 214] width 9 height 9
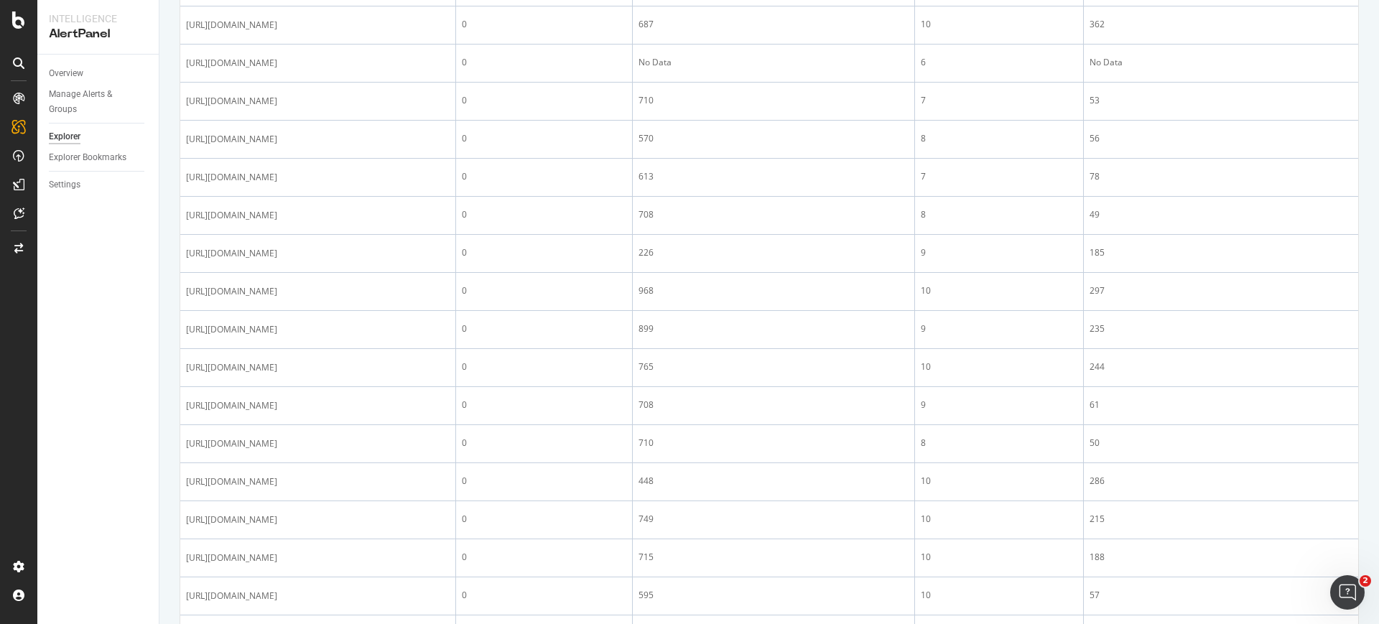
scroll to position [1752, 0]
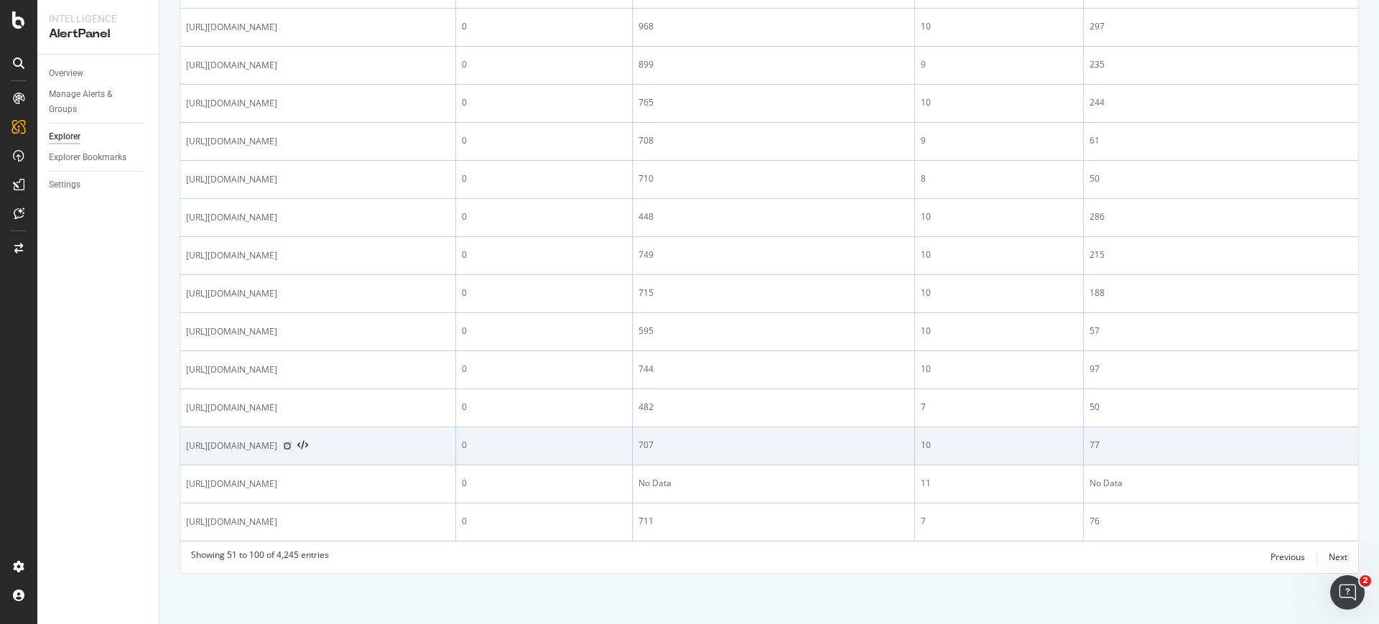
click at [292, 445] on icon at bounding box center [287, 446] width 9 height 9
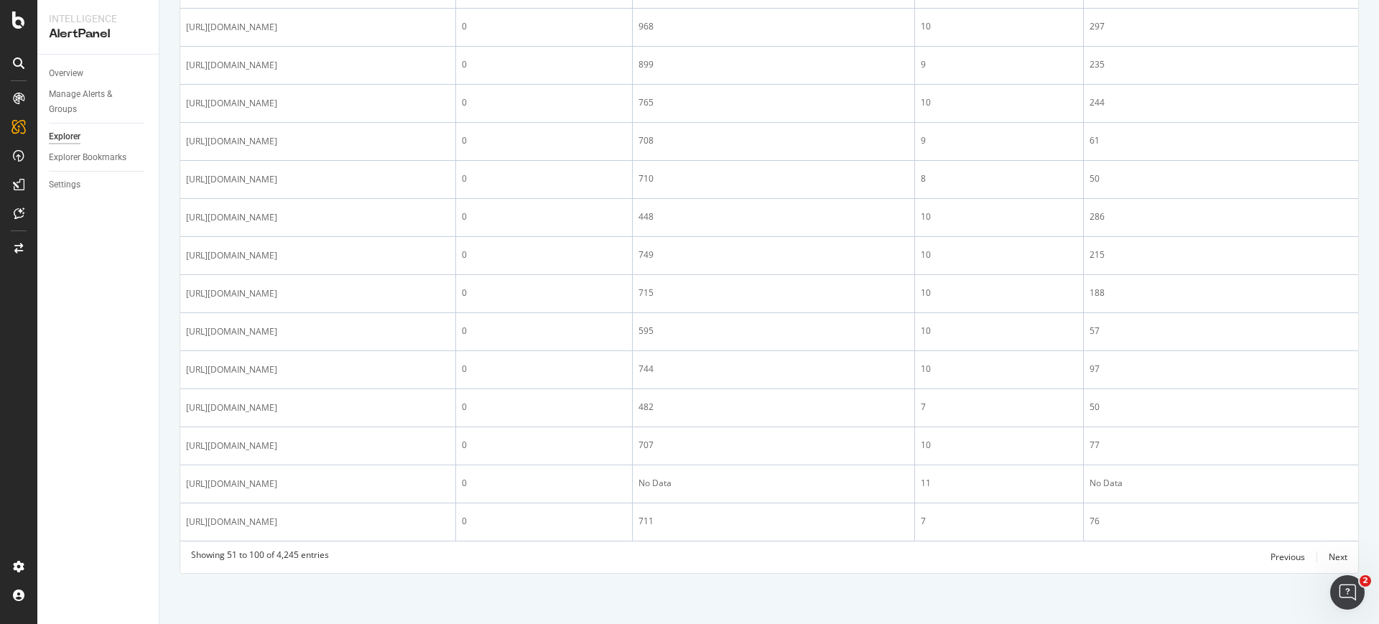
click at [102, 481] on div "Overview Manage Alerts & Groups Explorer Explorer Bookmarks Settings" at bounding box center [97, 340] width 121 height 570
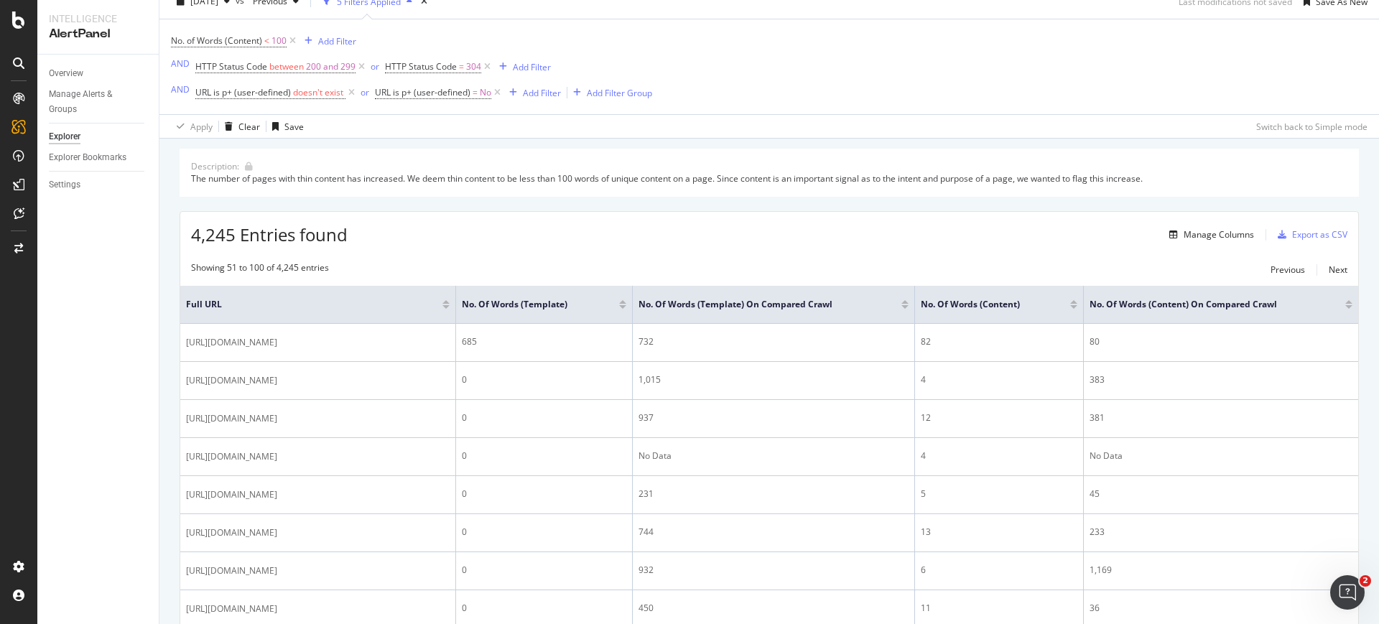
scroll to position [0, 0]
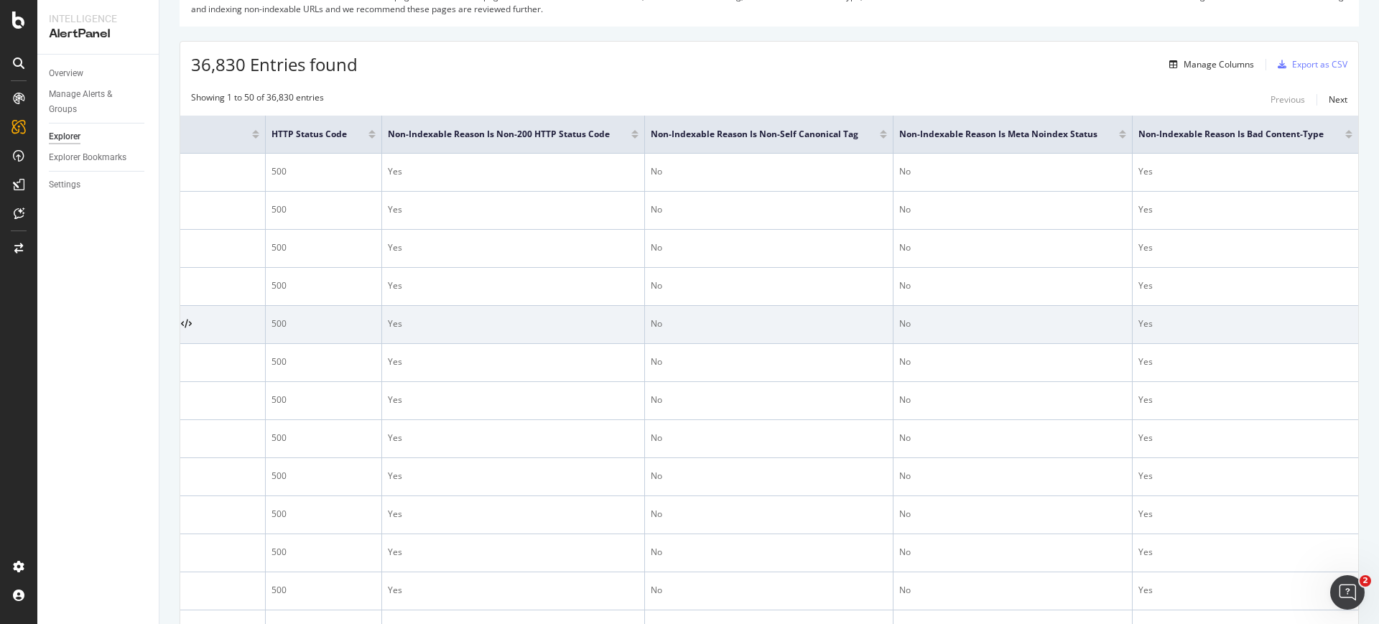
scroll to position [183, 0]
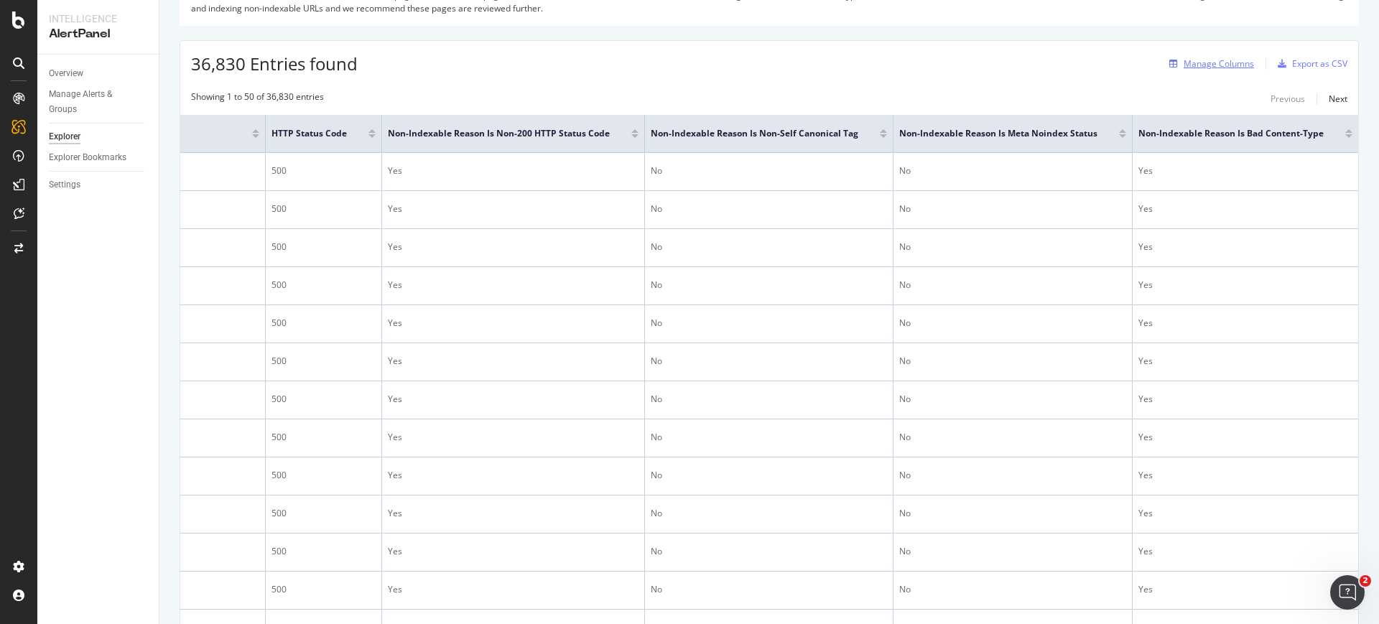
click at [1184, 68] on div "Manage Columns" at bounding box center [1219, 63] width 70 height 12
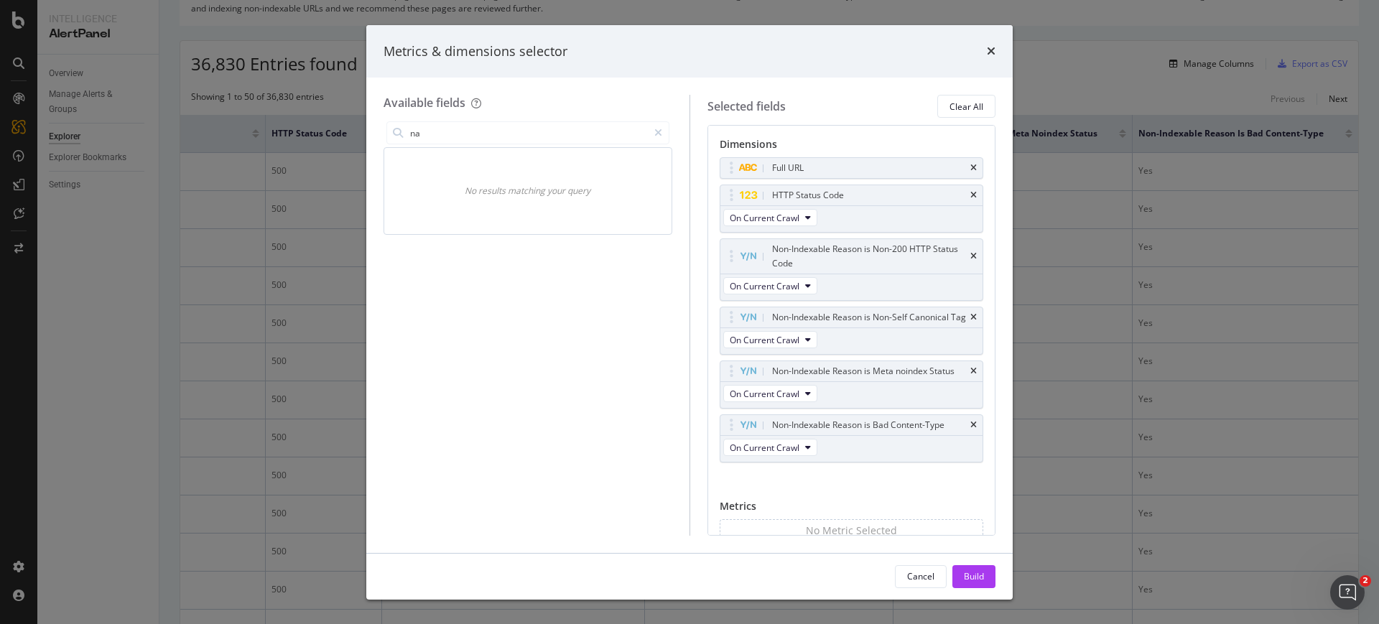
type input "n"
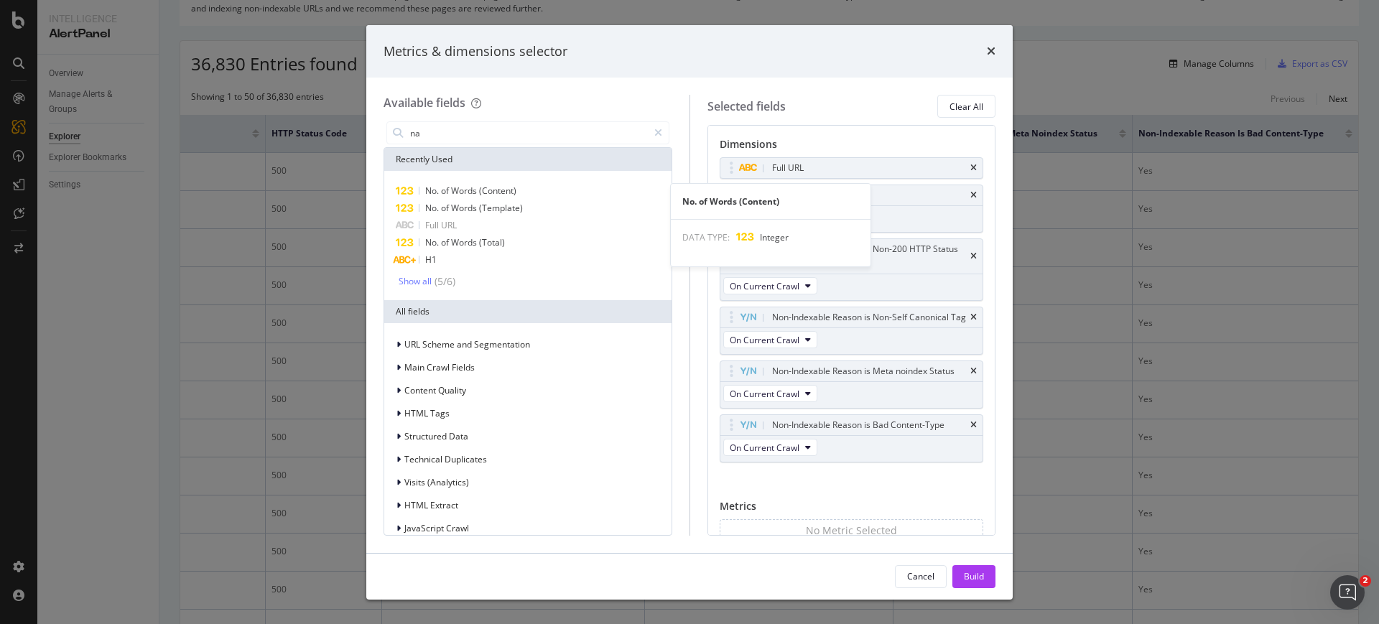
type input "n"
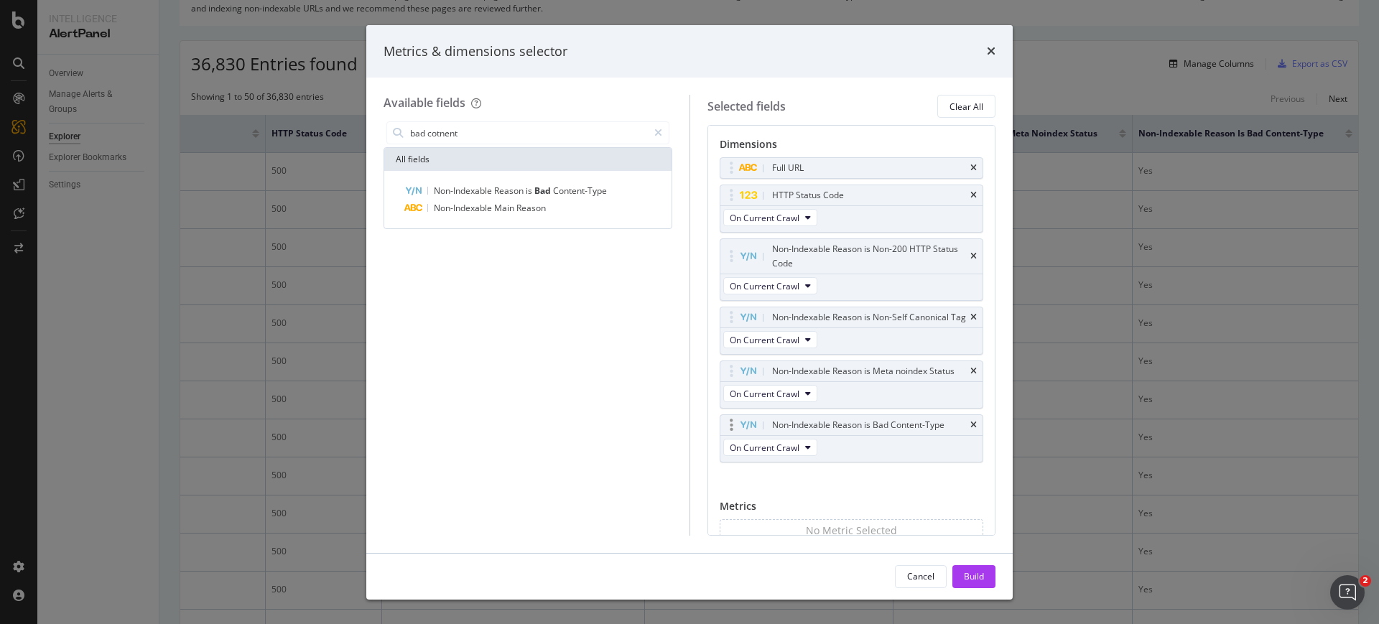
scroll to position [64, 0]
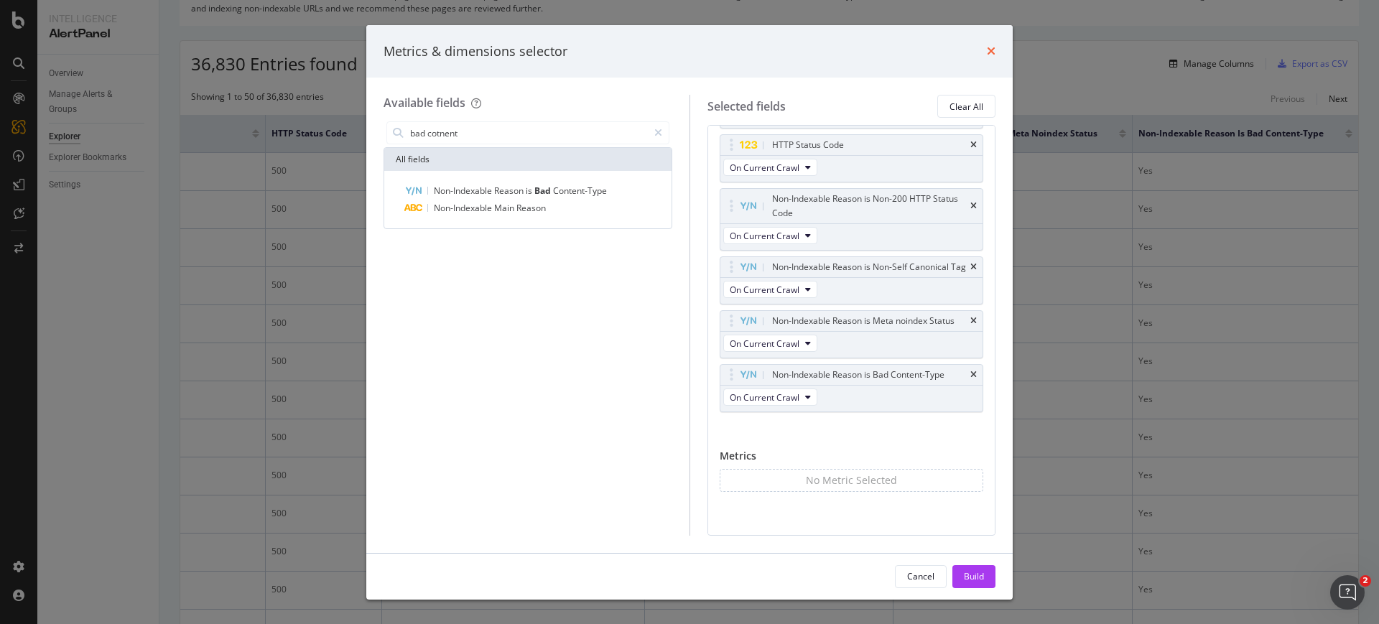
type input "bad cotnent"
click at [988, 53] on icon "times" at bounding box center [991, 50] width 9 height 11
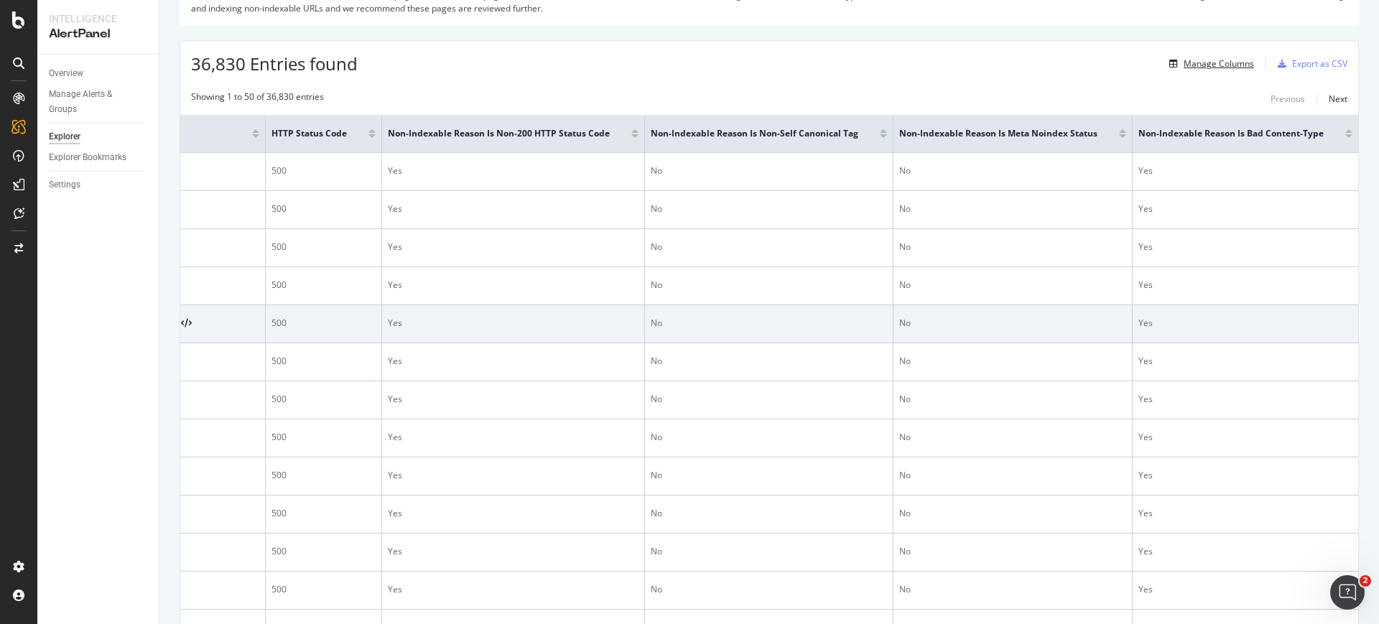
scroll to position [0, 0]
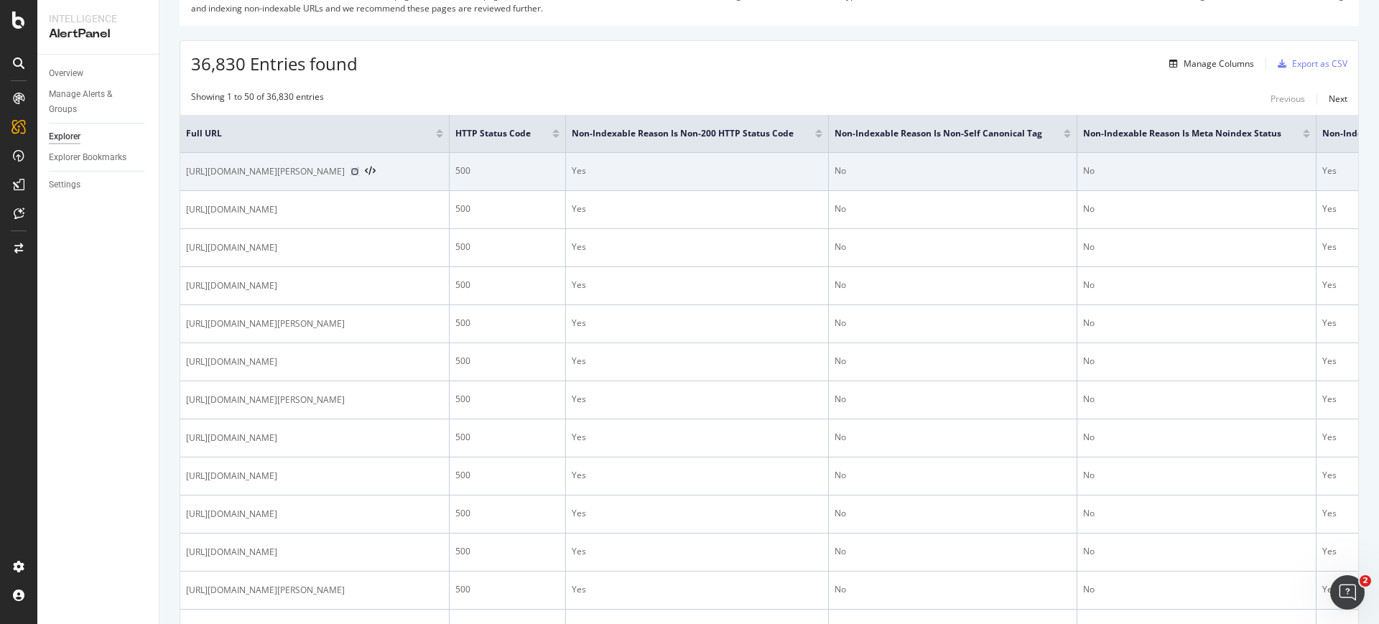
click at [359, 169] on icon at bounding box center [355, 171] width 9 height 9
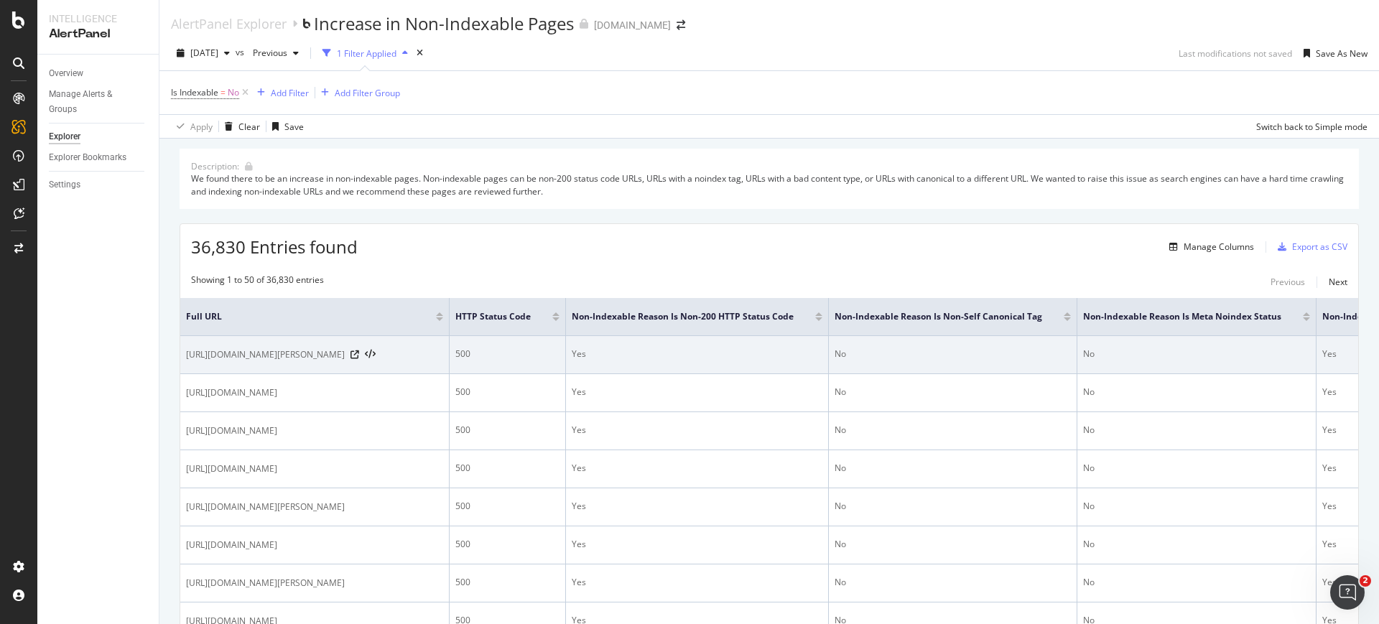
click at [441, 353] on div "https://www.supplyhouse.com/Kissler-46-0538-Delta-Cartridge" at bounding box center [314, 355] width 257 height 14
click at [359, 357] on icon at bounding box center [355, 355] width 9 height 9
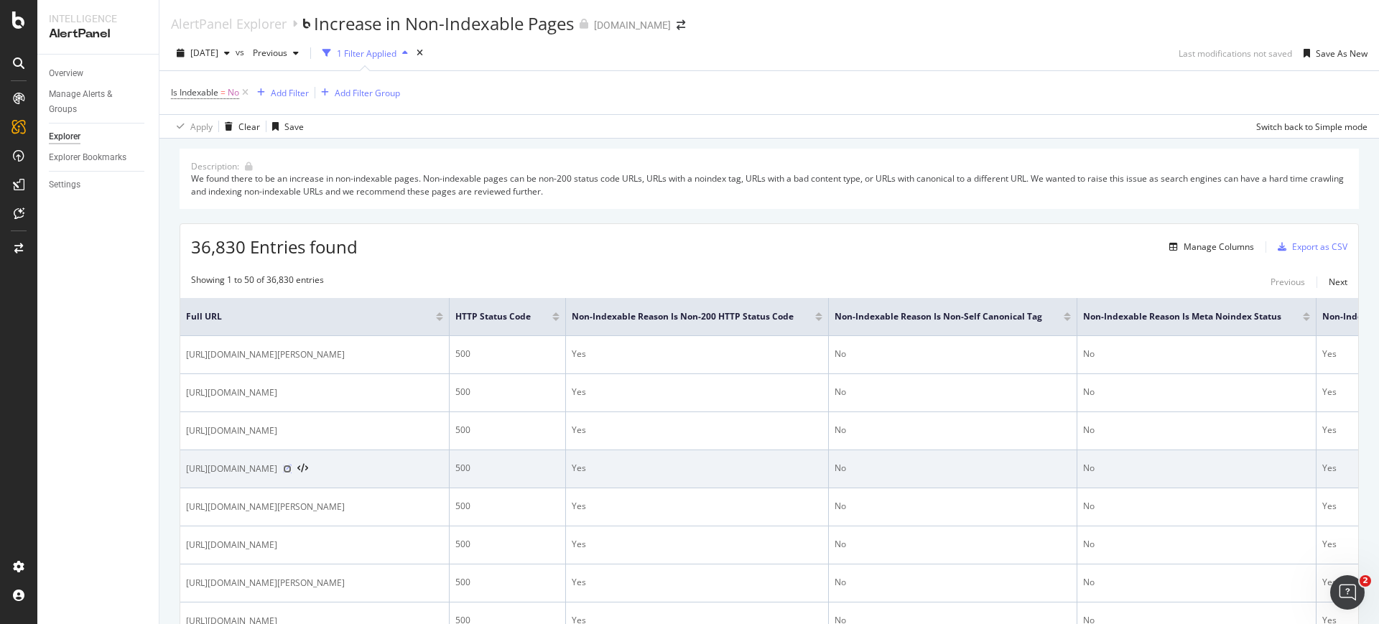
click at [292, 473] on icon at bounding box center [287, 469] width 9 height 9
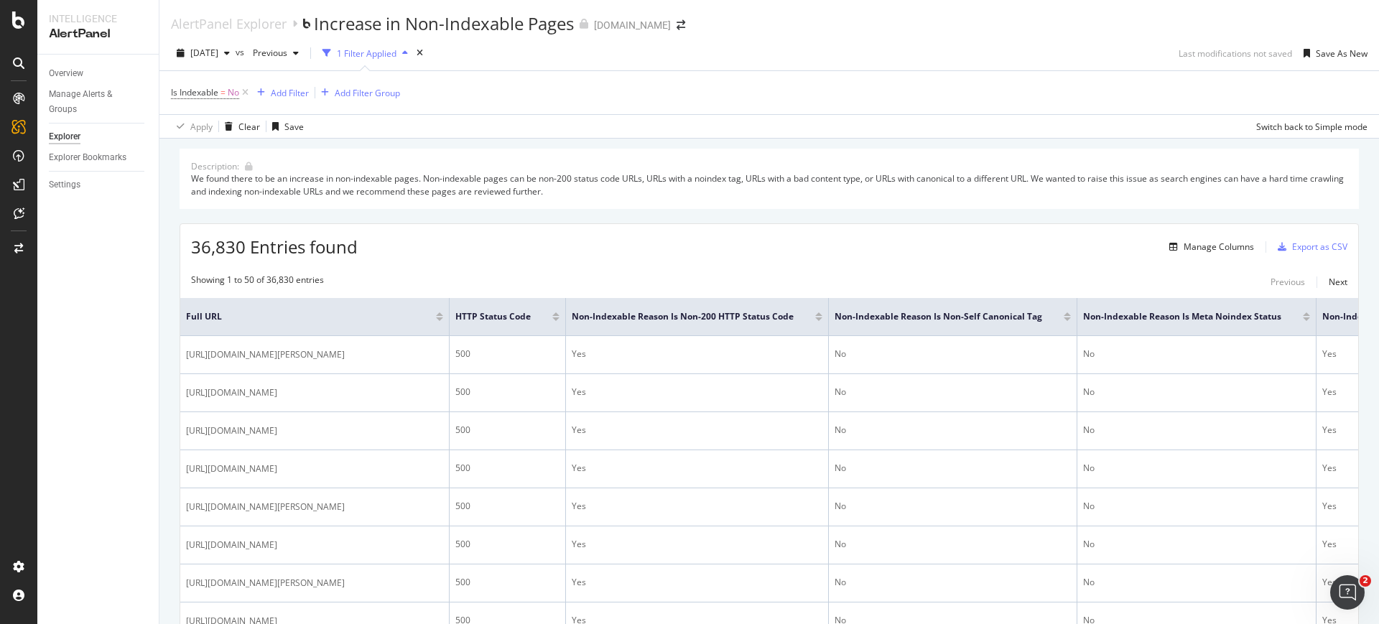
click at [460, 251] on div "36,830 Entries found Manage Columns Export as CSV" at bounding box center [769, 241] width 1178 height 35
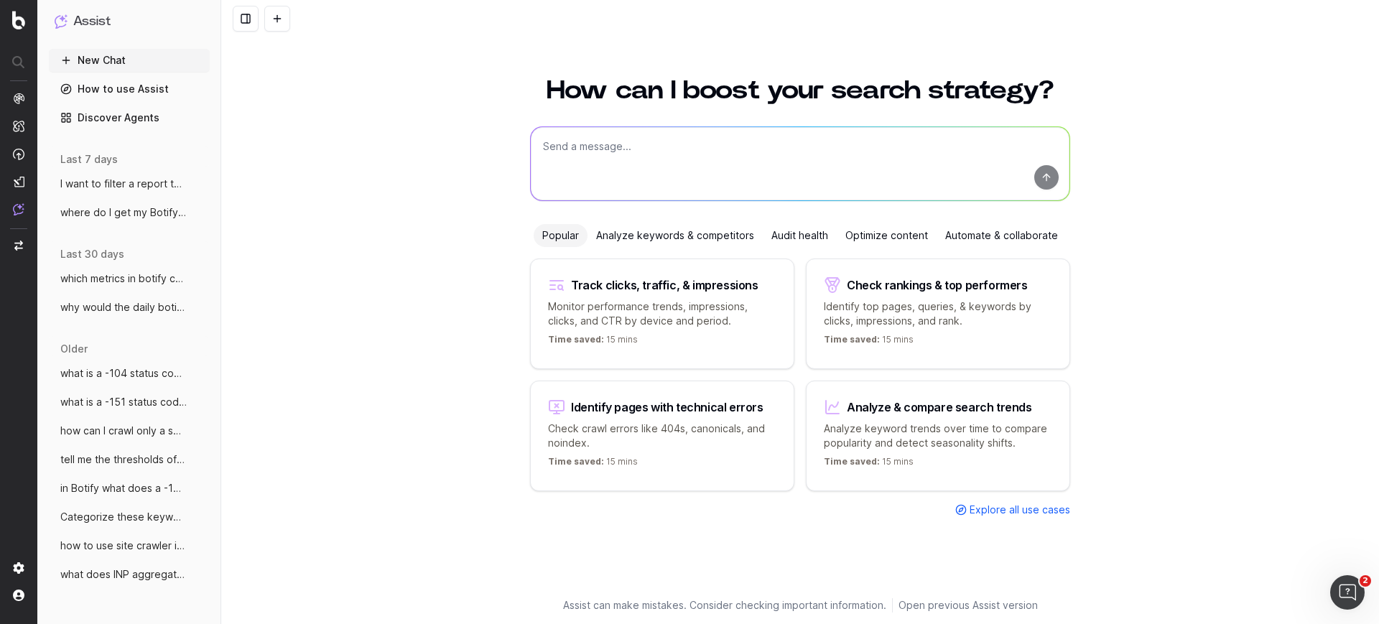
click at [631, 167] on textarea at bounding box center [800, 163] width 539 height 73
type textarea "was in a 500 error in Botify mean"
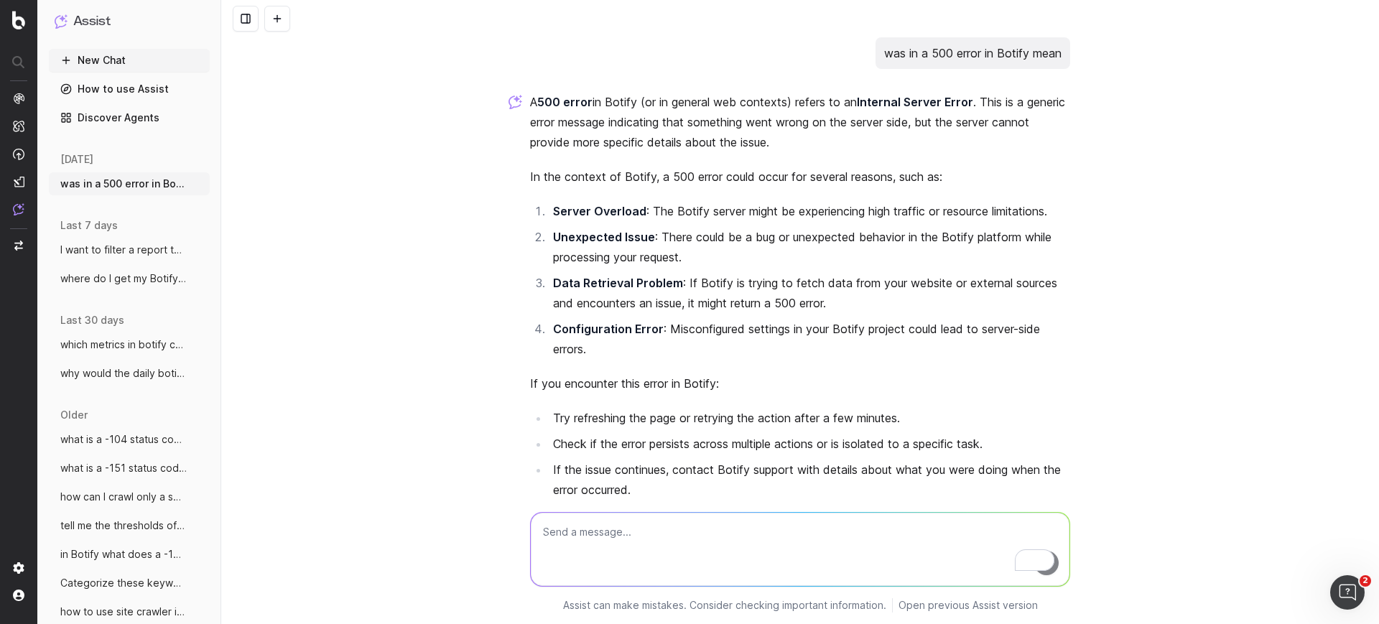
scroll to position [103, 0]
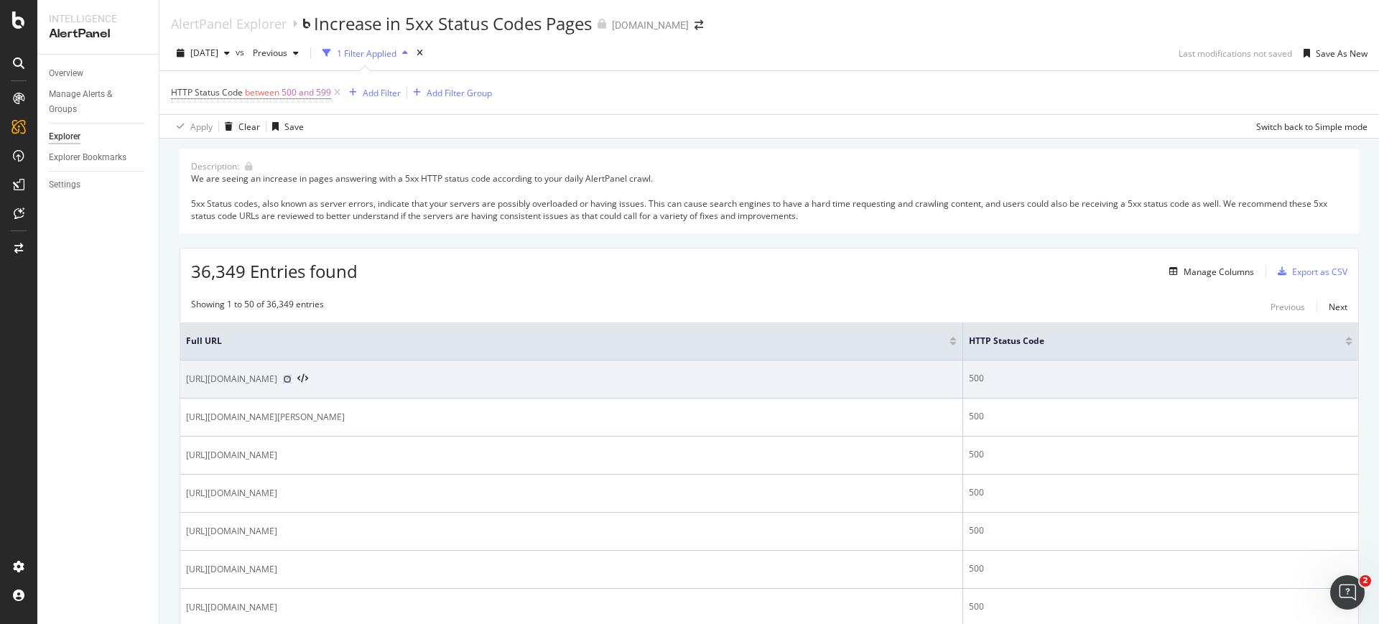
click at [292, 376] on icon at bounding box center [287, 379] width 9 height 9
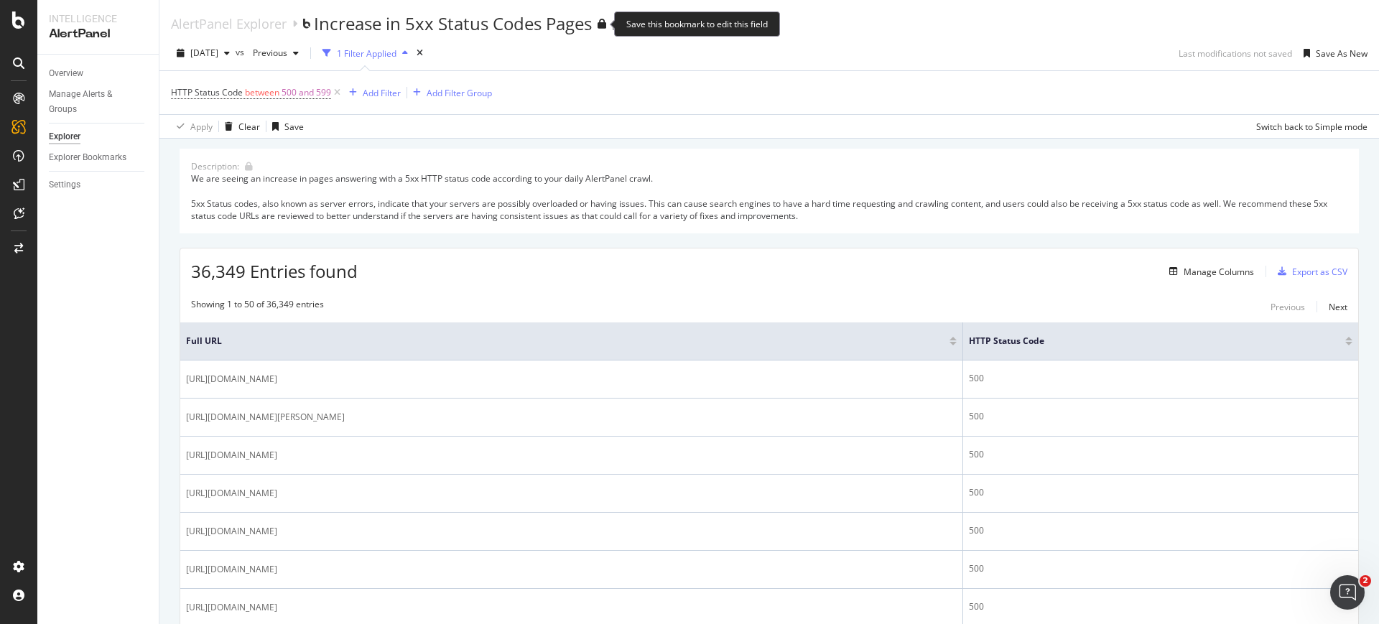
click at [584, 24] on div "Increase in 5xx Status Codes Pages" at bounding box center [453, 23] width 278 height 24
click at [393, 282] on div "36,349 Entries found Manage Columns Export as CSV" at bounding box center [769, 266] width 1178 height 35
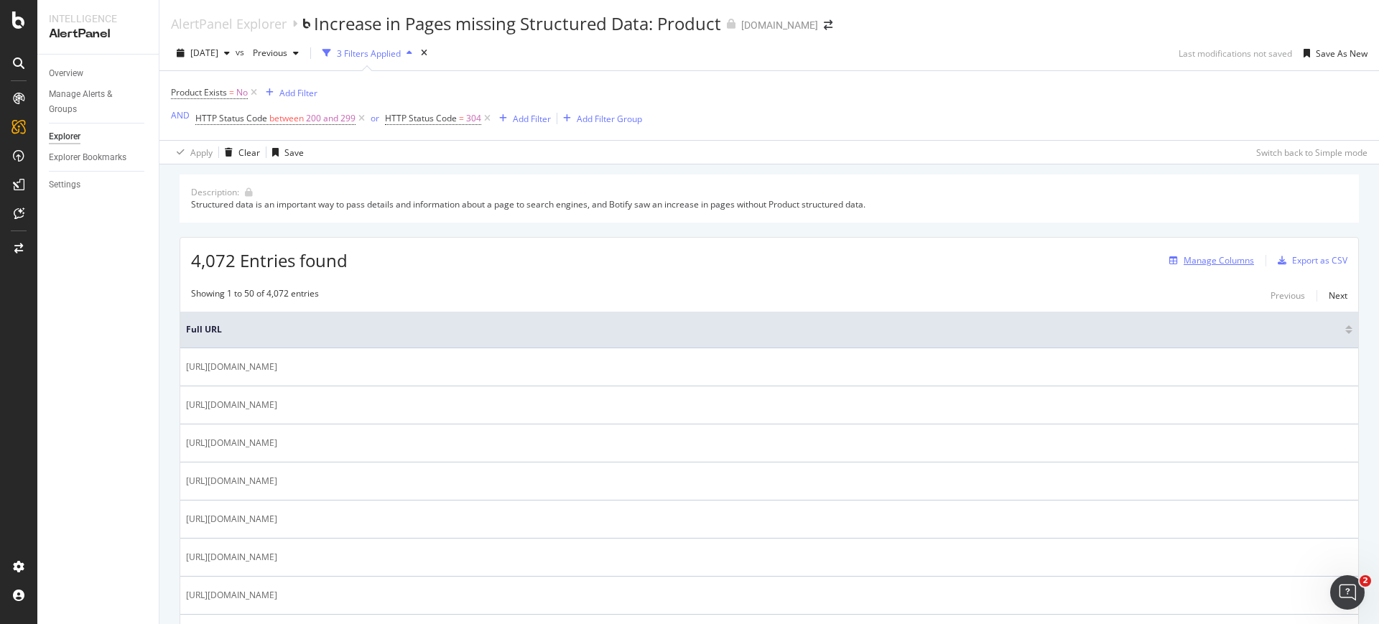
click at [1208, 265] on div "Manage Columns" at bounding box center [1219, 260] width 70 height 12
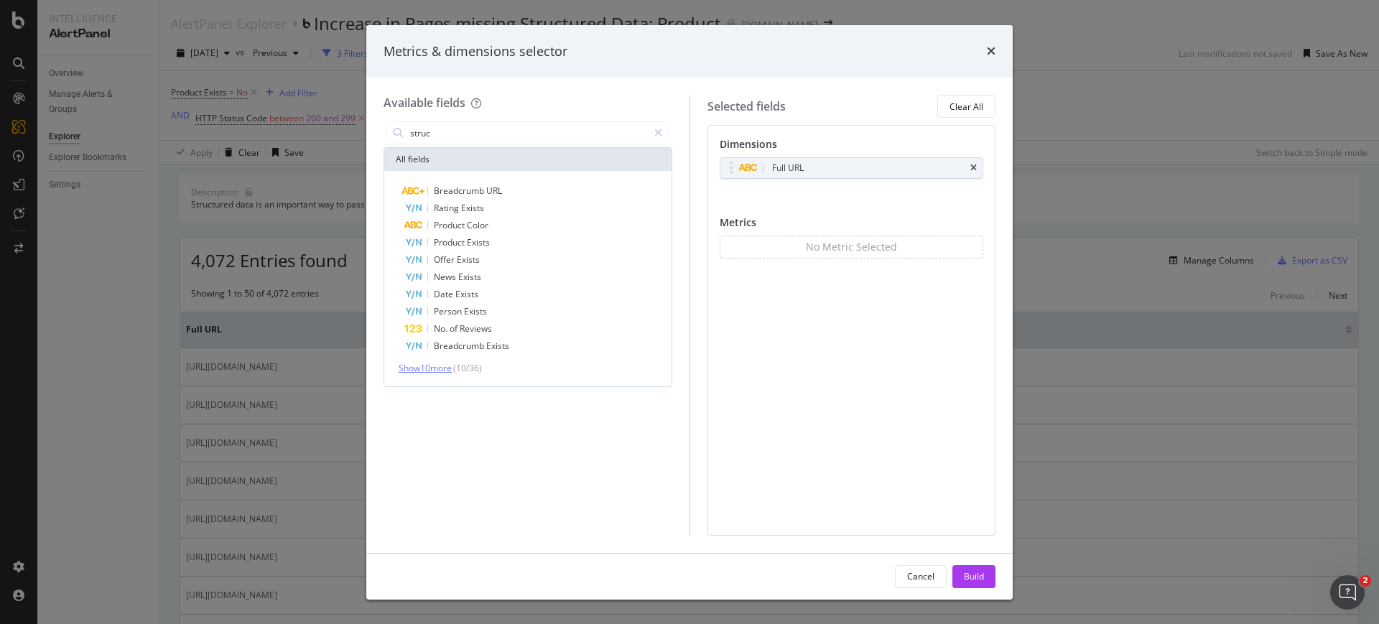
type input "struc"
click at [415, 365] on span "Show 10 more" at bounding box center [425, 368] width 53 height 12
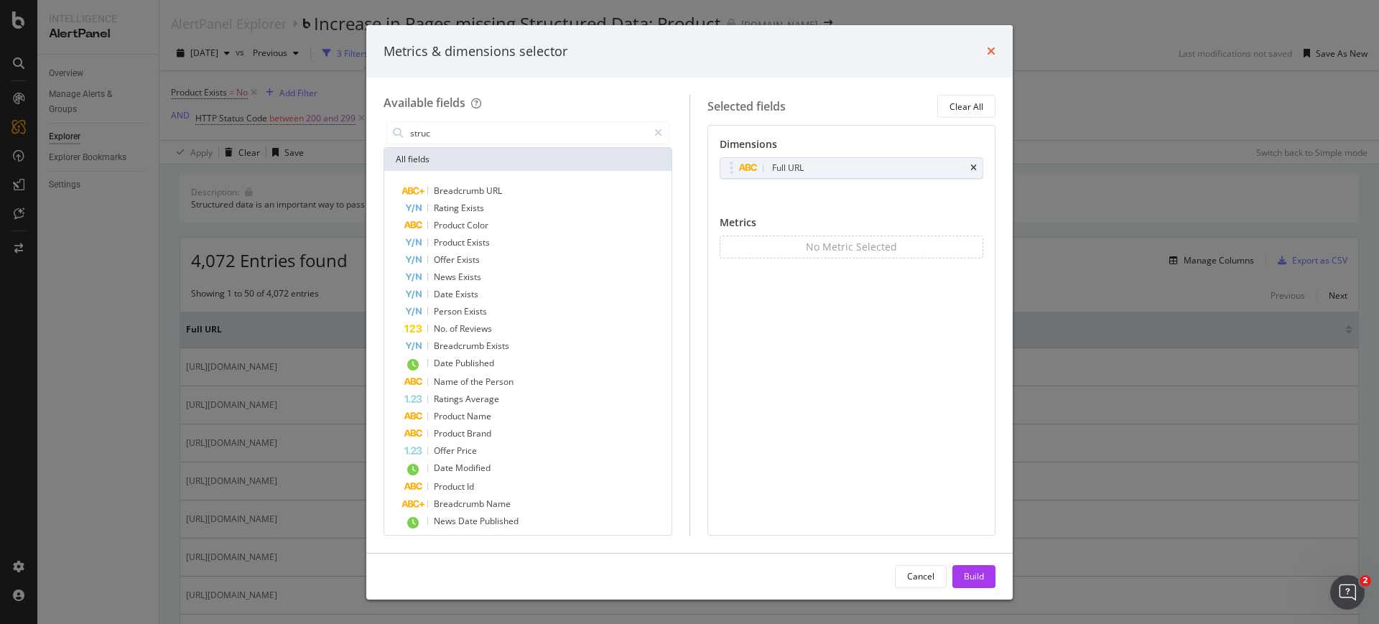
click at [992, 50] on icon "times" at bounding box center [991, 50] width 9 height 11
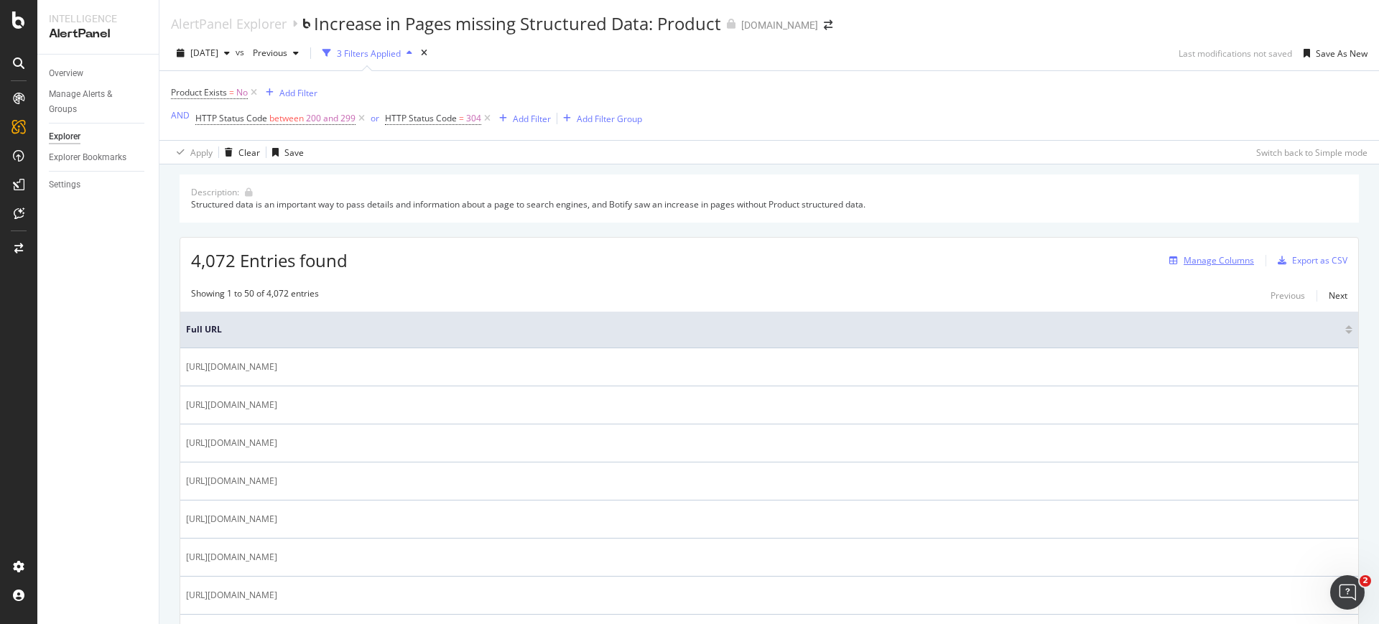
click at [1218, 253] on div "Manage Columns" at bounding box center [1209, 261] width 91 height 16
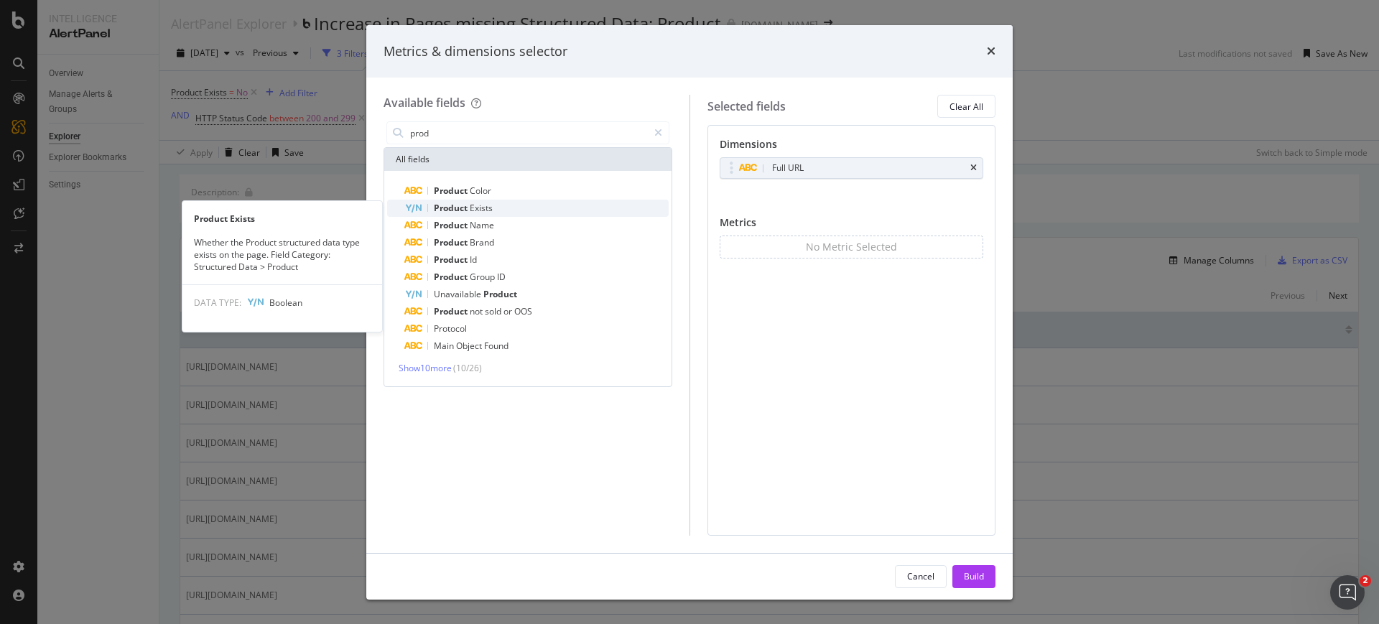
type input "prod"
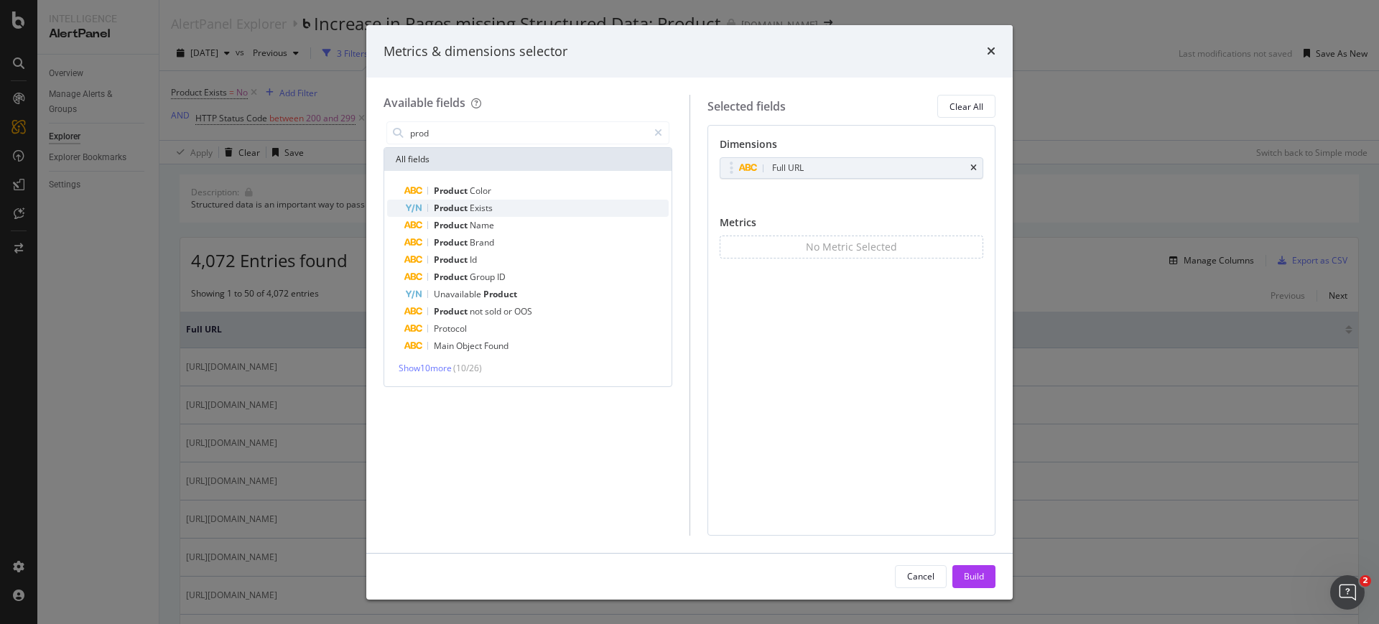
click at [523, 213] on div "Product Exists" at bounding box center [536, 208] width 264 height 17
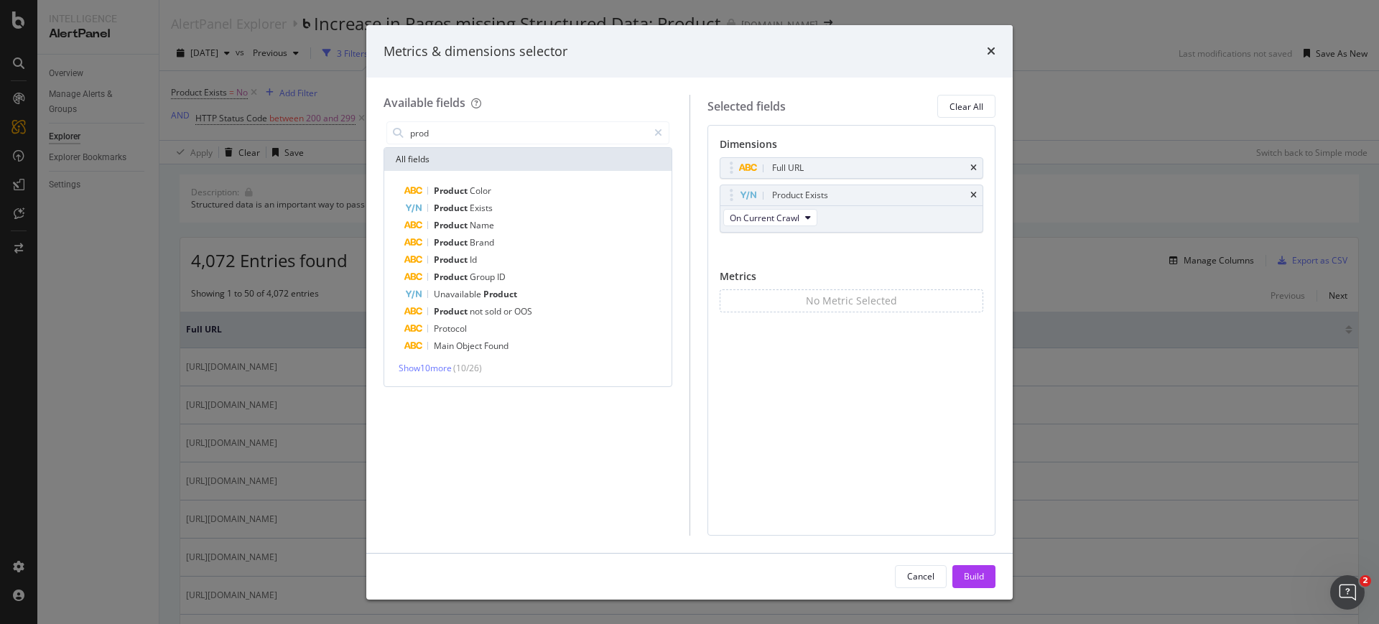
click at [523, 213] on div "Product Exists" at bounding box center [536, 208] width 264 height 17
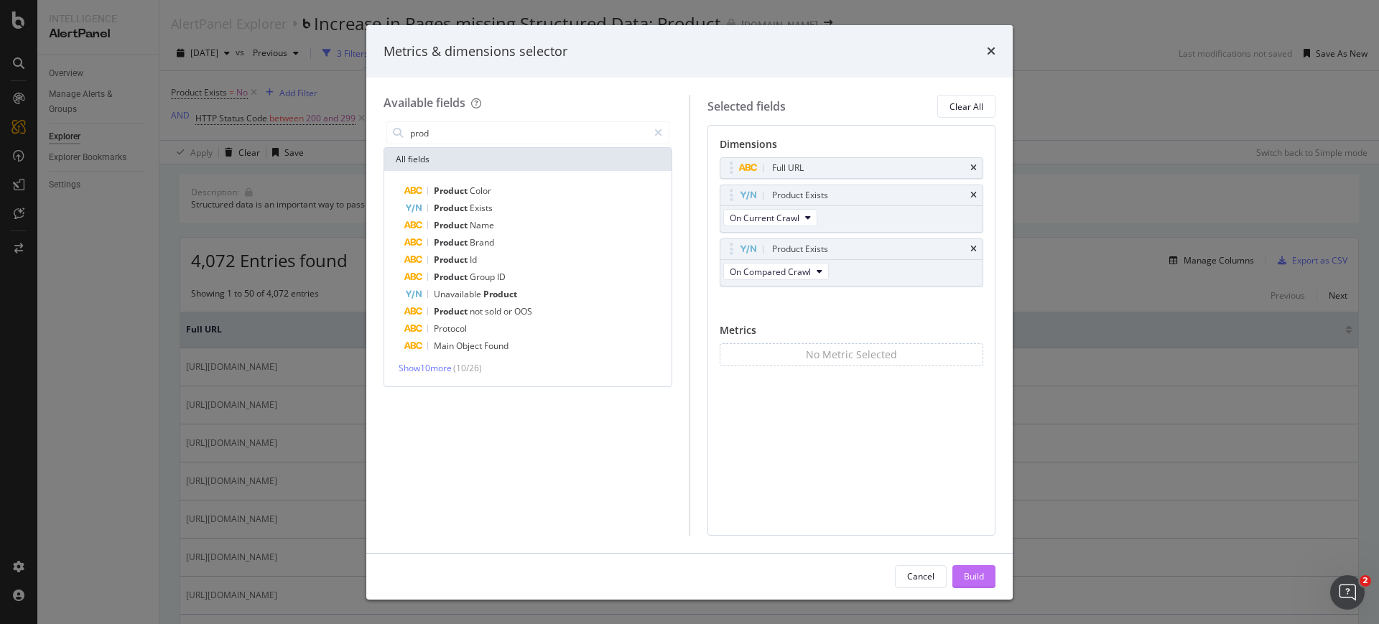
click at [993, 575] on button "Build" at bounding box center [973, 576] width 43 height 23
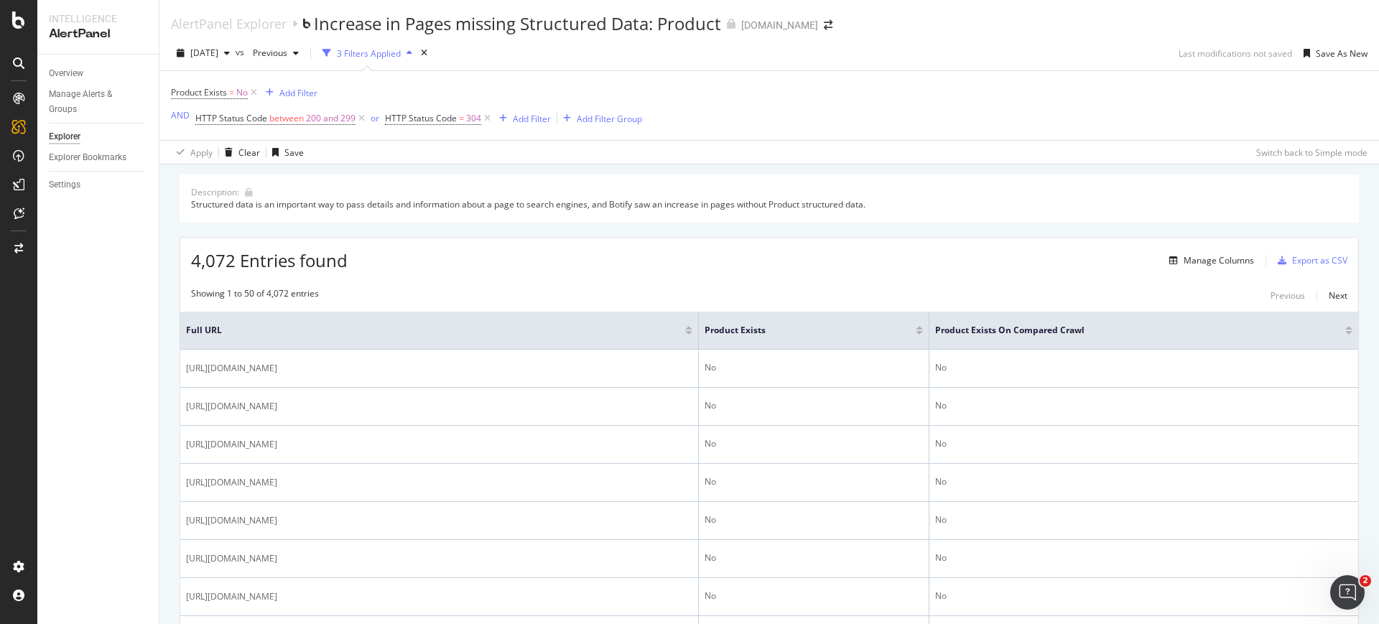
click at [429, 261] on div "4,072 Entries found Manage Columns Export as CSV" at bounding box center [769, 255] width 1178 height 35
click at [1345, 333] on div at bounding box center [1348, 333] width 7 height 4
click at [1345, 326] on div at bounding box center [1348, 328] width 7 height 4
click at [1213, 259] on div "Manage Columns" at bounding box center [1219, 260] width 70 height 12
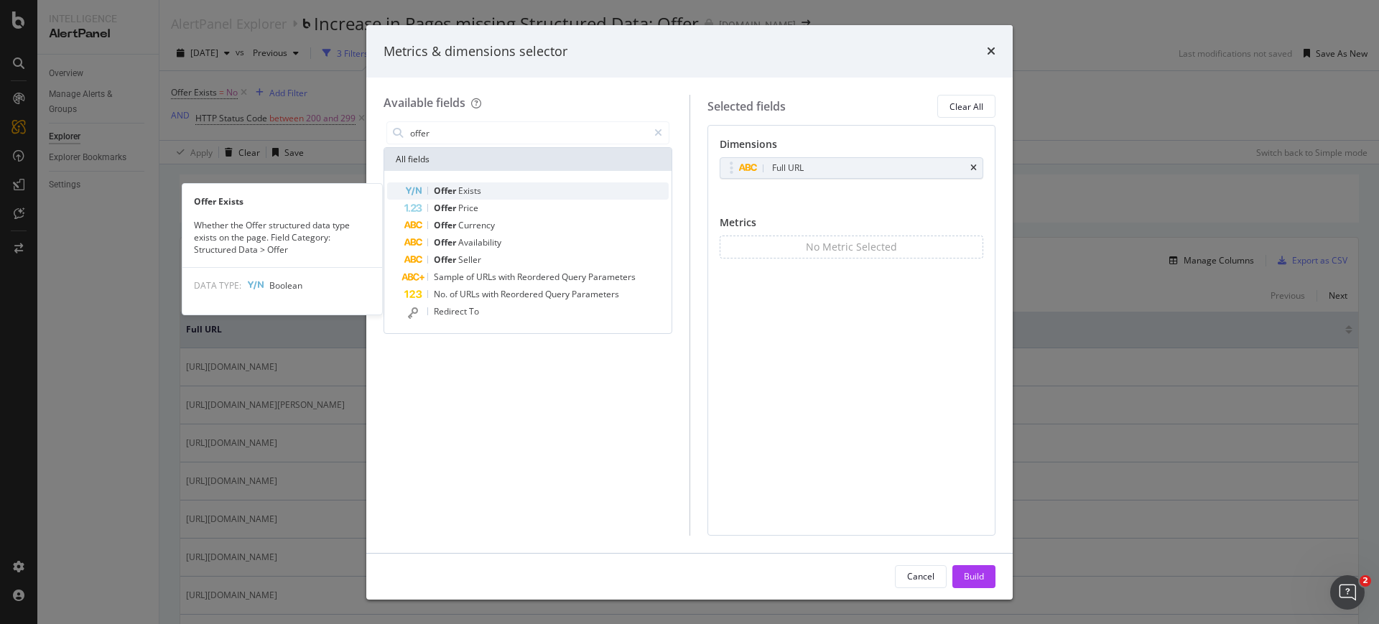
type input "offer"
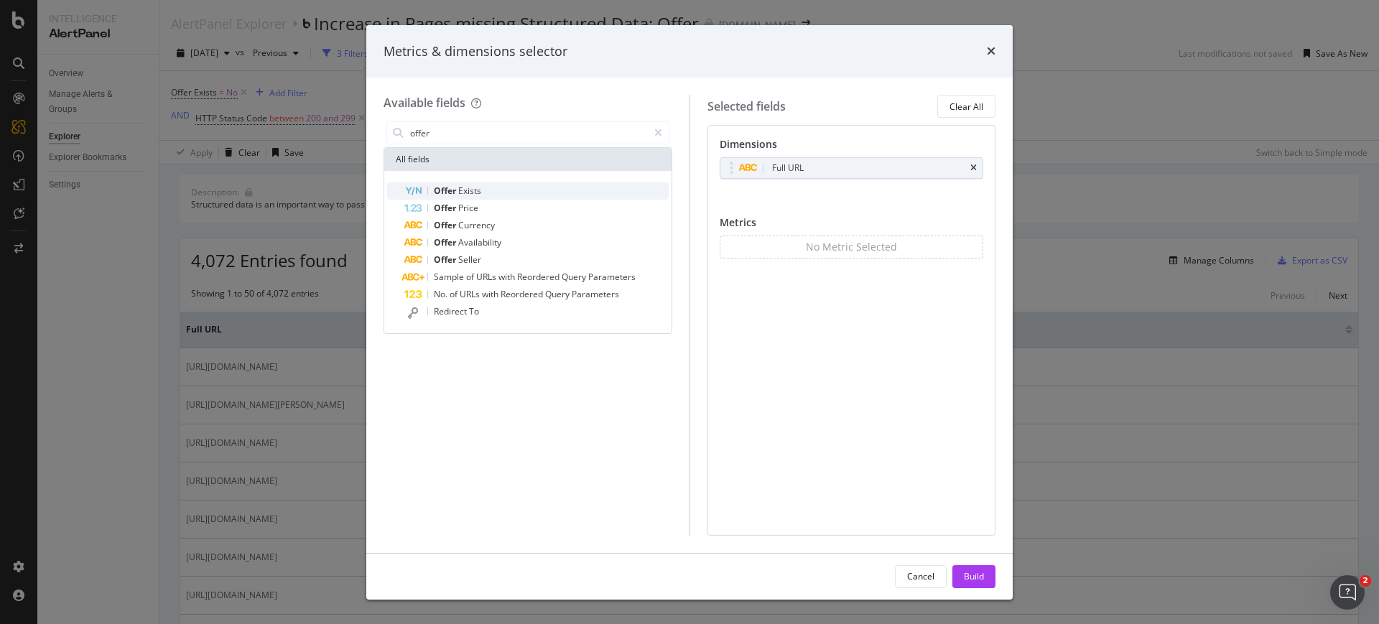
click at [542, 190] on div "Offer Exists" at bounding box center [536, 190] width 264 height 17
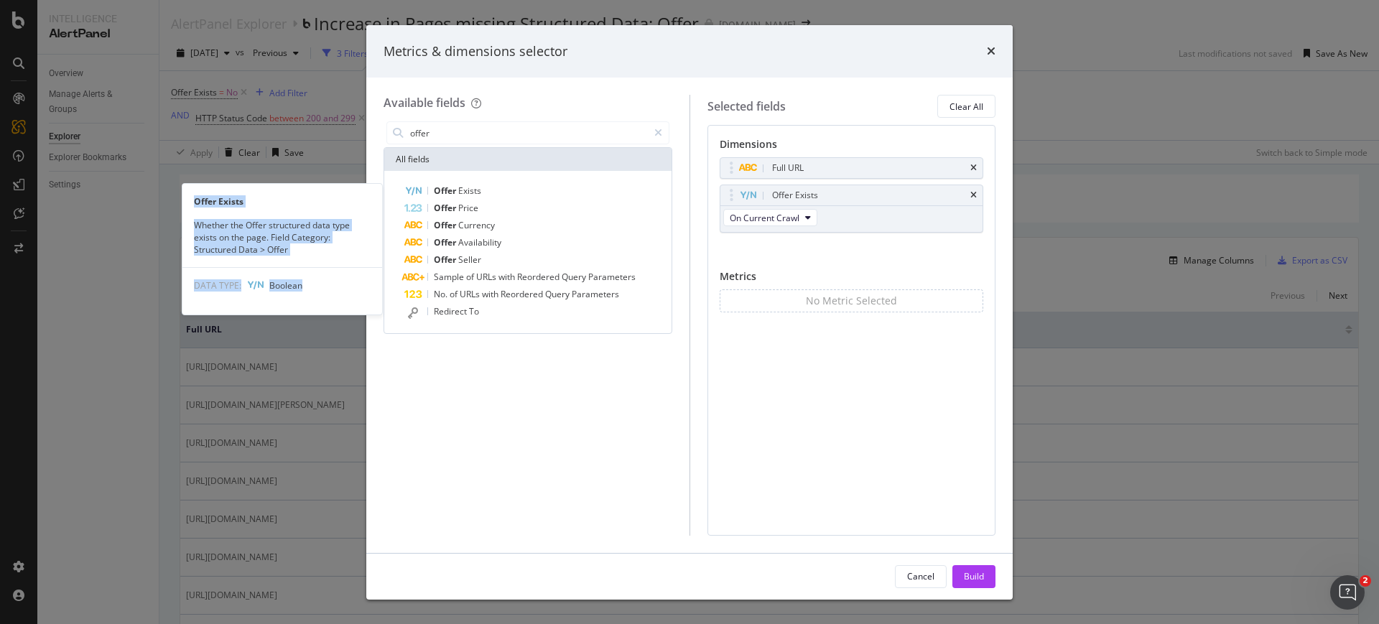
click at [542, 190] on div "Offer Exists" at bounding box center [536, 190] width 264 height 17
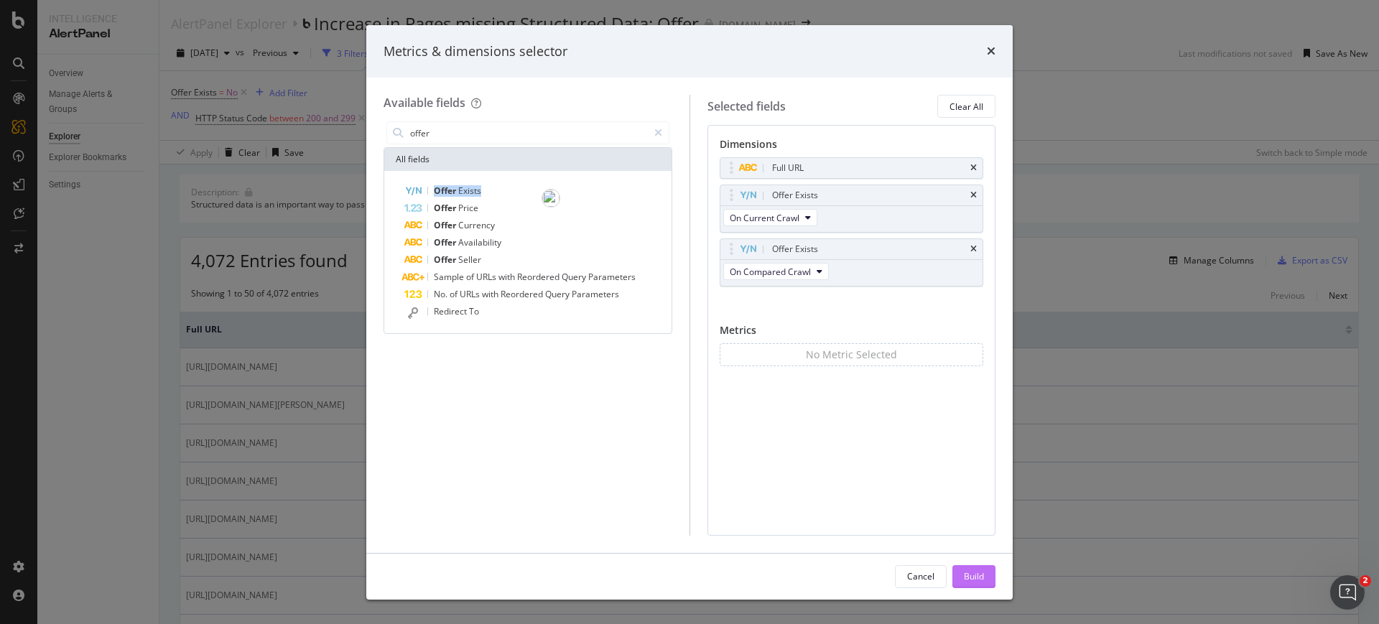
click at [975, 586] on div "Build" at bounding box center [974, 577] width 20 height 22
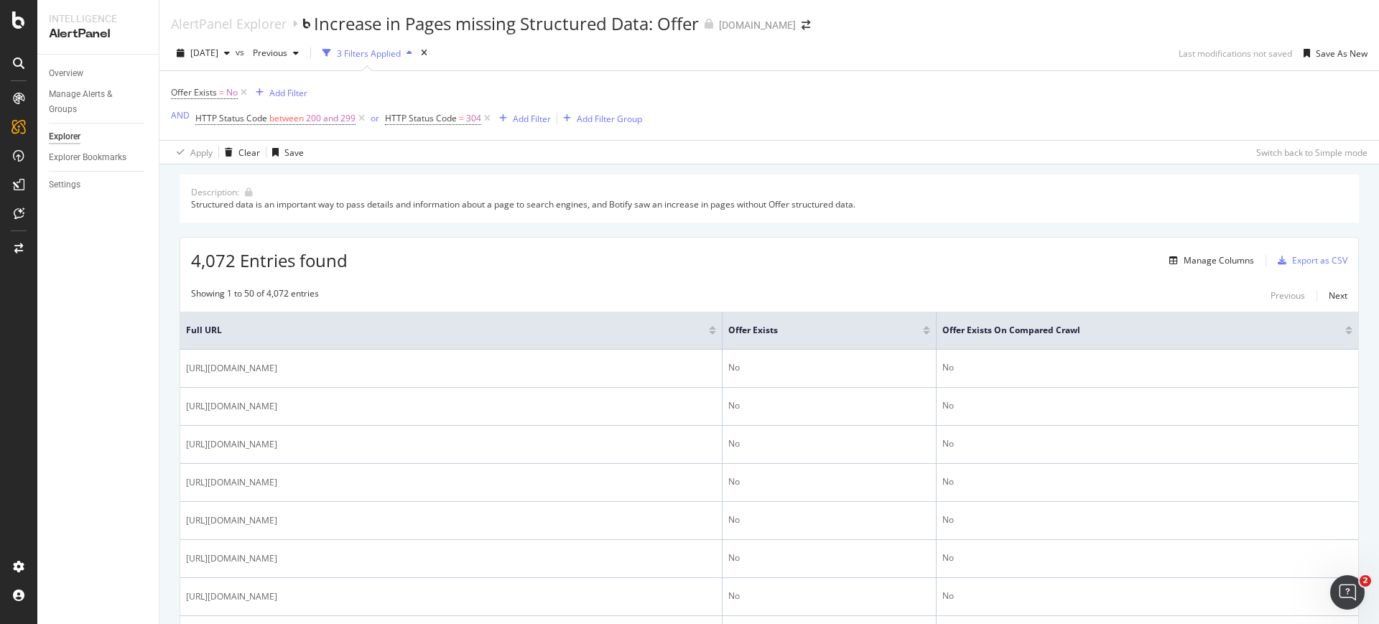
click at [422, 297] on div "Showing 1 to 50 of 4,072 entries Previous Next" at bounding box center [769, 295] width 1178 height 17
